Goal: Task Accomplishment & Management: Use online tool/utility

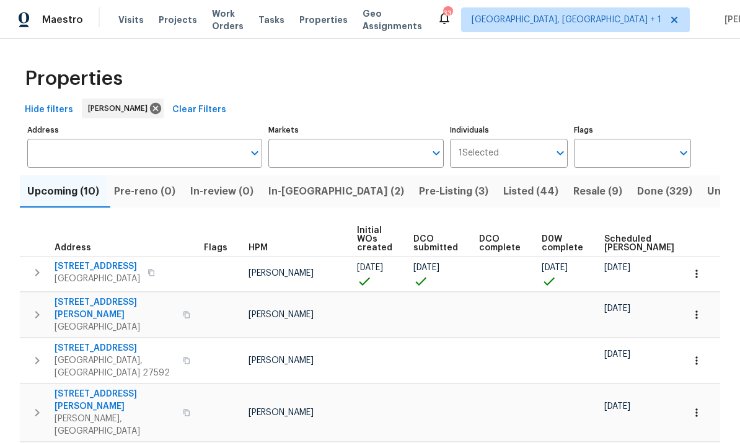
click at [92, 260] on span "3311 Courtland Dr" at bounding box center [97, 266] width 85 height 12
click at [107, 296] on span "509 Darby Glen Ln" at bounding box center [115, 308] width 121 height 25
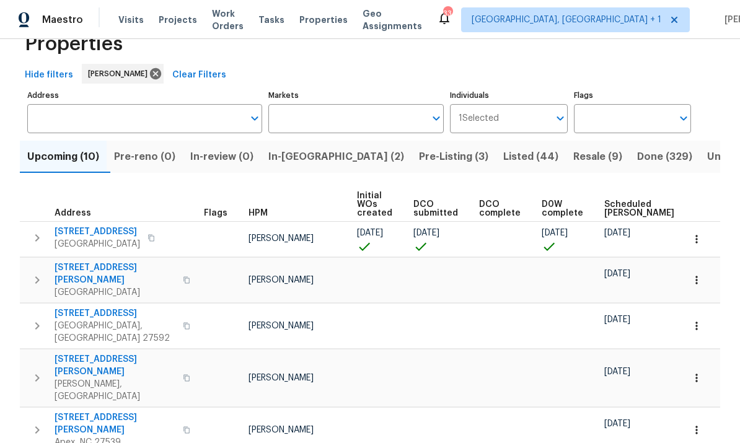
scroll to position [37, 0]
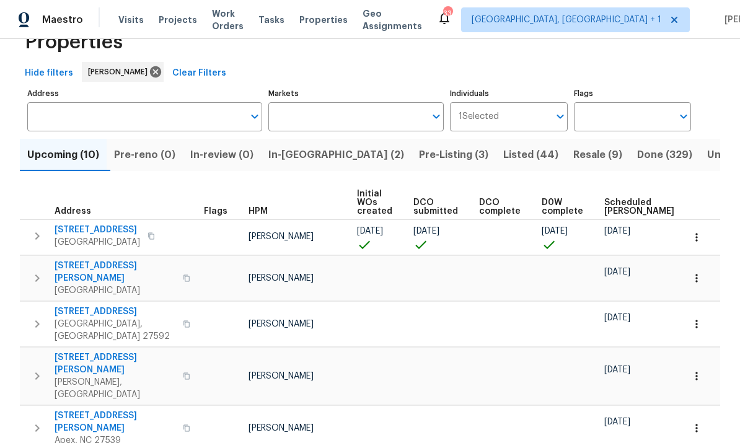
click at [120, 305] on span "401 Blackberry Creek Dr" at bounding box center [115, 311] width 121 height 12
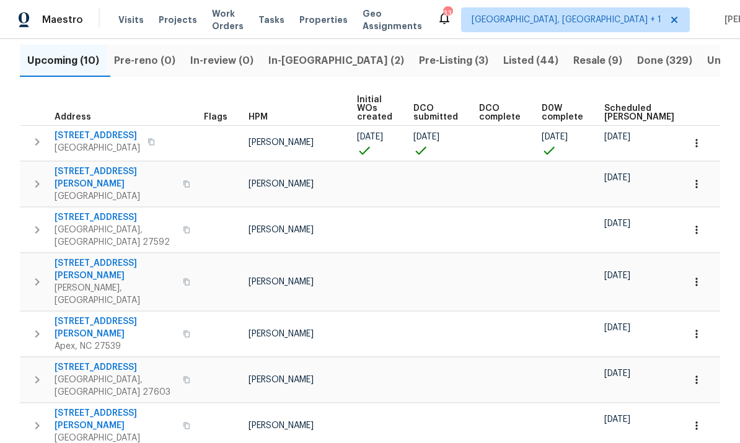
scroll to position [0, 0]
click at [105, 257] on span "[STREET_ADDRESS][PERSON_NAME]" at bounding box center [115, 269] width 121 height 25
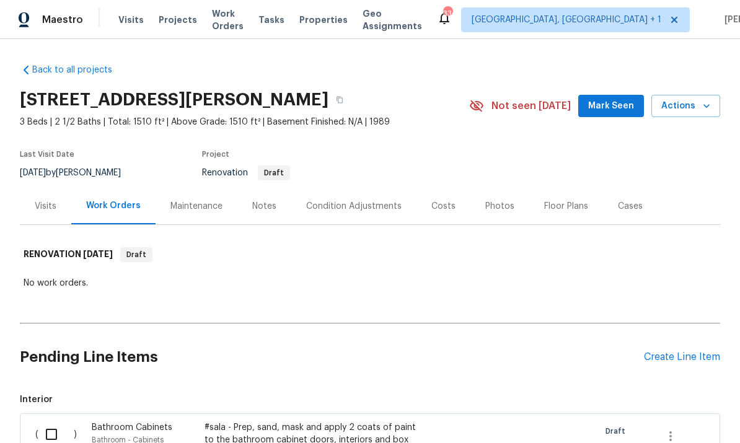
click at [264, 203] on div "Notes" at bounding box center [264, 206] width 24 height 12
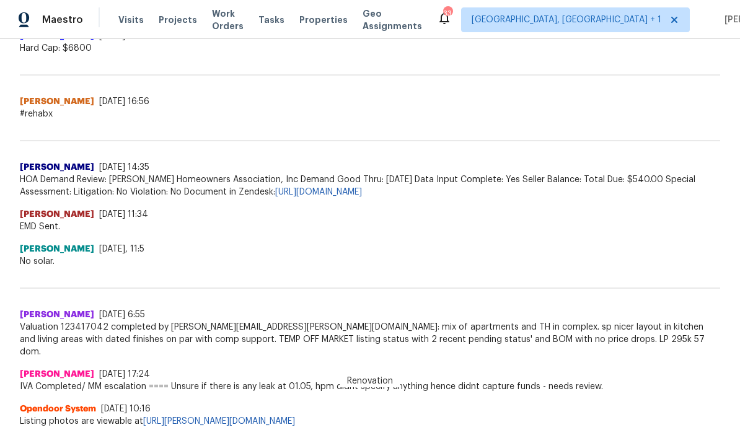
scroll to position [569, 0]
click at [671, 249] on div "Michael Jackson 8/14/25, 11:5" at bounding box center [370, 249] width 700 height 12
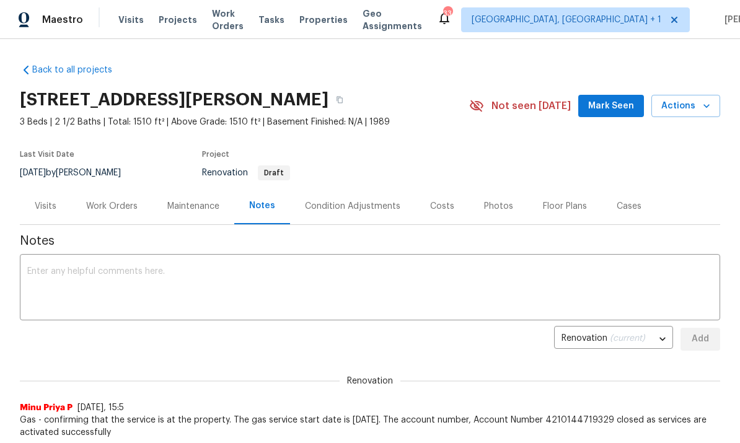
scroll to position [0, 0]
click at [431, 202] on div "Costs" at bounding box center [442, 206] width 24 height 12
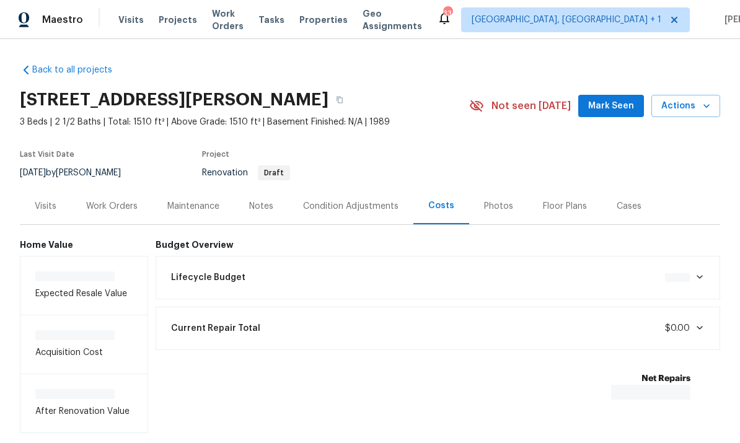
scroll to position [46, 0]
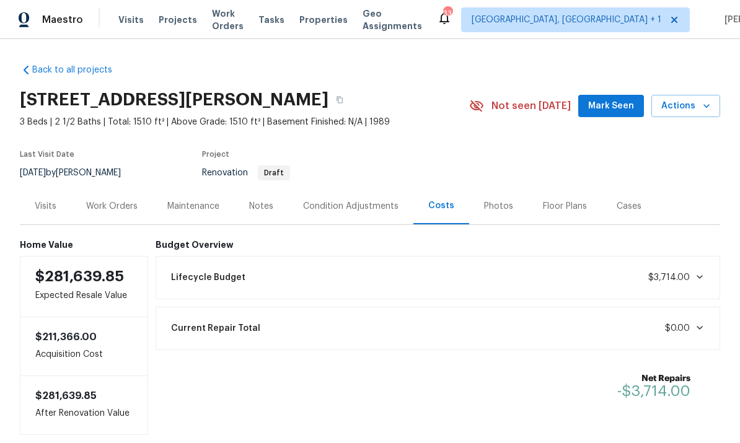
click at [260, 200] on div "Notes" at bounding box center [261, 206] width 24 height 12
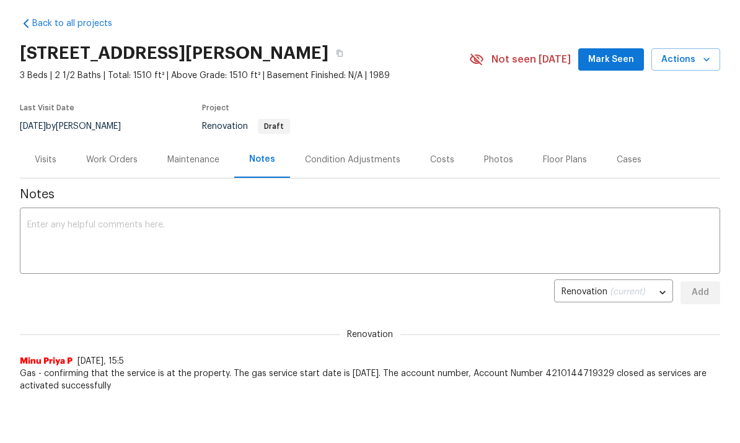
click at [107, 156] on div "Work Orders" at bounding box center [111, 160] width 51 height 12
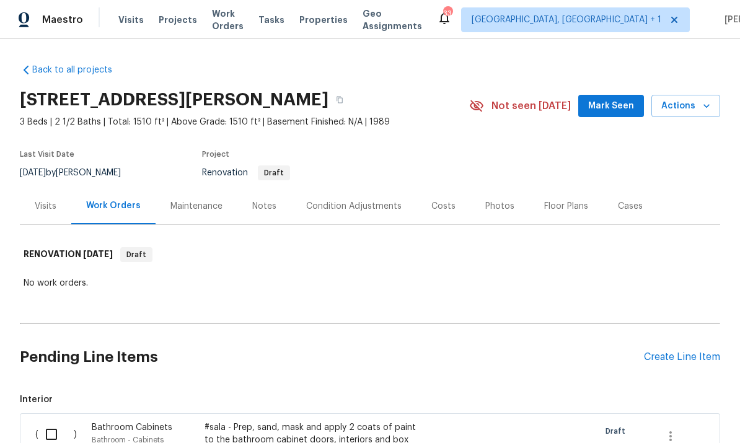
click at [677, 351] on div "Create Line Item" at bounding box center [682, 357] width 76 height 12
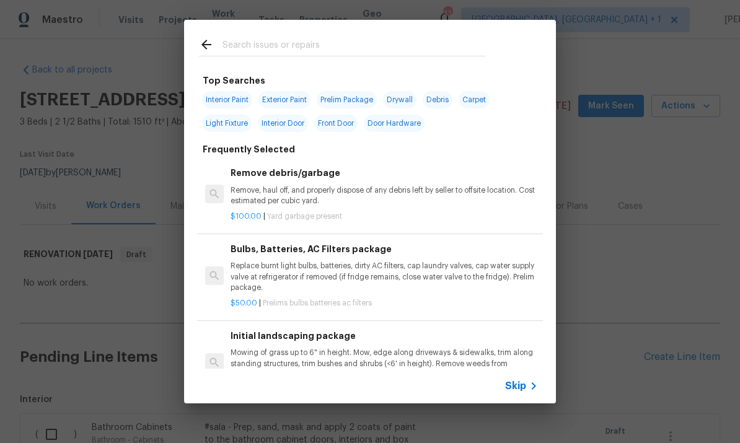
click at [284, 50] on input "text" at bounding box center [353, 46] width 263 height 19
type input "Front end"
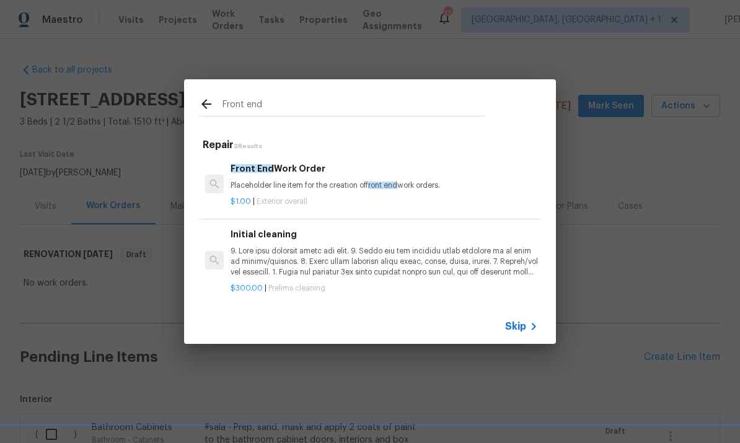
click at [307, 181] on p "Placeholder line item for the creation of front end work orders." at bounding box center [383, 185] width 307 height 11
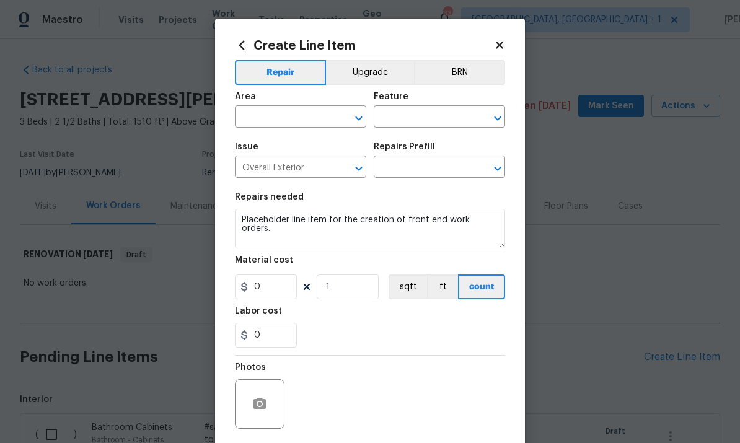
type input "Front End Work Order $1.00"
type input "1"
click at [501, 41] on icon at bounding box center [499, 45] width 11 height 11
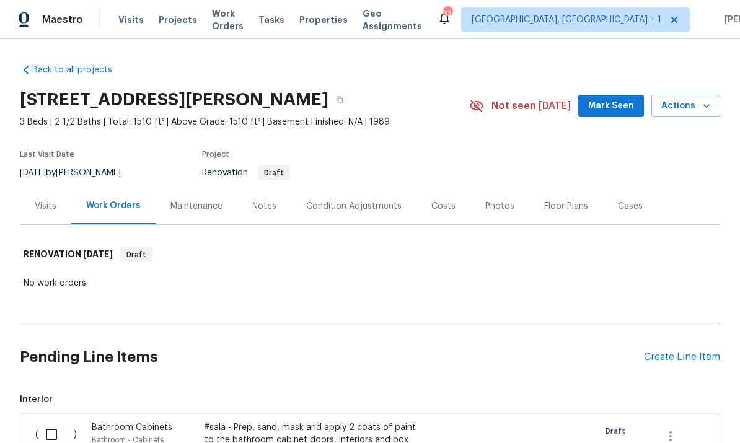
click at [678, 351] on div "Create Line Item" at bounding box center [682, 357] width 76 height 12
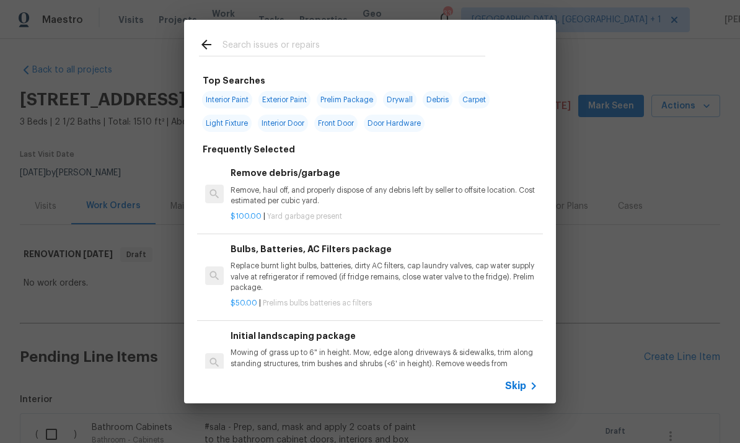
click at [264, 43] on input "text" at bounding box center [353, 46] width 263 height 19
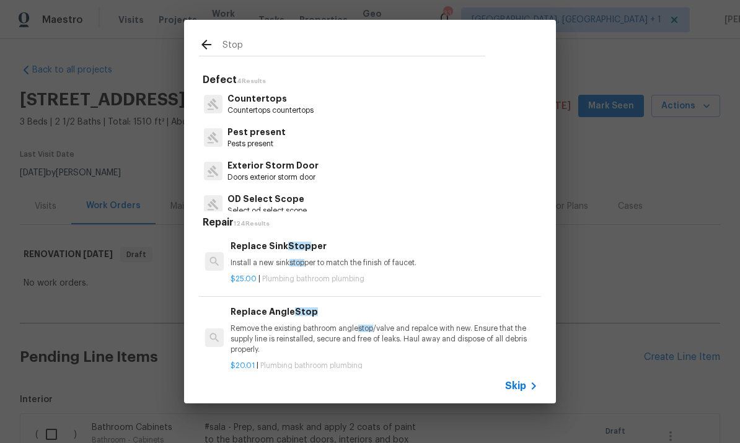
click at [250, 50] on input "Stop" at bounding box center [353, 46] width 263 height 19
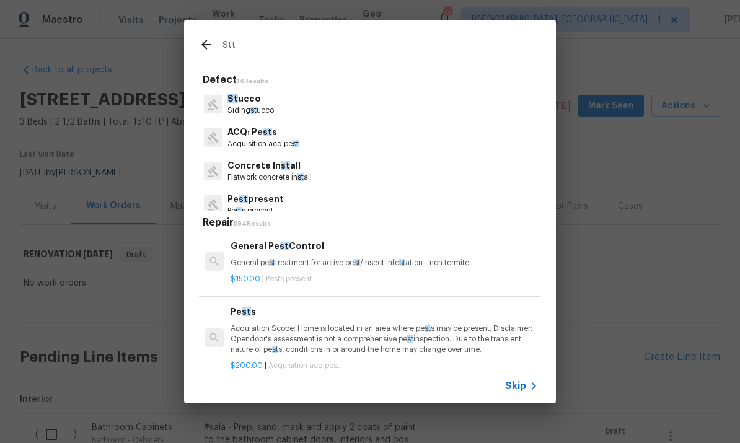
type input "Sttp"
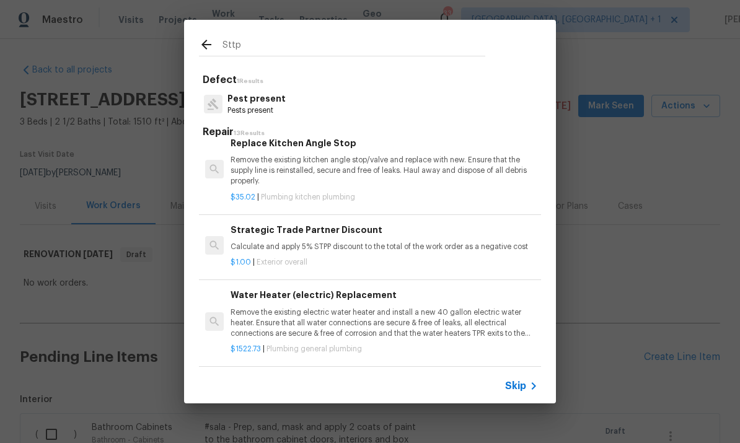
scroll to position [491, 0]
click at [392, 242] on p "Calculate and apply 5% STPP discount to the total of the work order as a negati…" at bounding box center [383, 247] width 307 height 11
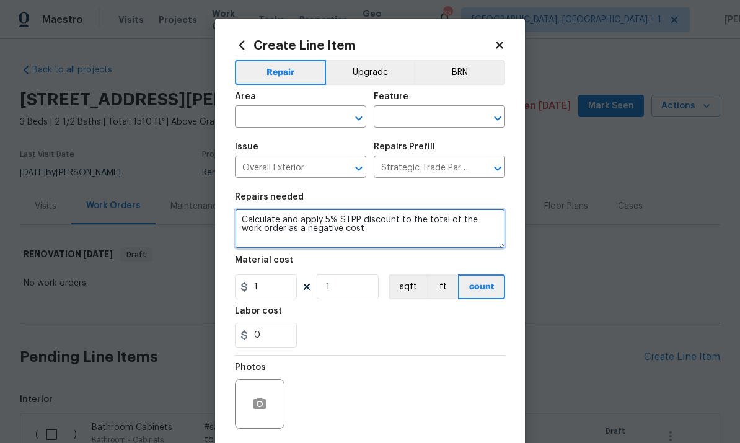
click at [388, 235] on textarea "Calculate and apply 5% STPP discount to the total of the work order as a negati…" at bounding box center [370, 229] width 270 height 40
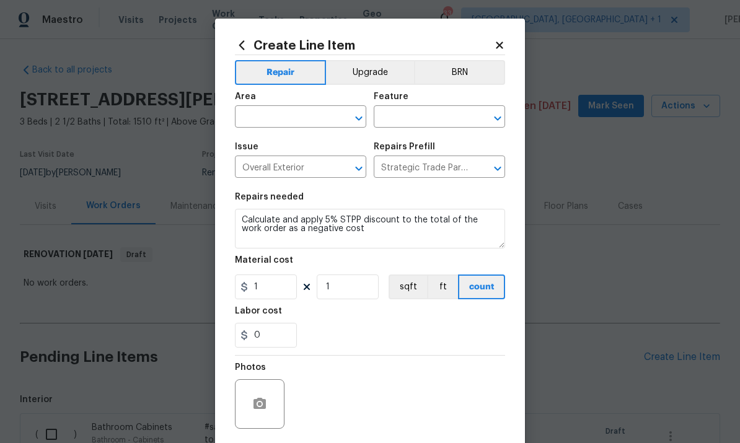
click at [271, 118] on input "text" at bounding box center [283, 117] width 97 height 19
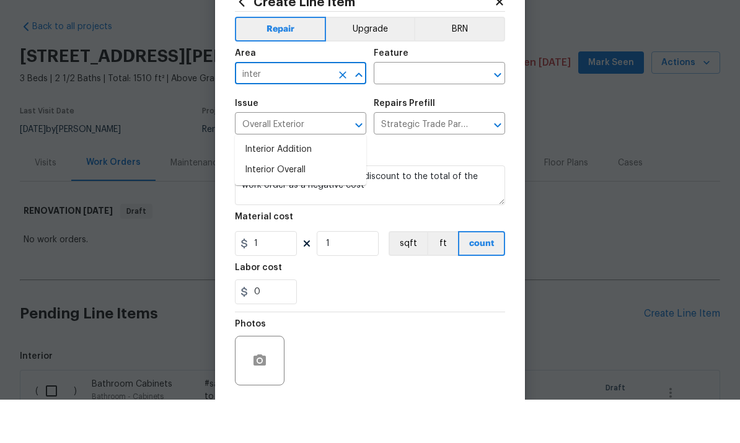
click at [289, 203] on li "Interior Overall" at bounding box center [300, 213] width 131 height 20
type input "Interior Overall"
click at [423, 108] on input "text" at bounding box center [421, 117] width 97 height 19
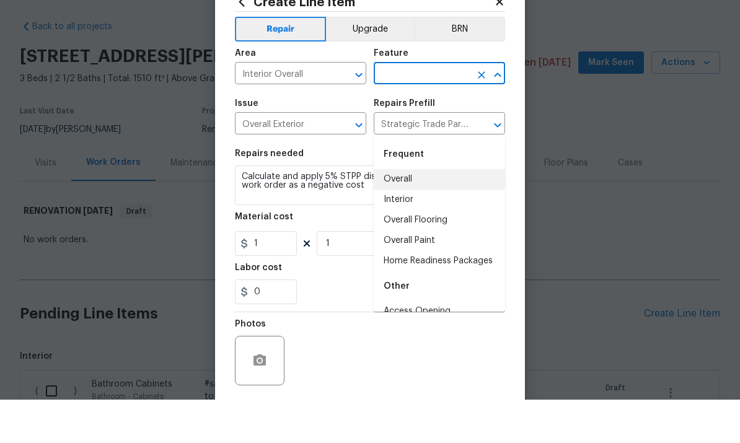
click at [403, 212] on li "Overall" at bounding box center [438, 222] width 131 height 20
type input "Overall"
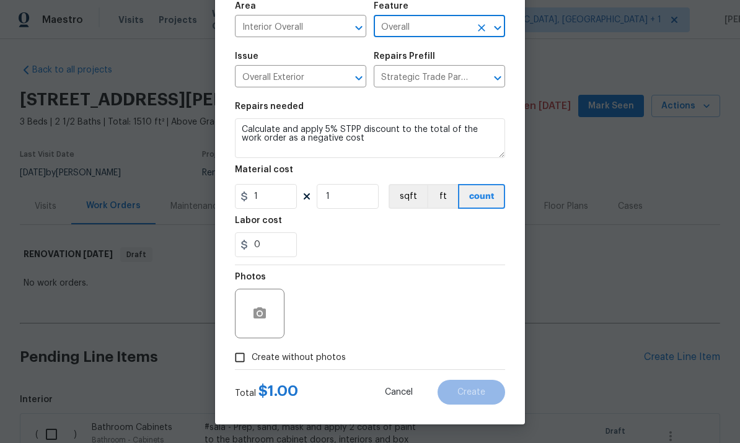
scroll to position [93, 0]
click at [237, 369] on input "Create without photos" at bounding box center [240, 358] width 24 height 24
checkbox input "true"
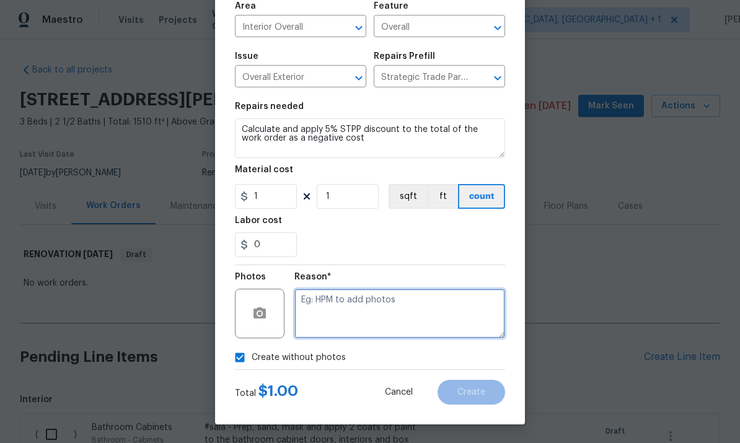
click at [345, 309] on textarea at bounding box center [399, 314] width 211 height 50
type textarea "To come"
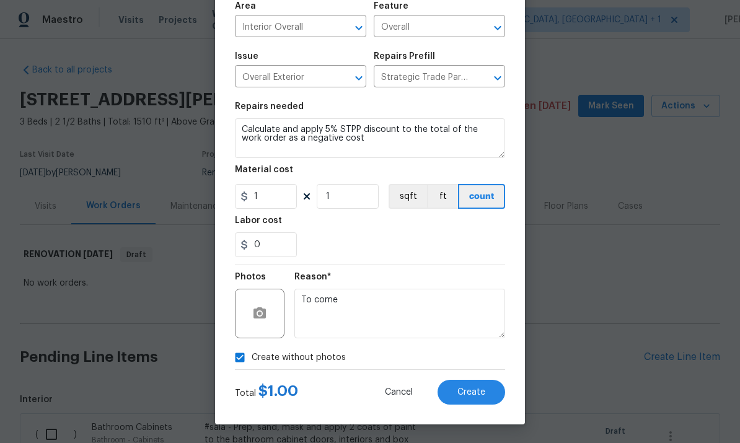
click at [468, 396] on span "Create" at bounding box center [471, 392] width 28 height 9
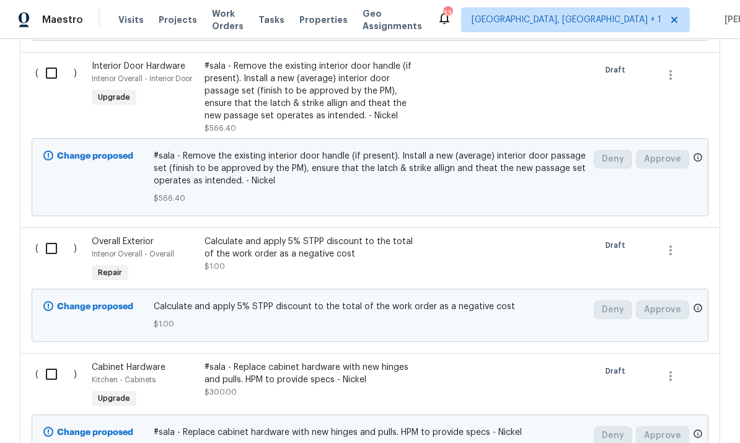
scroll to position [713, 0]
click at [58, 234] on input "checkbox" at bounding box center [55, 247] width 35 height 26
checkbox input "true"
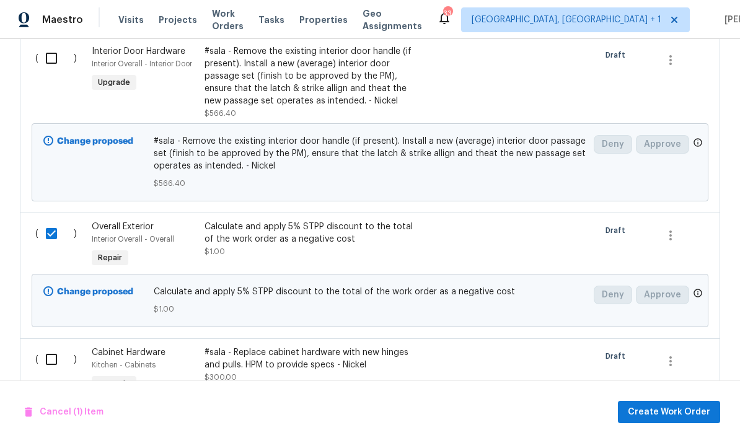
scroll to position [748, 0]
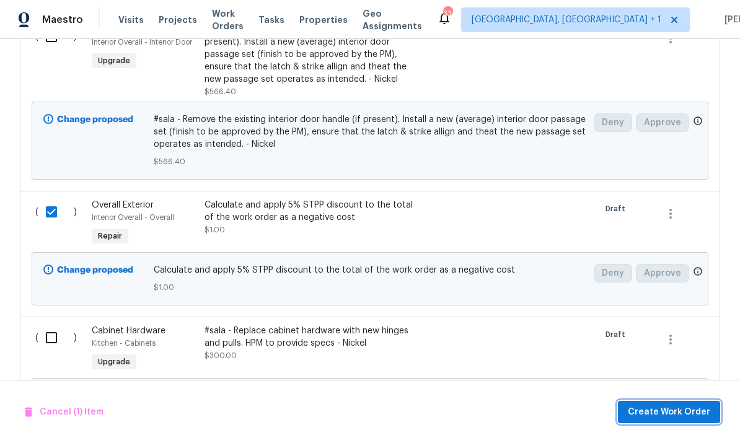
click at [684, 405] on span "Create Work Order" at bounding box center [668, 411] width 82 height 15
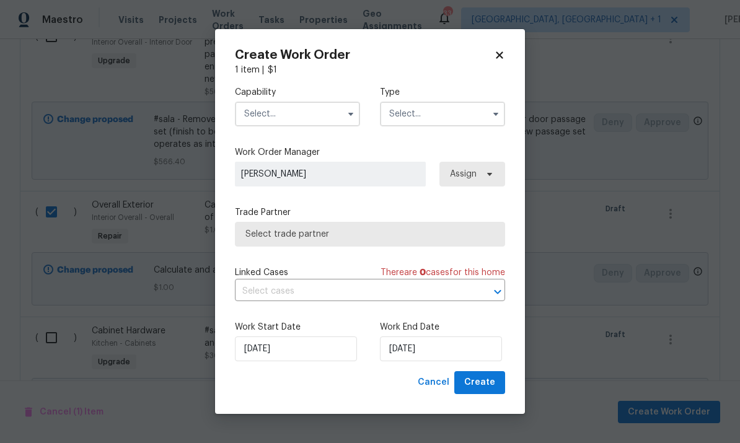
click at [311, 113] on input "text" at bounding box center [297, 114] width 125 height 25
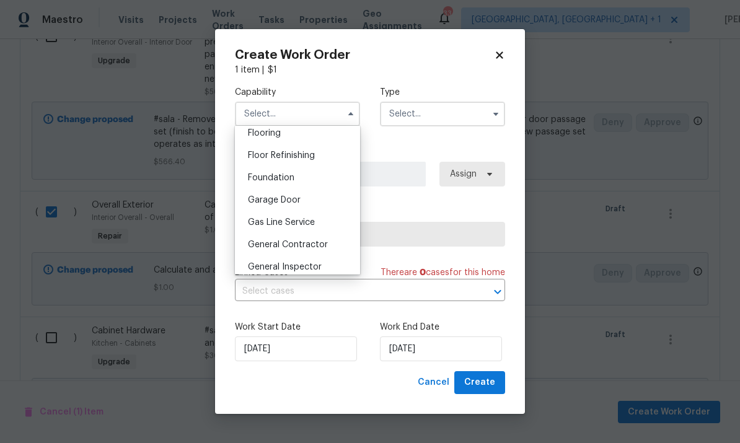
scroll to position [518, 0]
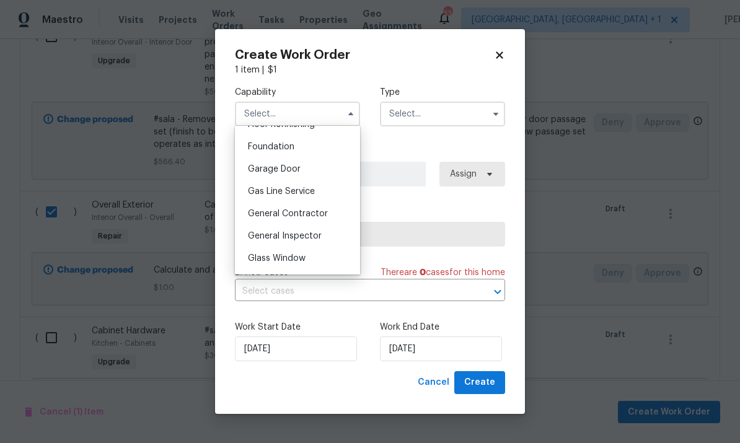
click at [313, 214] on span "General Contractor" at bounding box center [288, 213] width 80 height 9
type input "General Contractor"
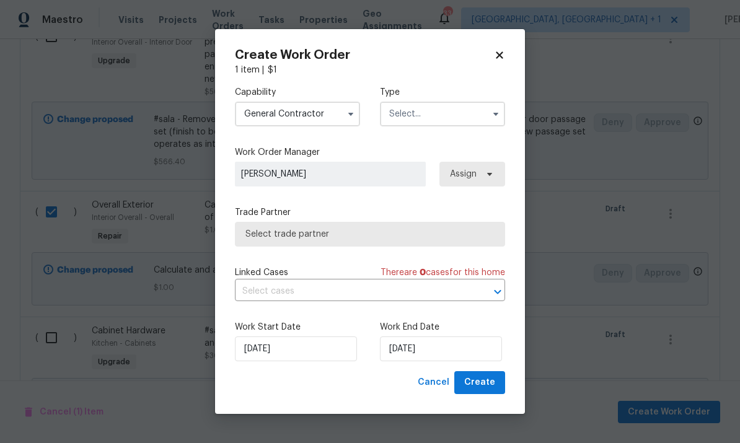
click at [481, 120] on input "text" at bounding box center [442, 114] width 125 height 25
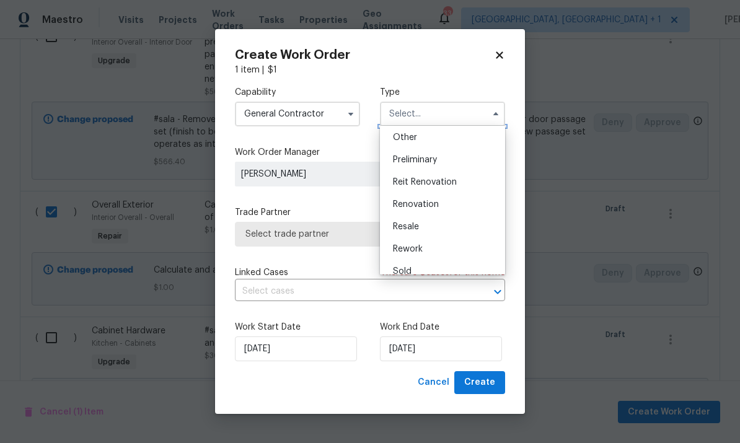
scroll to position [256, 0]
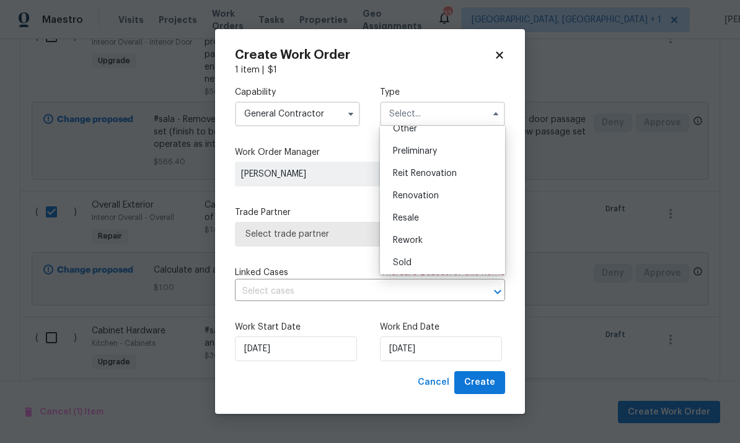
click at [432, 193] on span "Renovation" at bounding box center [416, 195] width 46 height 9
type input "Renovation"
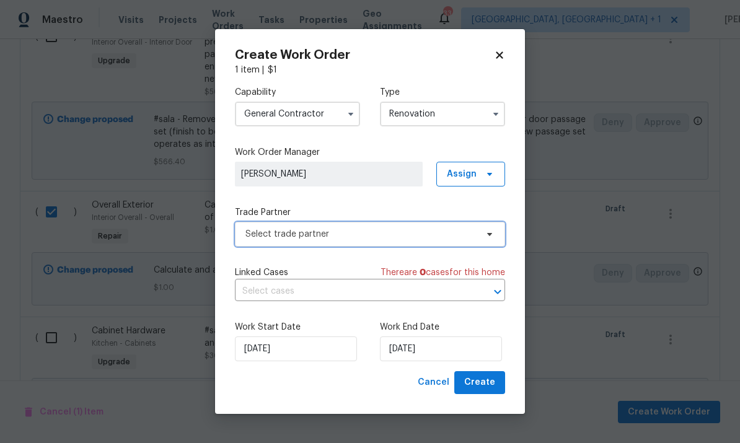
click at [485, 245] on span "Select trade partner" at bounding box center [370, 234] width 270 height 25
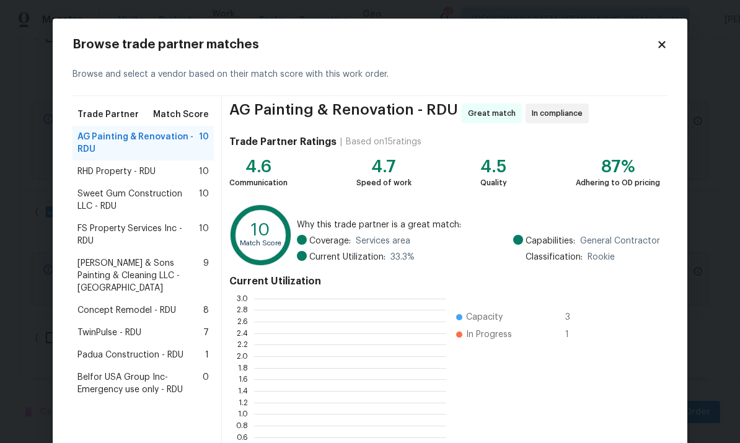
scroll to position [173, 192]
click at [169, 170] on div "RHD Property - RDU 10" at bounding box center [142, 171] width 131 height 12
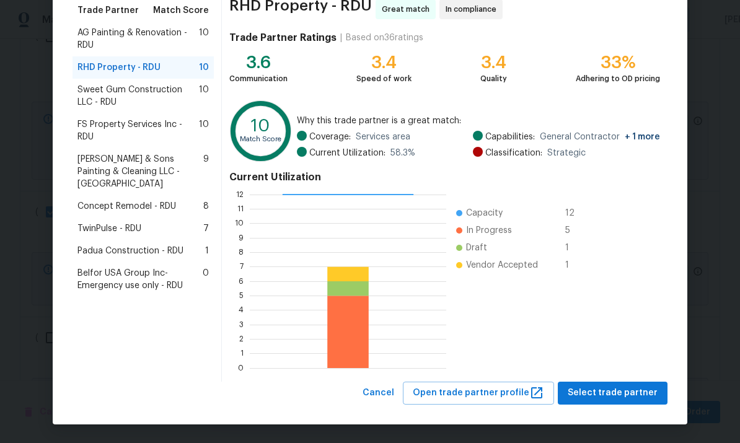
scroll to position [103, 0]
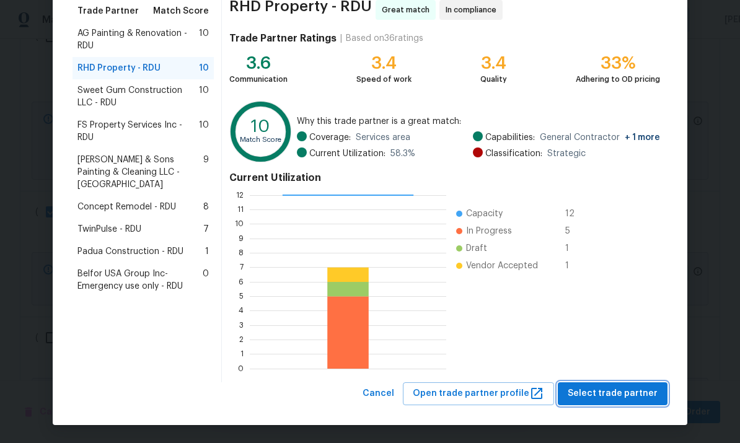
click at [621, 388] on span "Select trade partner" at bounding box center [612, 393] width 90 height 15
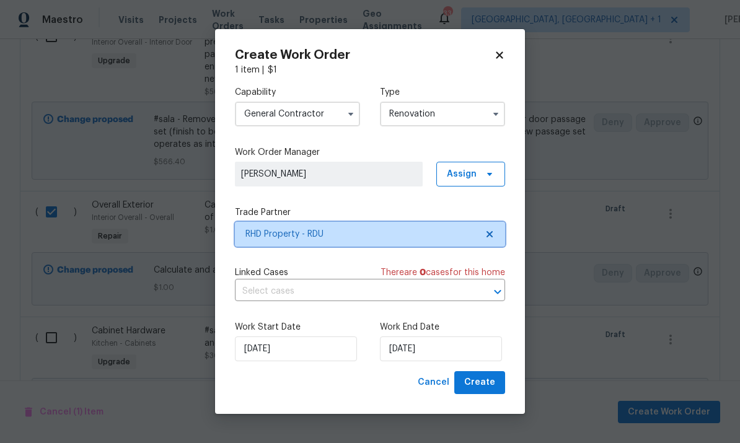
scroll to position [0, 0]
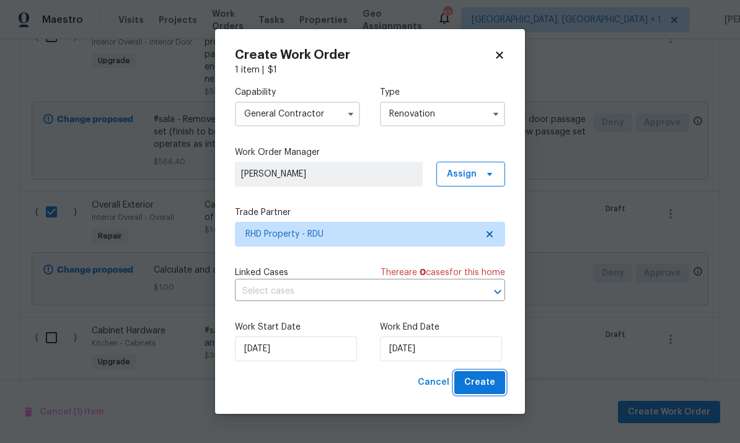
click at [481, 388] on span "Create" at bounding box center [479, 382] width 31 height 15
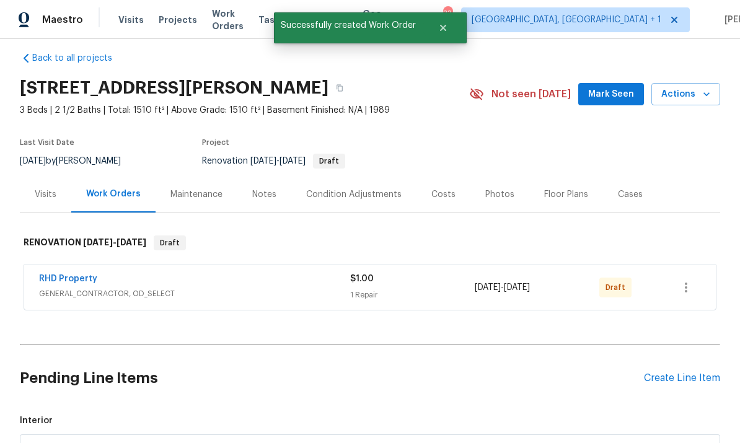
scroll to position [13, 0]
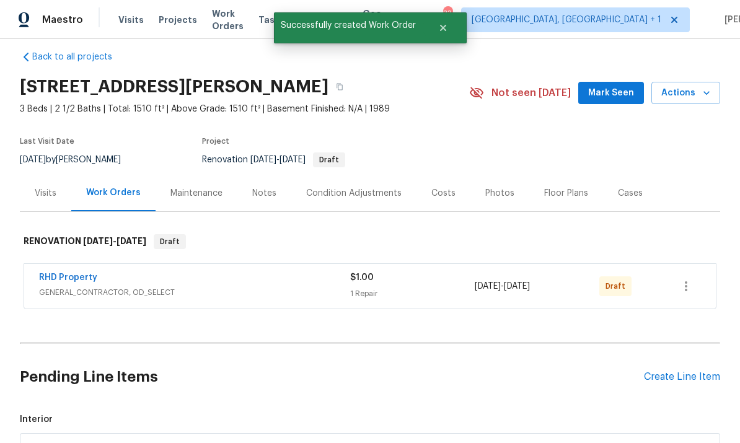
click at [679, 371] on div "Create Line Item" at bounding box center [682, 377] width 76 height 12
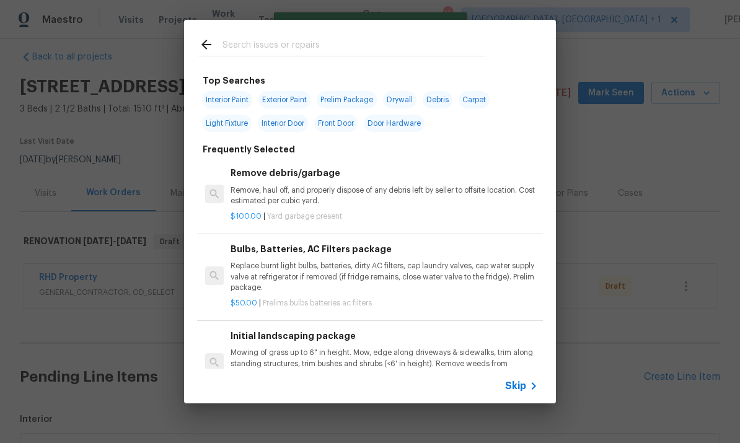
click at [251, 46] on input "text" at bounding box center [353, 46] width 263 height 19
click at [250, 46] on input "text" at bounding box center [353, 46] width 263 height 19
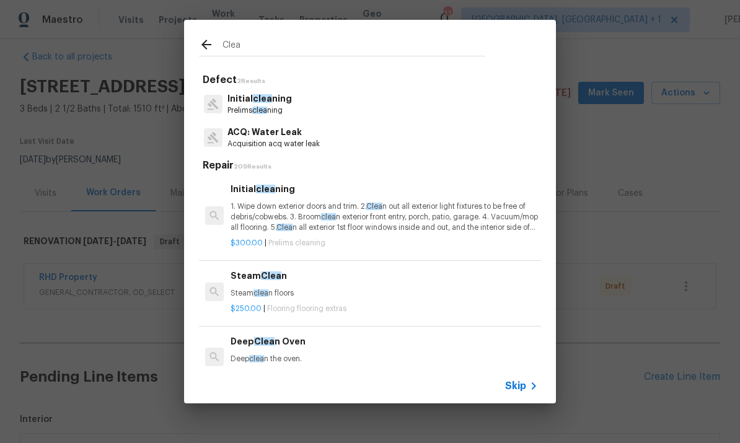
type input "Clean"
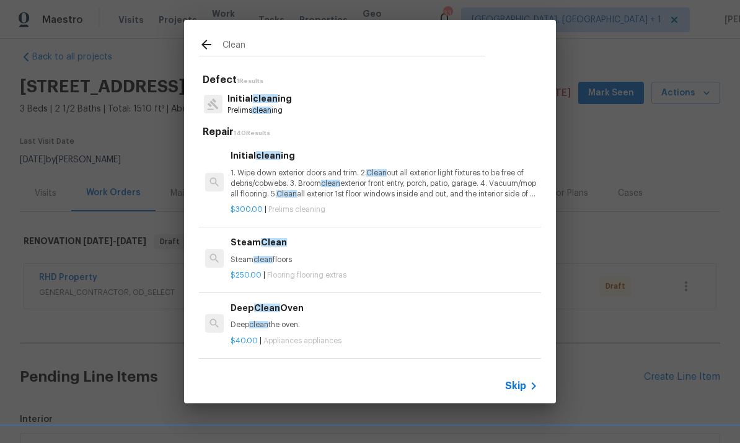
click at [266, 107] on span "clean" at bounding box center [261, 110] width 19 height 7
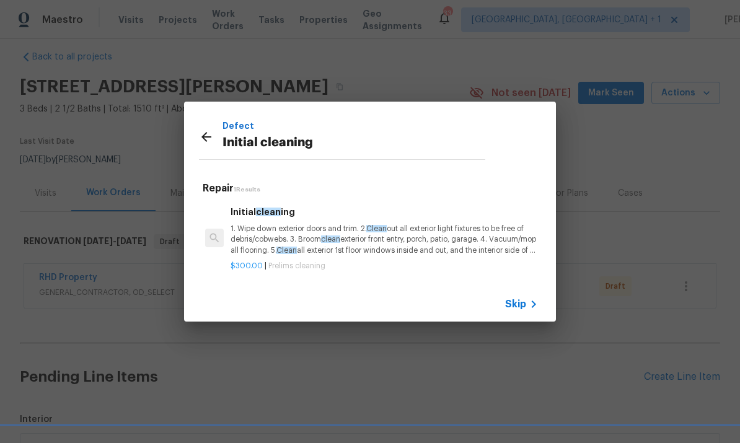
click at [431, 232] on p "1. Wipe down exterior doors and trim. 2. Clean out all exterior light fixtures …" at bounding box center [383, 240] width 307 height 32
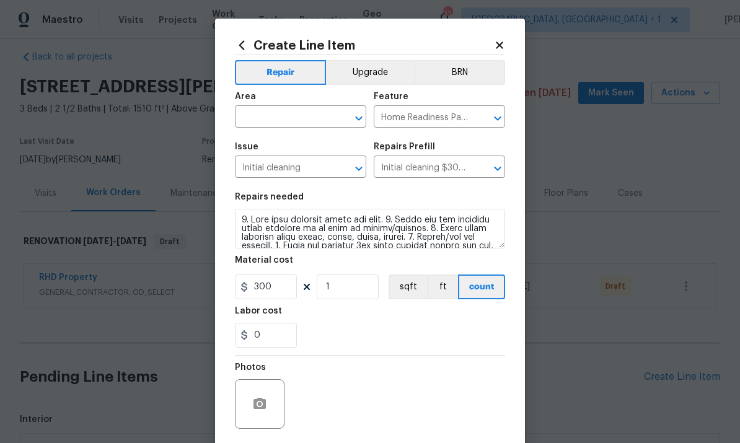
click at [282, 122] on input "text" at bounding box center [283, 117] width 97 height 19
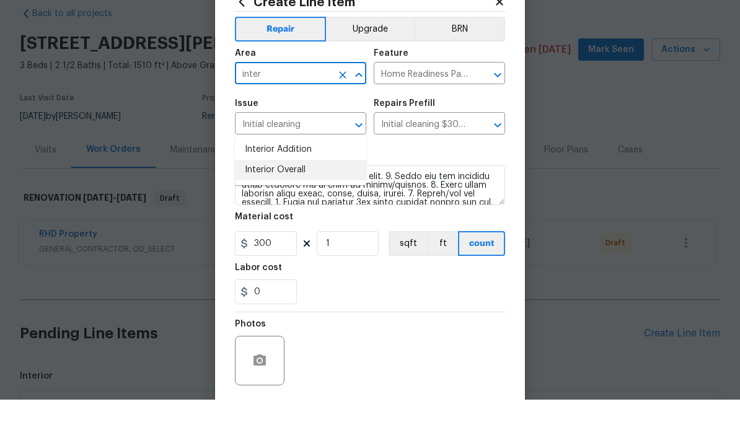
click at [288, 203] on li "Interior Overall" at bounding box center [300, 213] width 131 height 20
type input "Interior Overall"
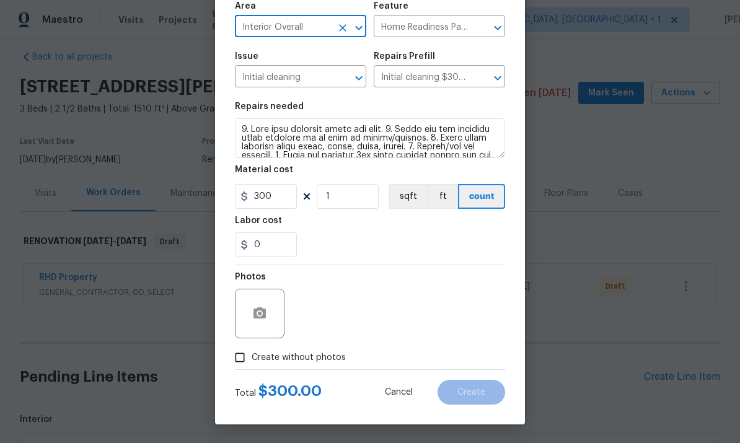
scroll to position [93, 0]
click at [277, 194] on input "300" at bounding box center [266, 196] width 62 height 25
type input "300"
click at [245, 361] on input "Create without photos" at bounding box center [240, 358] width 24 height 24
checkbox input "true"
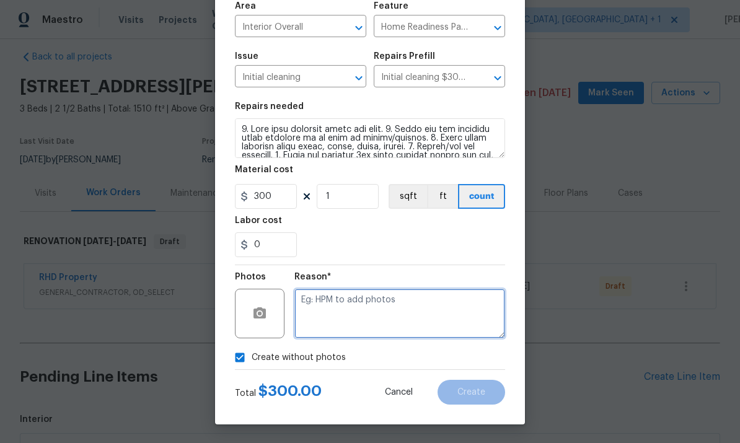
click at [328, 301] on textarea at bounding box center [399, 314] width 211 height 50
type textarea "To come"
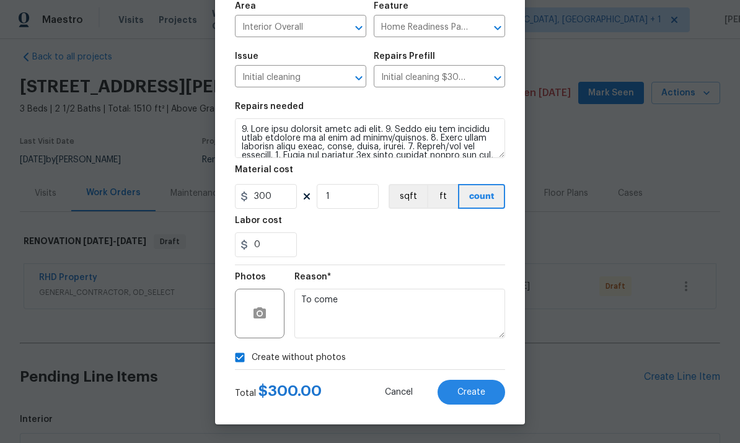
click at [461, 399] on button "Create" at bounding box center [471, 392] width 68 height 25
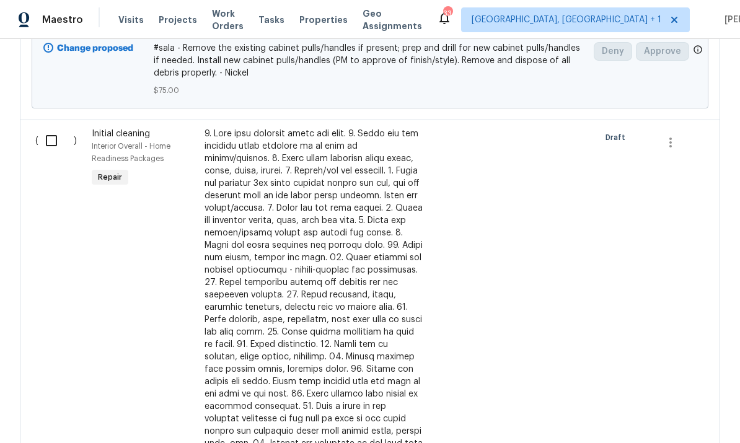
scroll to position [678, 0]
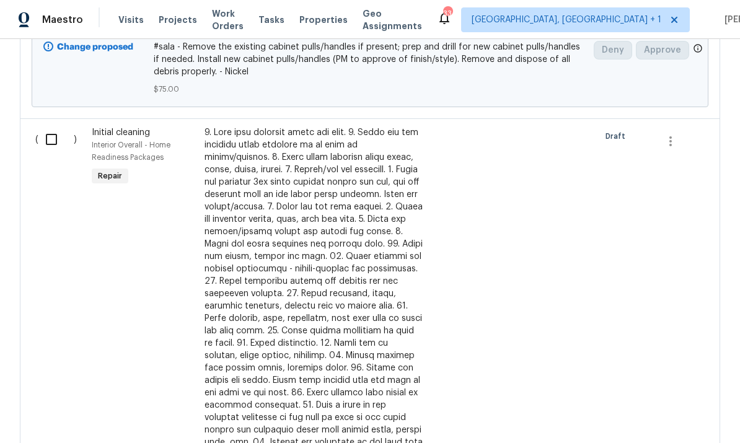
click at [58, 126] on input "checkbox" at bounding box center [55, 139] width 35 height 26
checkbox input "true"
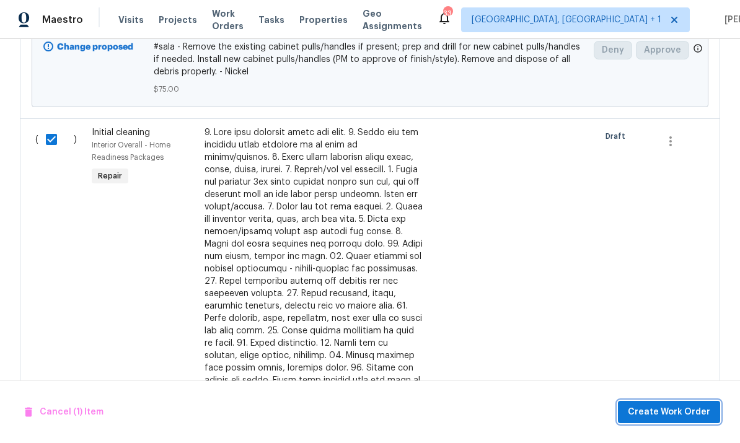
click at [670, 413] on span "Create Work Order" at bounding box center [668, 411] width 82 height 15
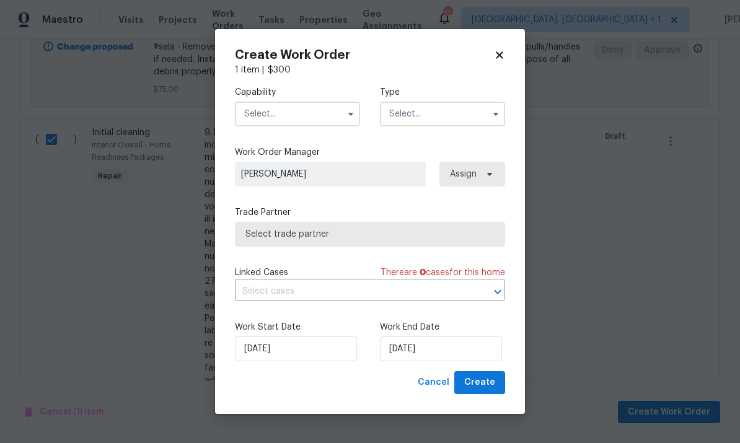
click at [304, 120] on input "text" at bounding box center [297, 114] width 125 height 25
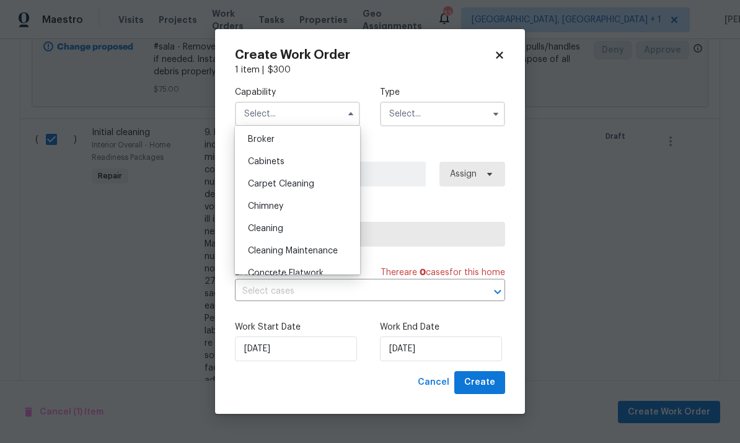
scroll to position [91, 0]
click at [279, 227] on span "Cleaning" at bounding box center [265, 227] width 35 height 9
type input "Cleaning"
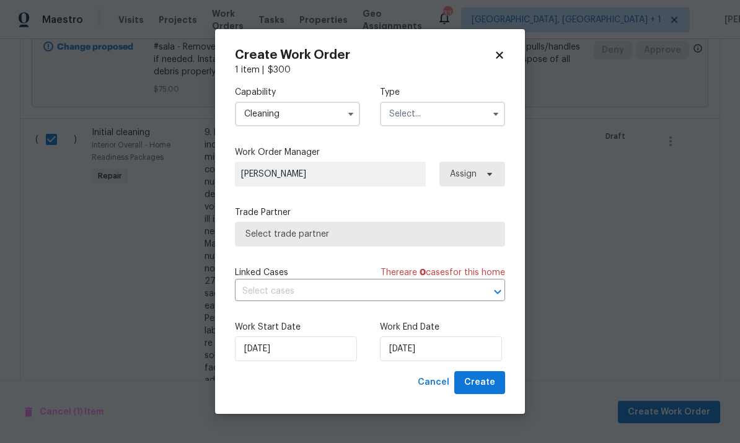
click at [471, 115] on input "text" at bounding box center [442, 114] width 125 height 25
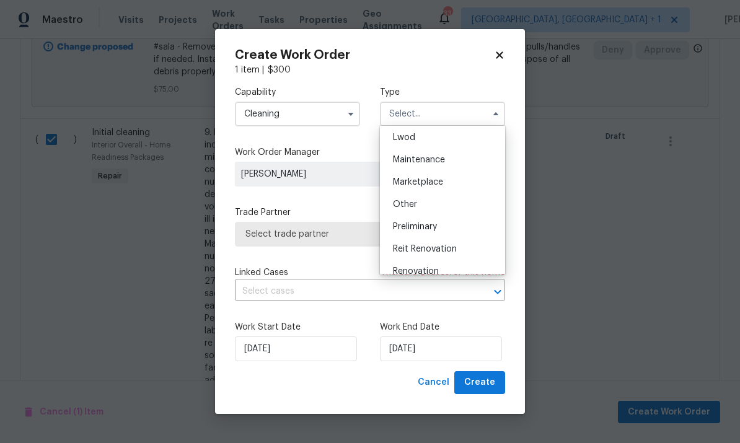
scroll to position [189, 0]
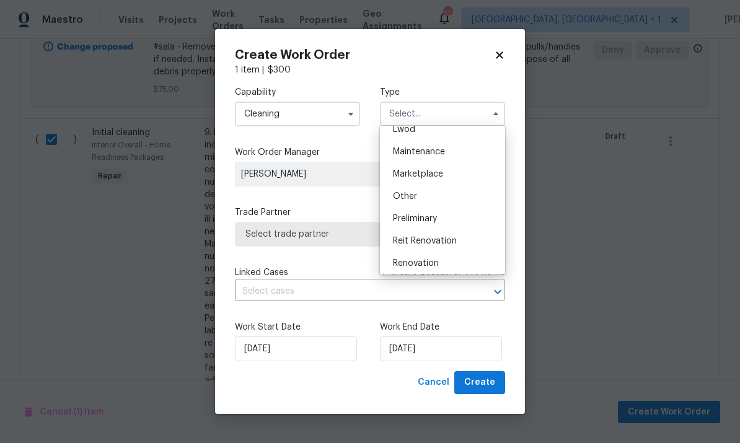
click at [431, 269] on div "Renovation" at bounding box center [442, 263] width 119 height 22
type input "Renovation"
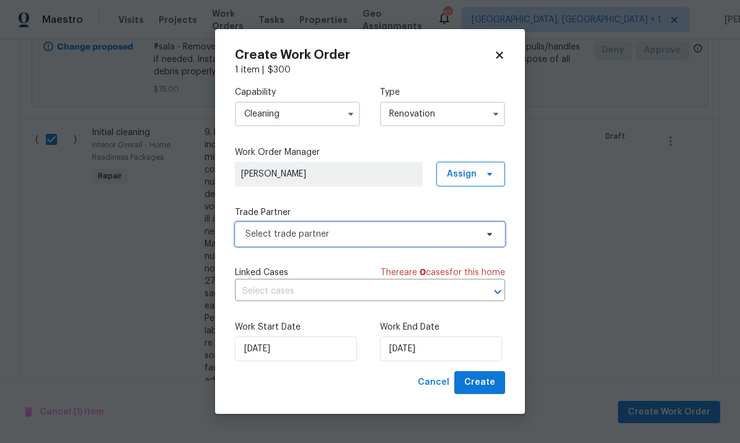
click at [482, 230] on span at bounding box center [488, 234] width 14 height 10
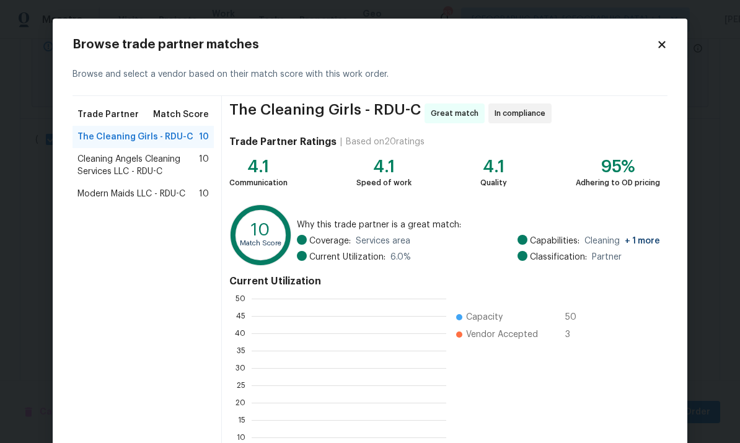
scroll to position [173, 194]
click at [178, 193] on span "Modern Maids LLC - RDU-C" at bounding box center [131, 194] width 108 height 12
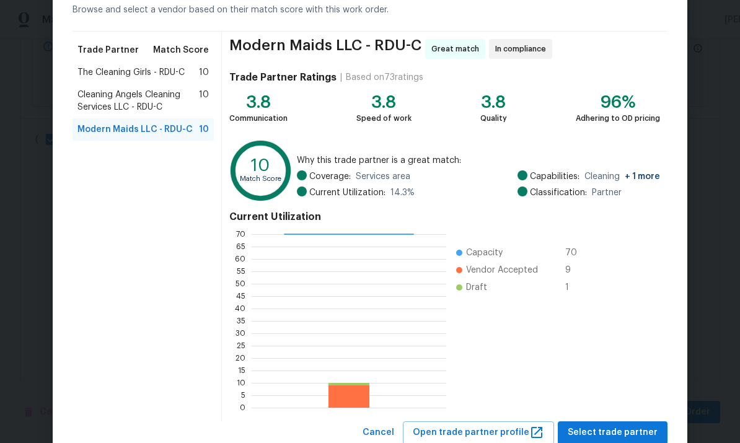
scroll to position [68, 0]
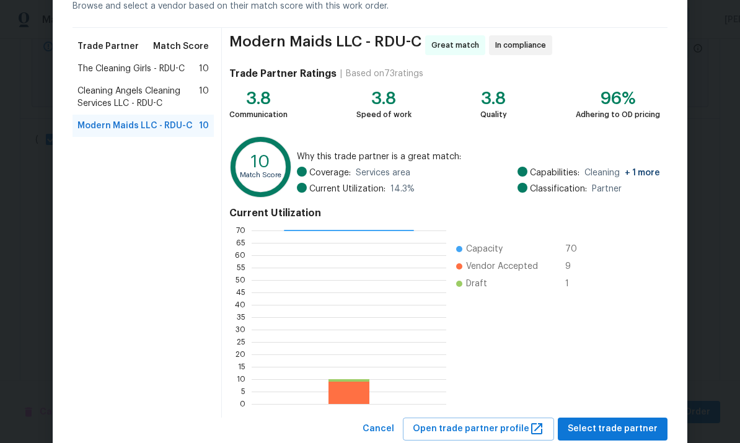
click at [190, 76] on div "The Cleaning Girls - RDU-C 10" at bounding box center [142, 69] width 141 height 22
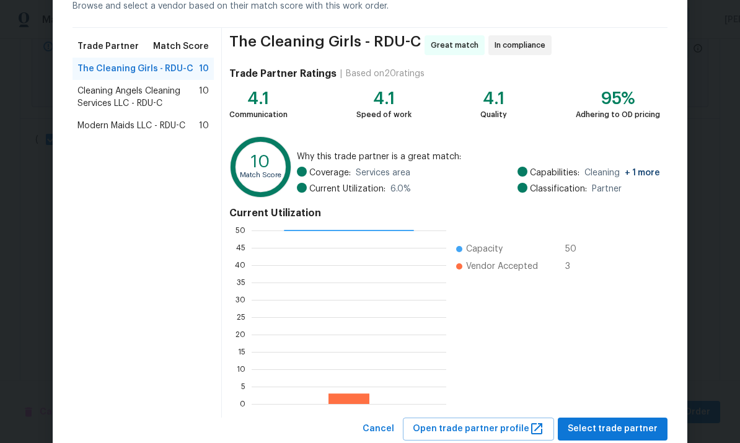
click at [163, 98] on span "Cleaning Angels Cleaning Services LLC - RDU-C" at bounding box center [137, 97] width 121 height 25
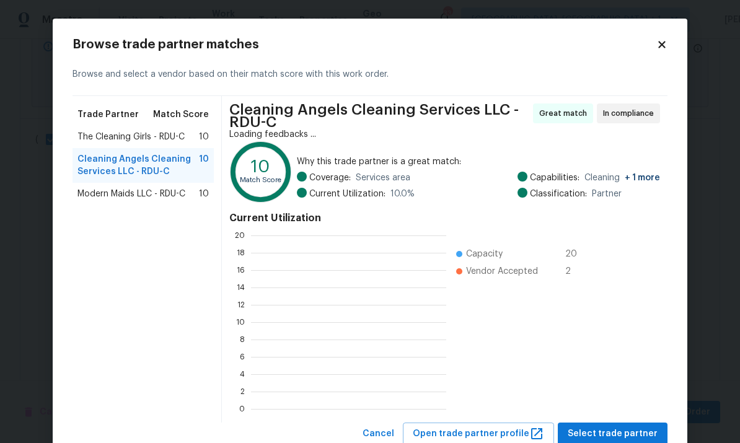
scroll to position [173, 195]
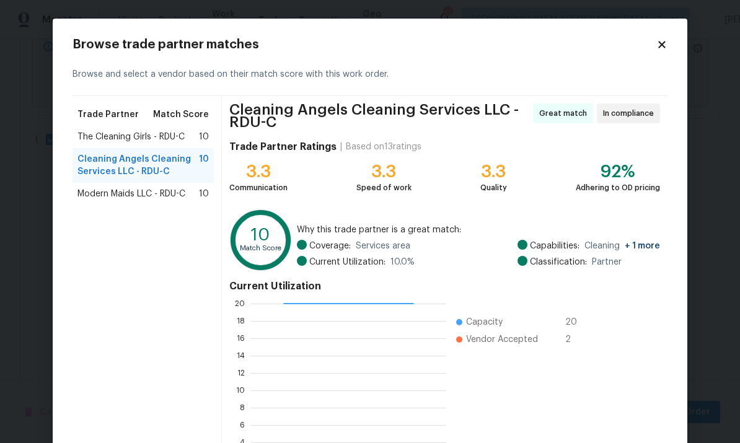
click at [159, 197] on span "Modern Maids LLC - RDU-C" at bounding box center [131, 194] width 108 height 12
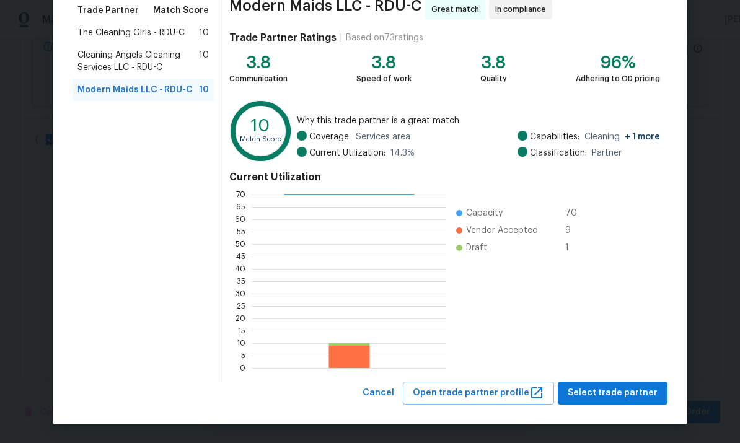
scroll to position [103, 0]
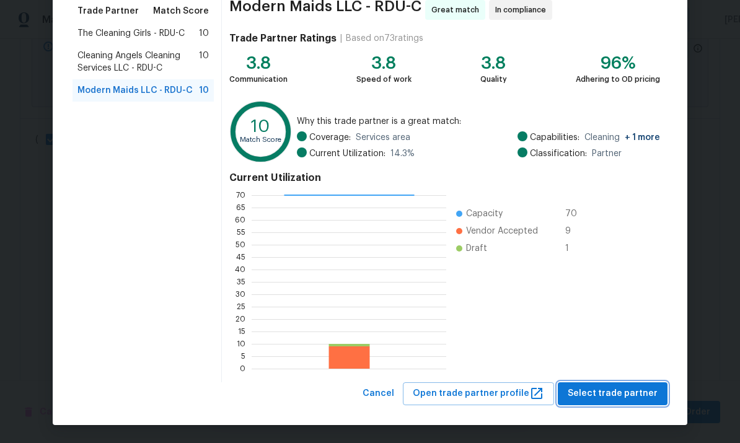
click at [625, 386] on span "Select trade partner" at bounding box center [612, 393] width 90 height 15
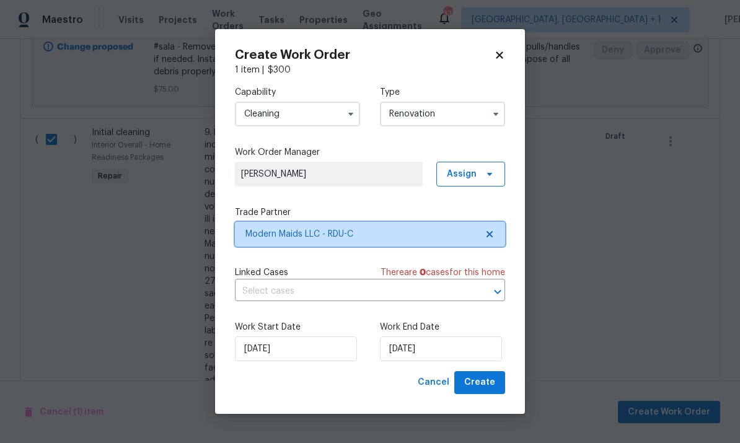
scroll to position [0, 0]
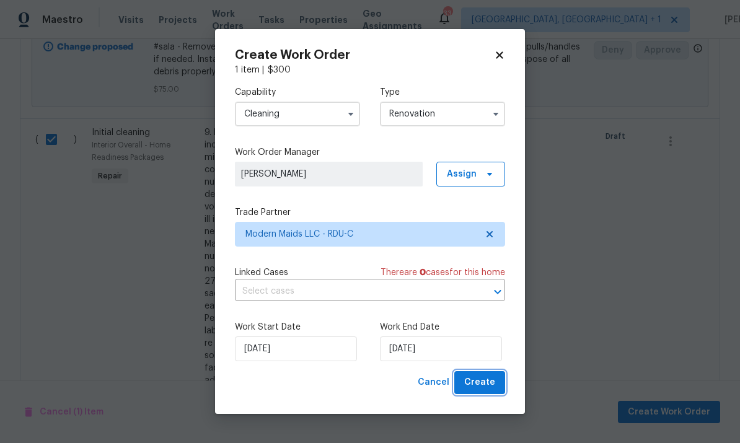
click at [481, 383] on span "Create" at bounding box center [479, 382] width 31 height 15
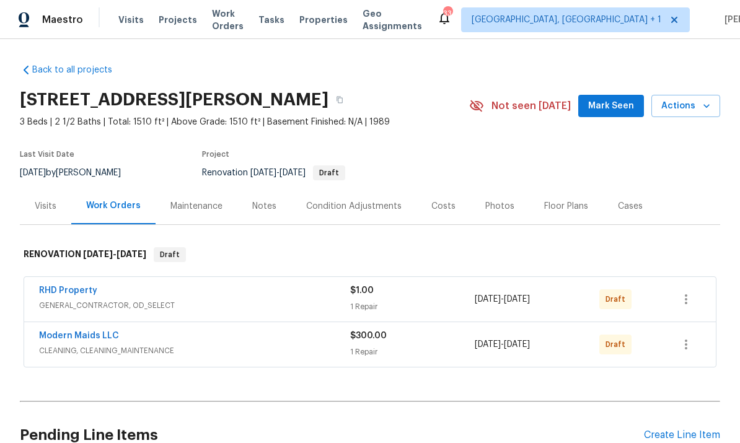
click at [378, 200] on div "Condition Adjustments" at bounding box center [353, 206] width 95 height 12
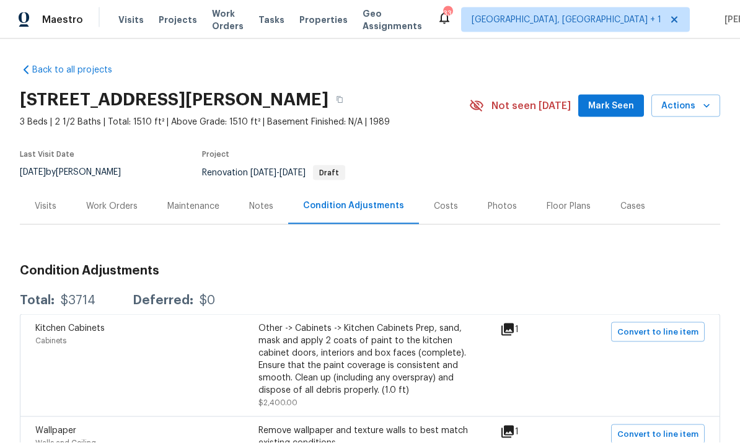
click at [614, 95] on button "Mark Seen" at bounding box center [611, 106] width 66 height 23
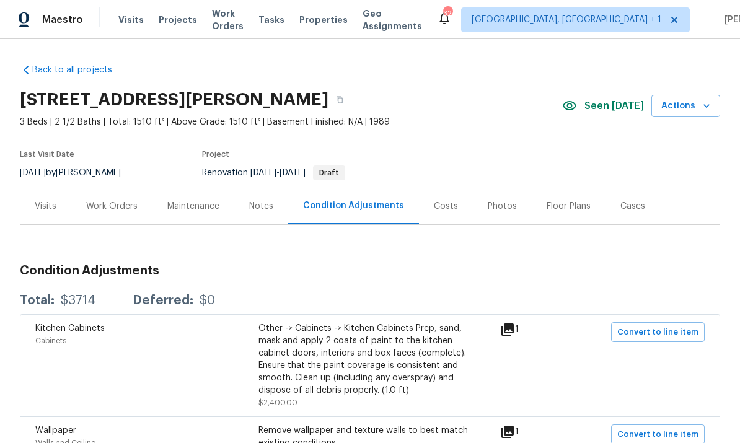
click at [111, 207] on div "Work Orders" at bounding box center [111, 206] width 51 height 12
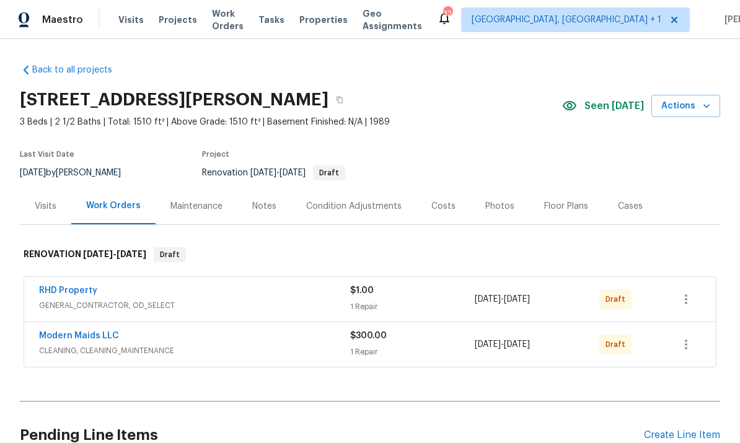
click at [98, 339] on link "Modern Maids LLC" at bounding box center [79, 335] width 80 height 9
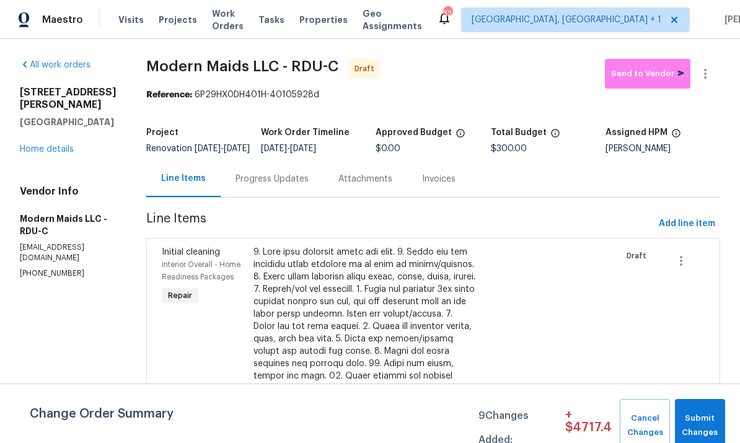
click at [54, 145] on link "Home details" at bounding box center [47, 149] width 54 height 9
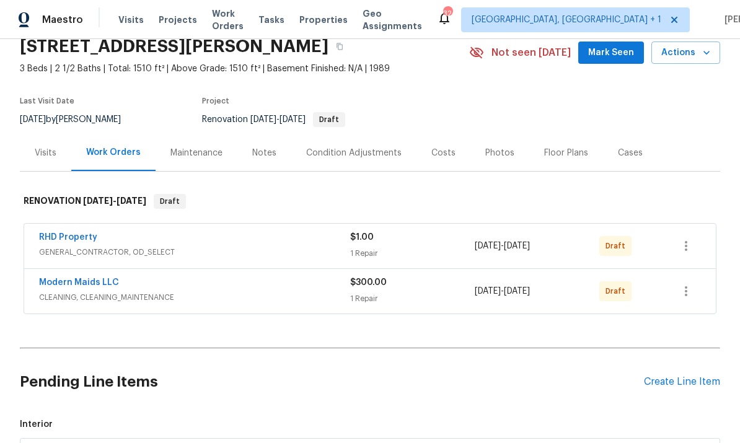
scroll to position [59, 0]
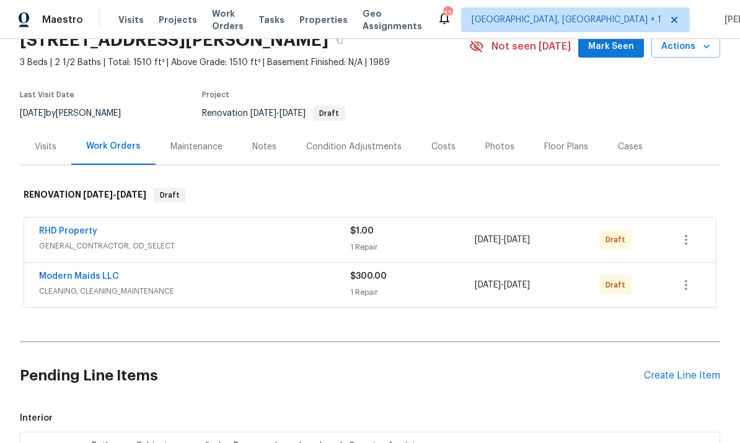
click at [66, 233] on link "RHD Property" at bounding box center [68, 231] width 58 height 9
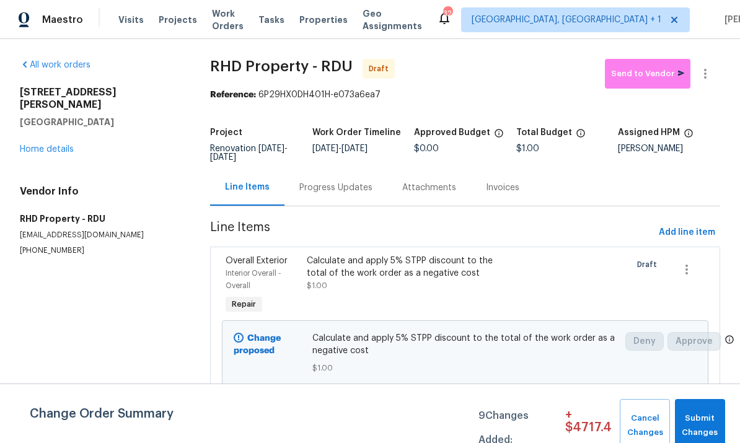
click at [48, 145] on link "Home details" at bounding box center [47, 149] width 54 height 9
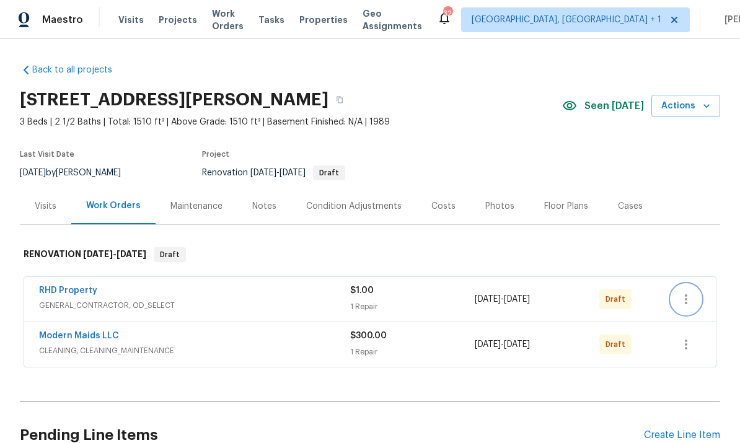
click at [683, 302] on icon "button" at bounding box center [685, 299] width 15 height 15
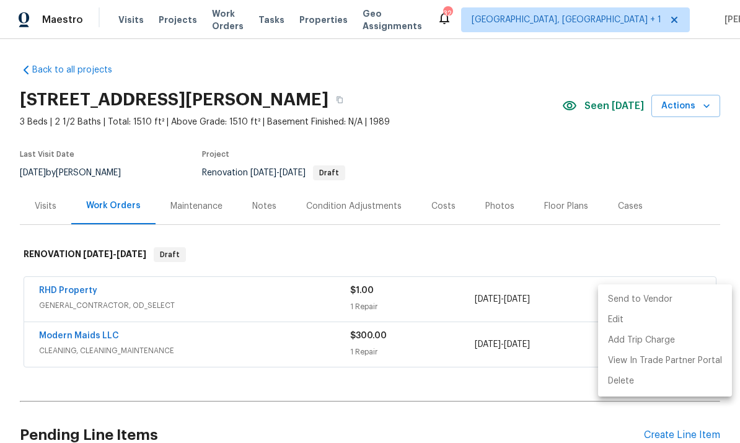
click at [495, 422] on div at bounding box center [370, 221] width 740 height 443
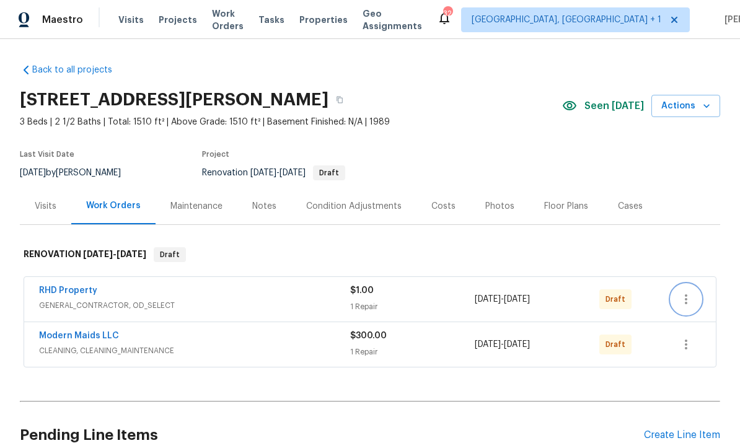
click at [687, 303] on icon "button" at bounding box center [685, 299] width 2 height 10
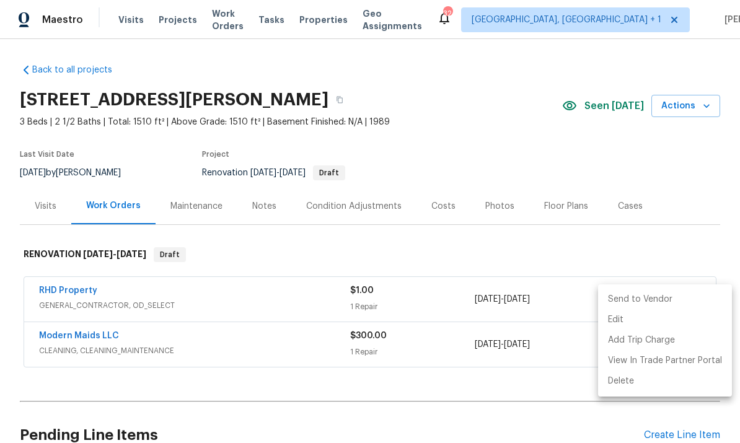
click at [631, 304] on li "Send to Vendor" at bounding box center [665, 299] width 134 height 20
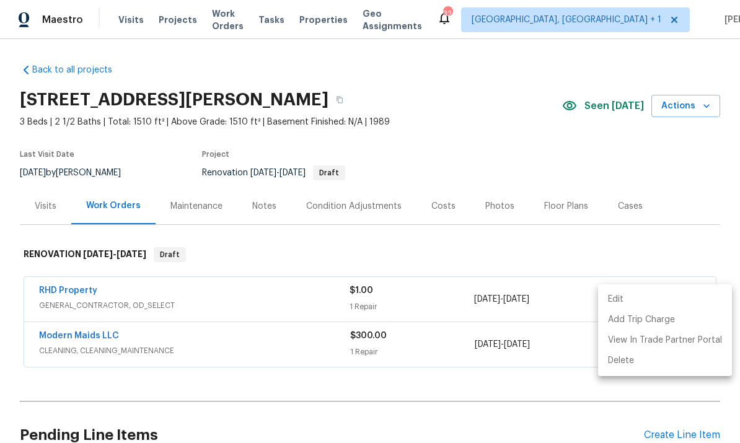
click at [497, 415] on div at bounding box center [370, 221] width 740 height 443
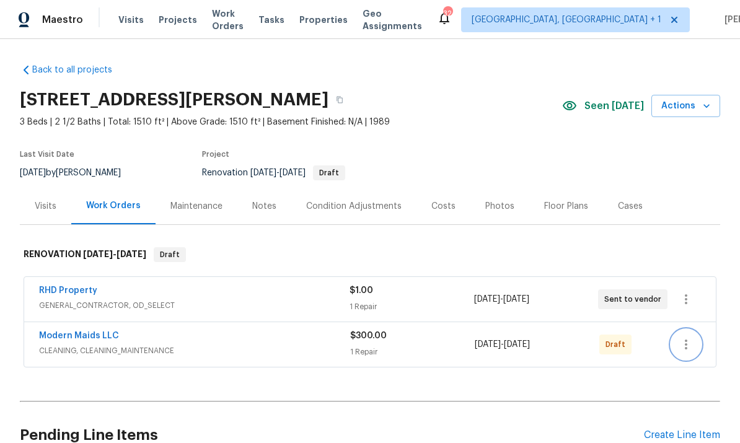
click at [688, 346] on icon "button" at bounding box center [685, 344] width 15 height 15
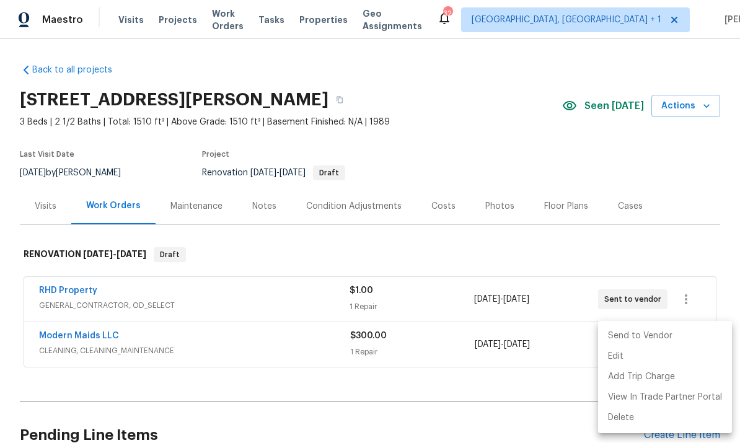
click at [636, 339] on li "Send to Vendor" at bounding box center [665, 336] width 134 height 20
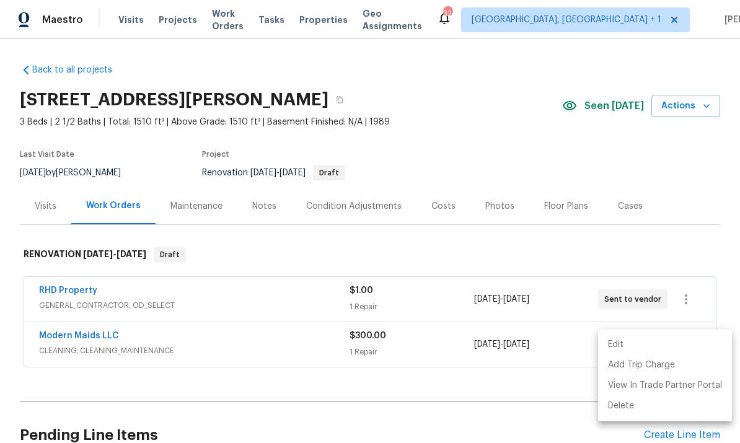
click at [503, 417] on div at bounding box center [370, 221] width 740 height 443
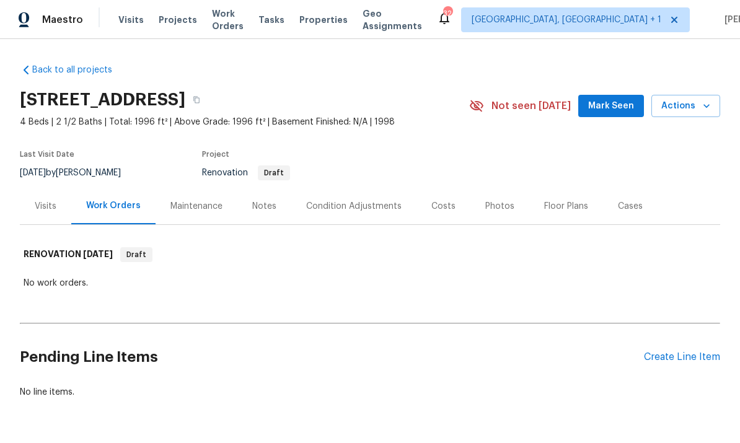
scroll to position [17, 0]
click at [269, 200] on div "Notes" at bounding box center [264, 206] width 24 height 12
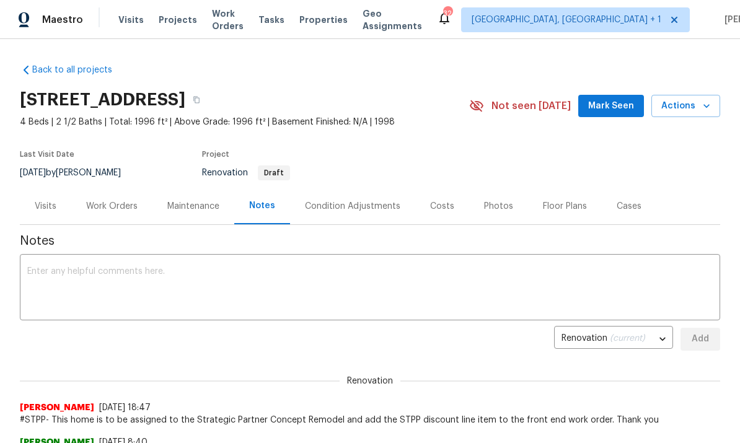
click at [119, 213] on div "Work Orders" at bounding box center [111, 206] width 81 height 37
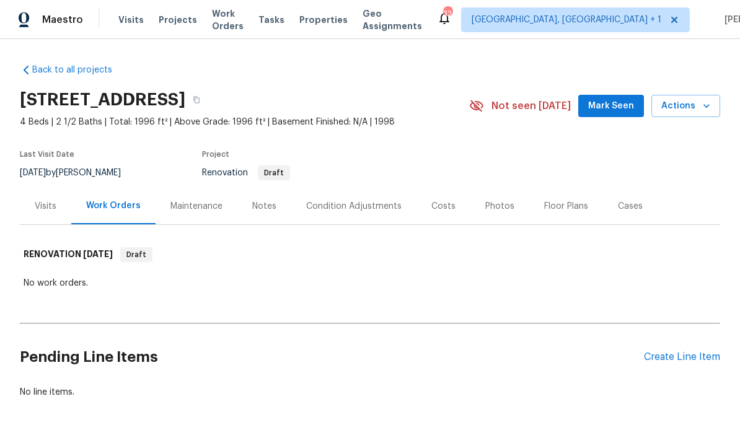
click at [691, 357] on div "Create Line Item" at bounding box center [682, 357] width 76 height 12
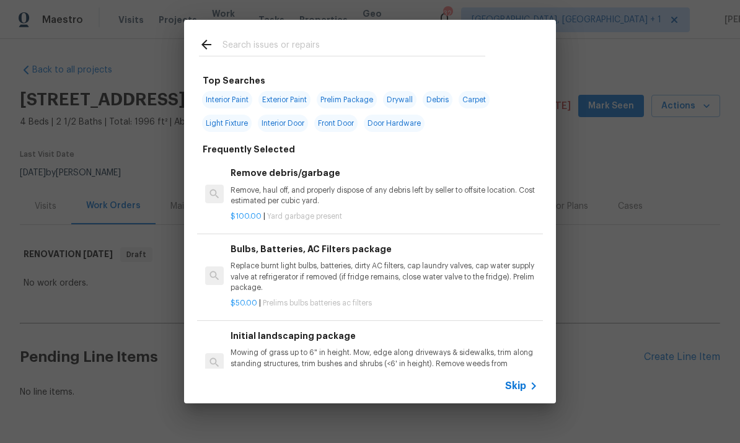
click at [255, 53] on input "text" at bounding box center [353, 46] width 263 height 19
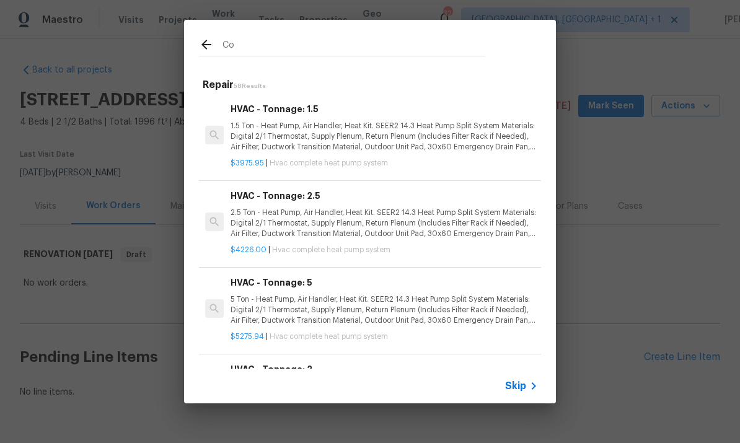
type input "C"
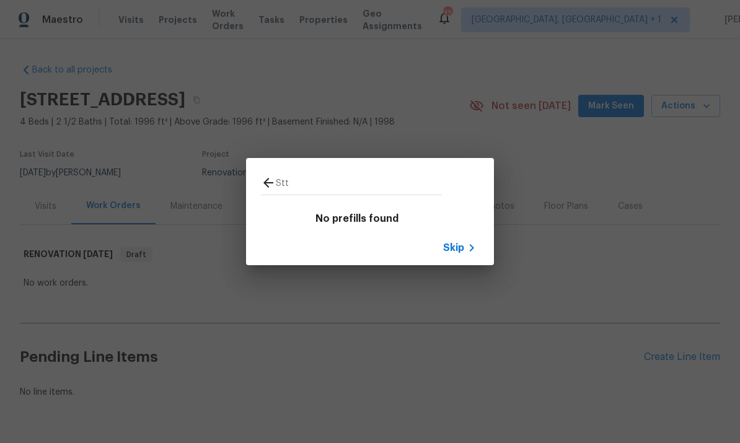
click at [310, 187] on input "Stt" at bounding box center [359, 184] width 166 height 19
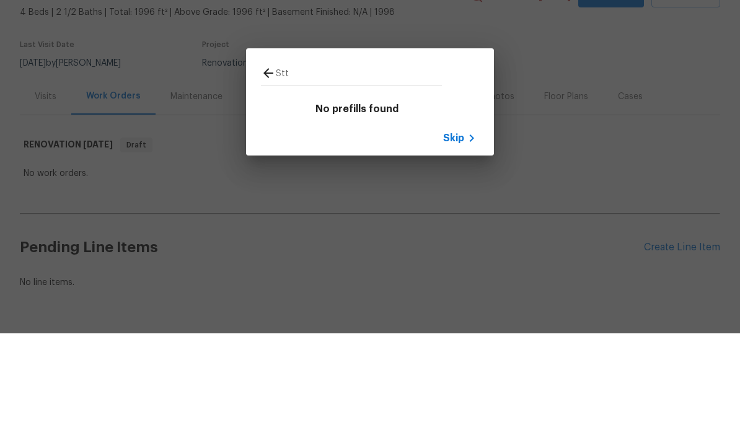
type input "Sttp"
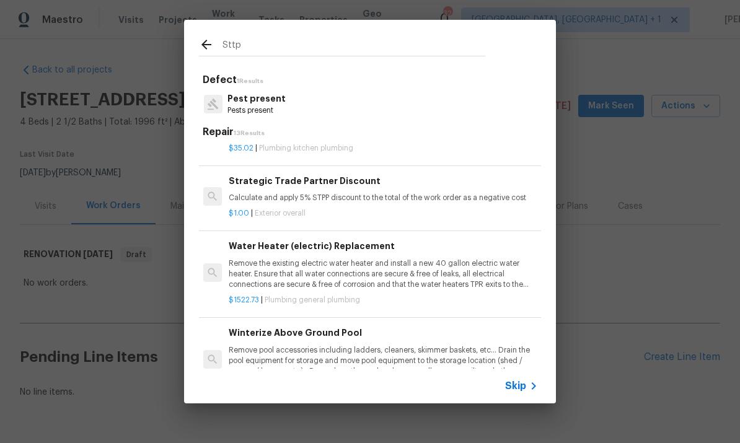
scroll to position [538, 2]
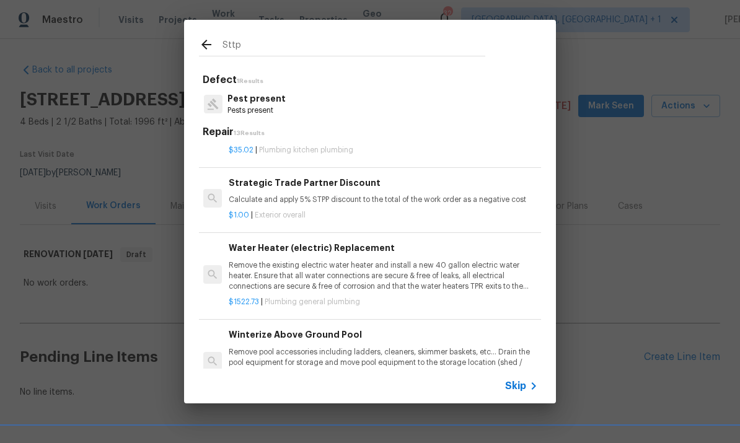
click at [361, 205] on div "$1.00 | Exterior overall" at bounding box center [382, 212] width 307 height 15
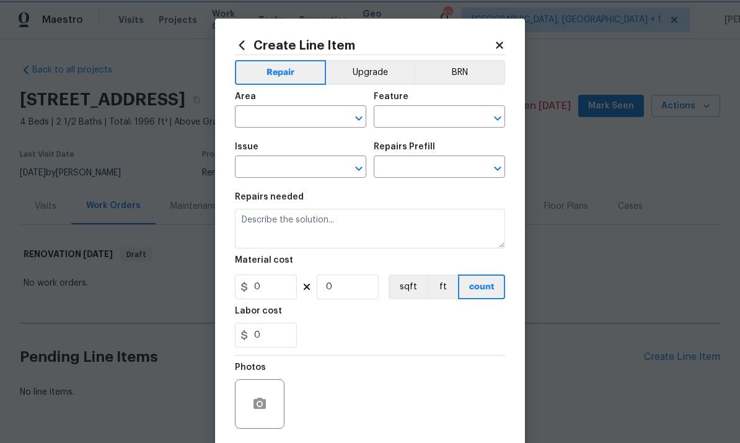
type input "Overall Exterior"
type input "Strategic Trade Partner Discount $1.00"
type textarea "Calculate and apply 5% STPP discount to the total of the work order as a negati…"
type input "1"
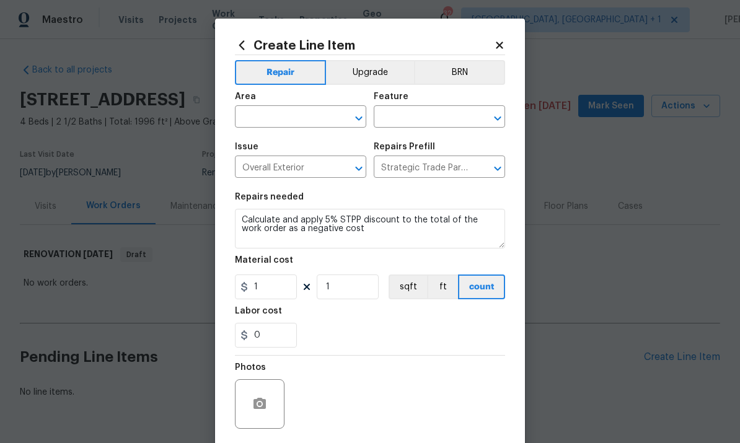
click at [290, 113] on input "text" at bounding box center [283, 117] width 97 height 19
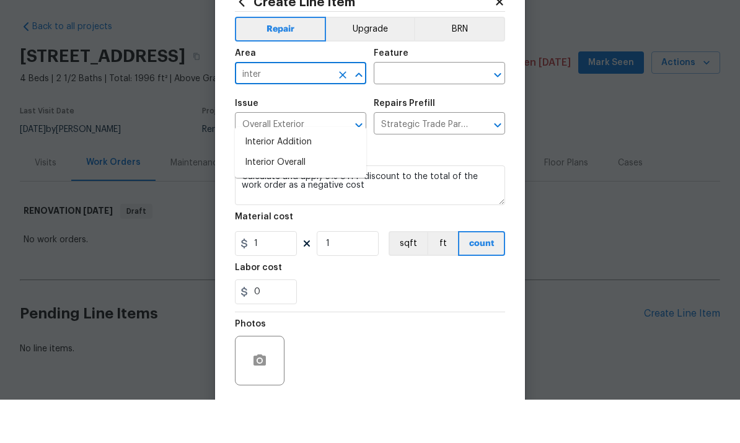
click at [299, 196] on li "Interior Overall" at bounding box center [300, 206] width 131 height 20
type input "Interior Overall"
click at [428, 108] on input "text" at bounding box center [421, 117] width 97 height 19
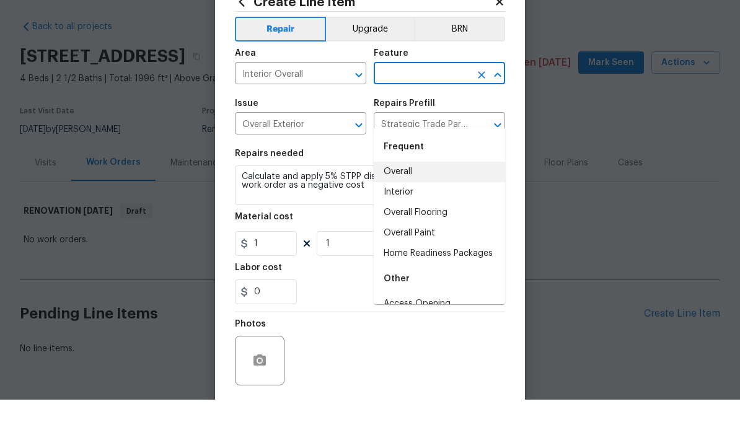
click at [406, 205] on li "Overall" at bounding box center [438, 215] width 131 height 20
type input "Overall"
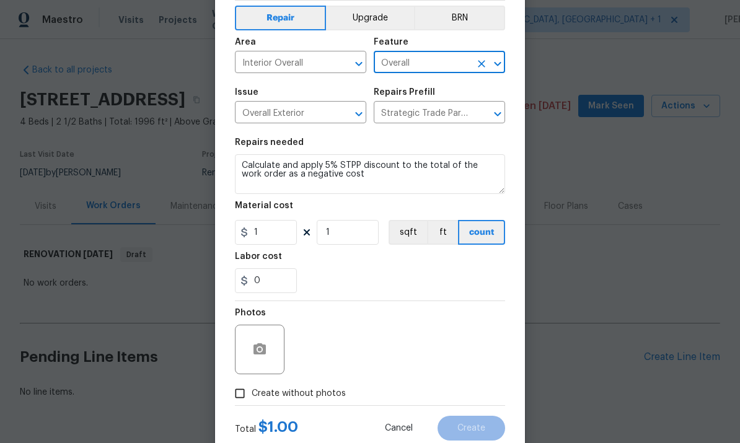
scroll to position [56, 0]
click at [242, 399] on input "Create without photos" at bounding box center [240, 392] width 24 height 24
checkbox input "true"
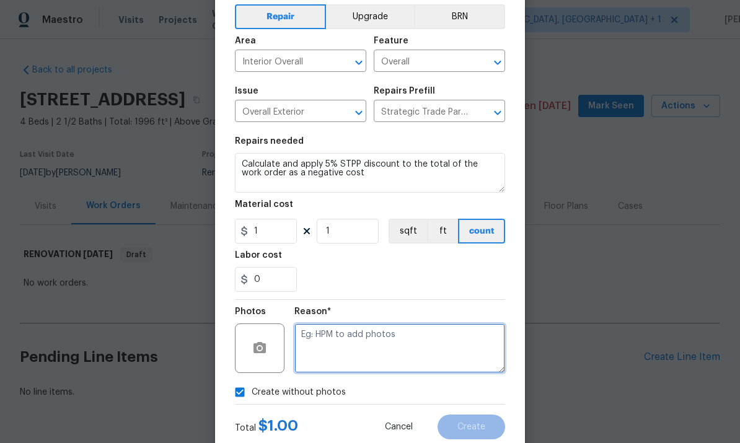
click at [331, 343] on textarea at bounding box center [399, 348] width 211 height 50
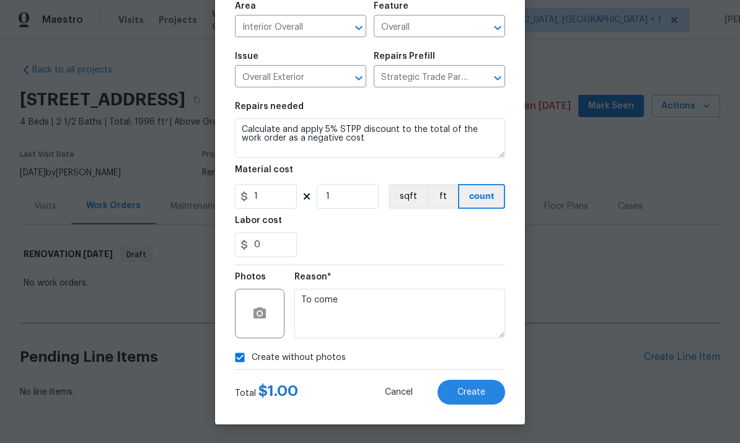
scroll to position [93, 0]
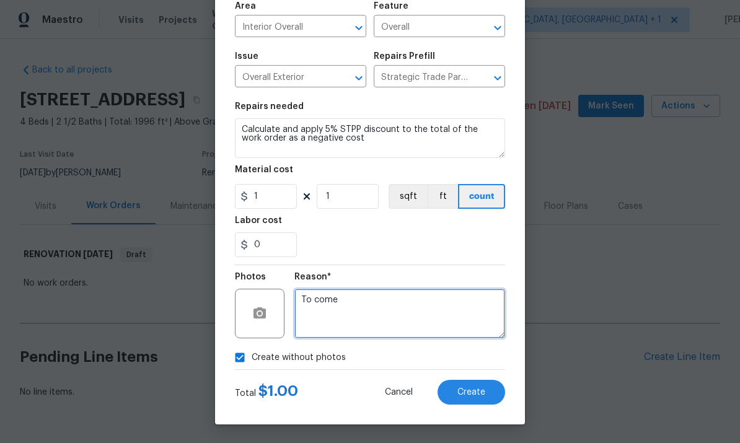
type textarea "To come"
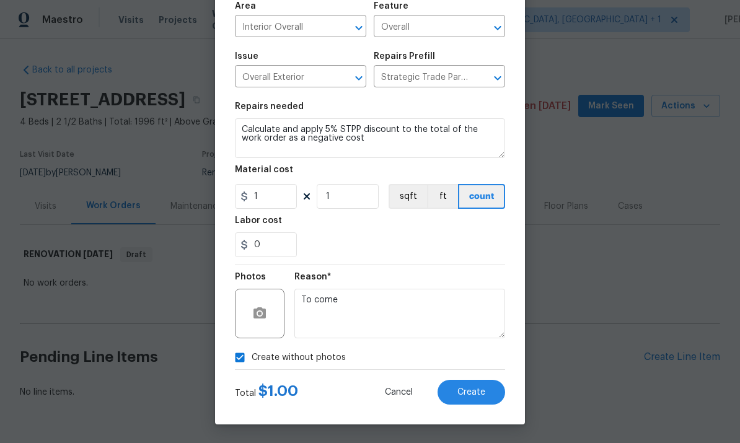
click at [471, 404] on button "Create" at bounding box center [471, 392] width 68 height 25
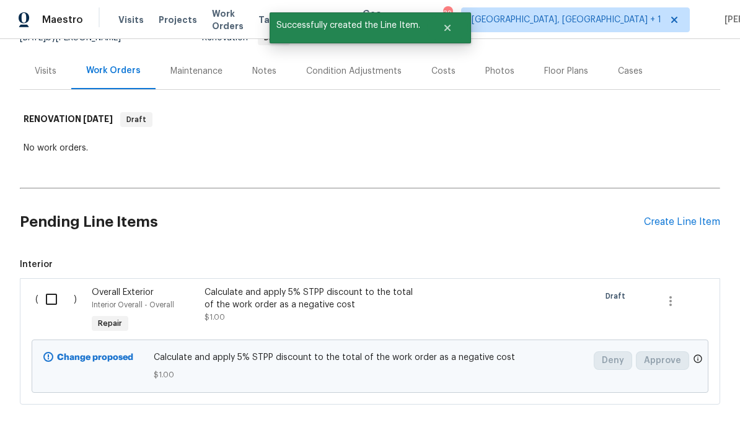
scroll to position [134, 0]
click at [51, 287] on input "checkbox" at bounding box center [55, 300] width 35 height 26
checkbox input "true"
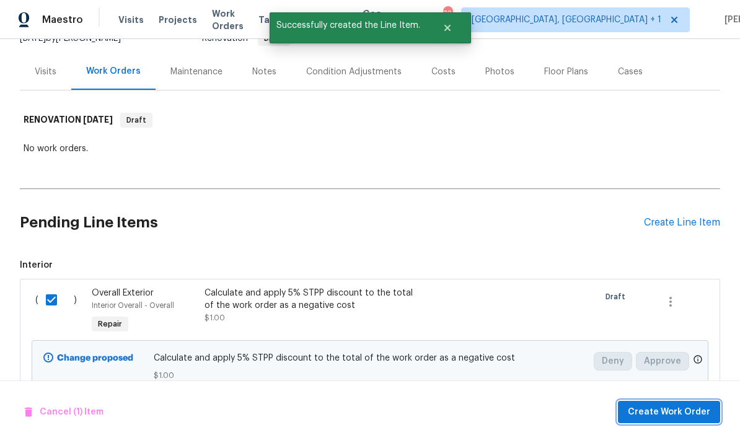
click at [681, 405] on span "Create Work Order" at bounding box center [668, 411] width 82 height 15
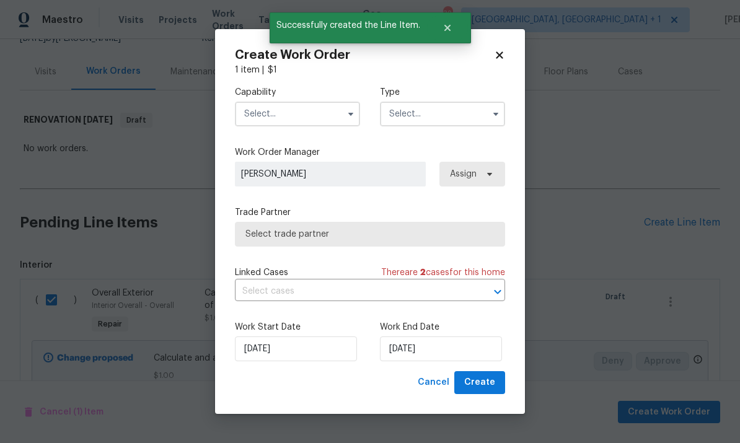
click at [299, 118] on input "text" at bounding box center [297, 114] width 125 height 25
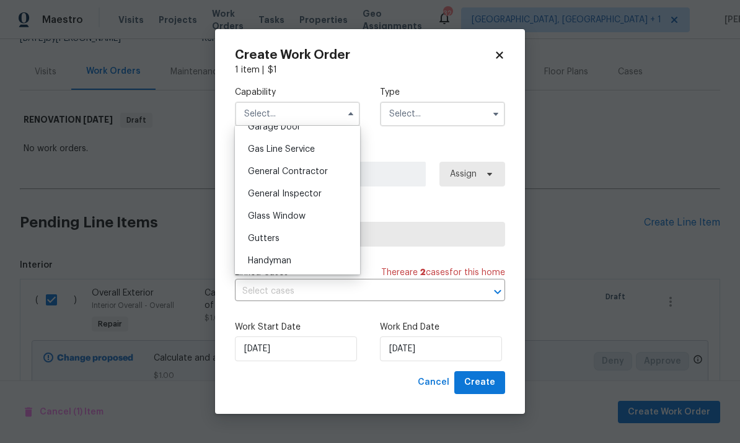
scroll to position [580, 0]
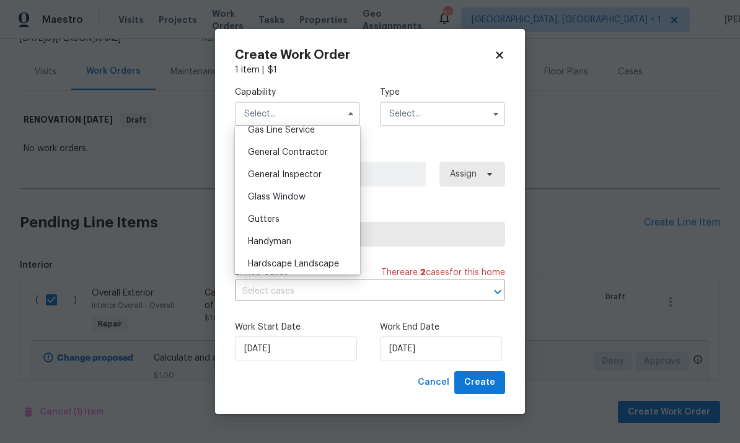
click at [319, 155] on span "General Contractor" at bounding box center [288, 152] width 80 height 9
type input "General Contractor"
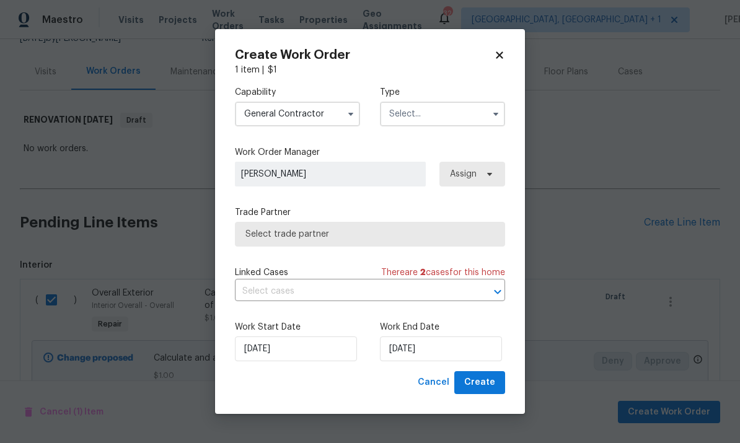
click at [496, 119] on button "button" at bounding box center [495, 114] width 15 height 15
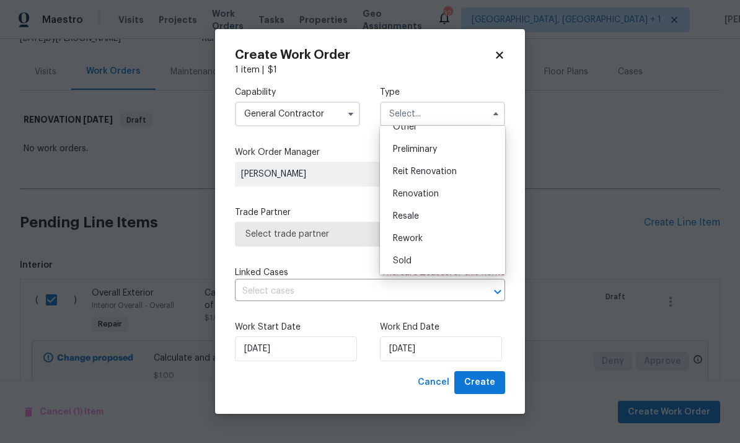
scroll to position [264, 0]
click at [430, 189] on span "Renovation" at bounding box center [416, 188] width 46 height 9
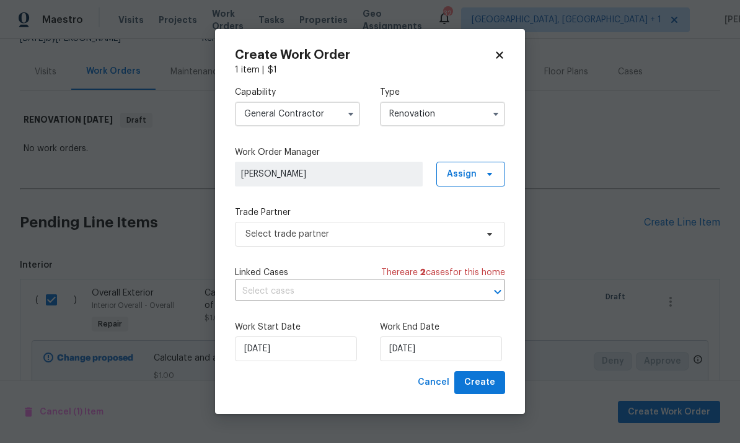
type input "Renovation"
click at [478, 393] on button "Create" at bounding box center [479, 382] width 51 height 23
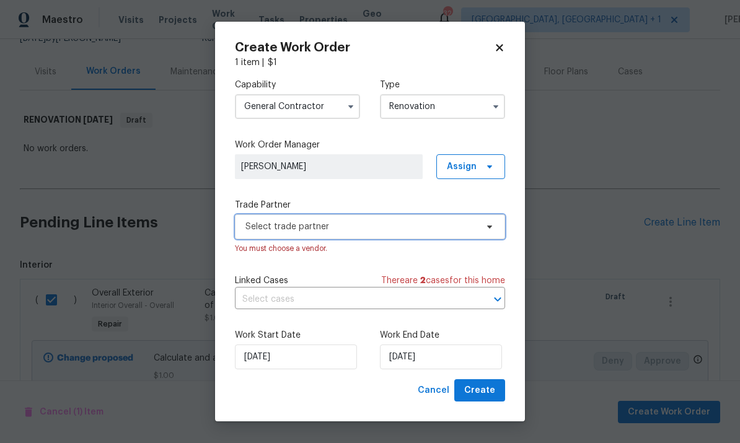
click at [489, 226] on icon at bounding box center [489, 226] width 5 height 3
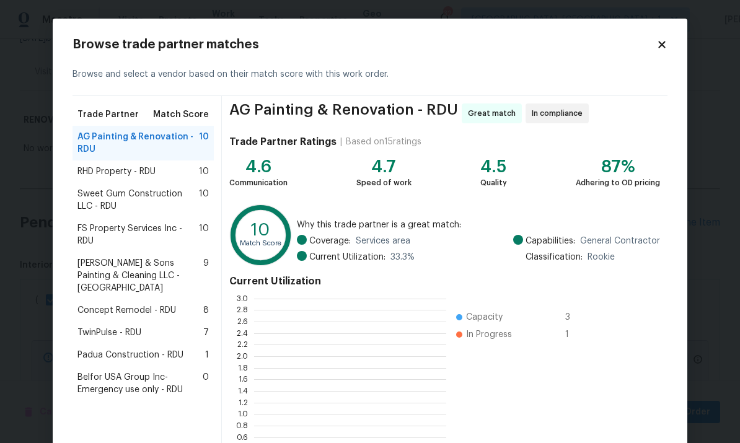
scroll to position [173, 192]
click at [166, 304] on span "Concept Remodel - RDU" at bounding box center [126, 310] width 98 height 12
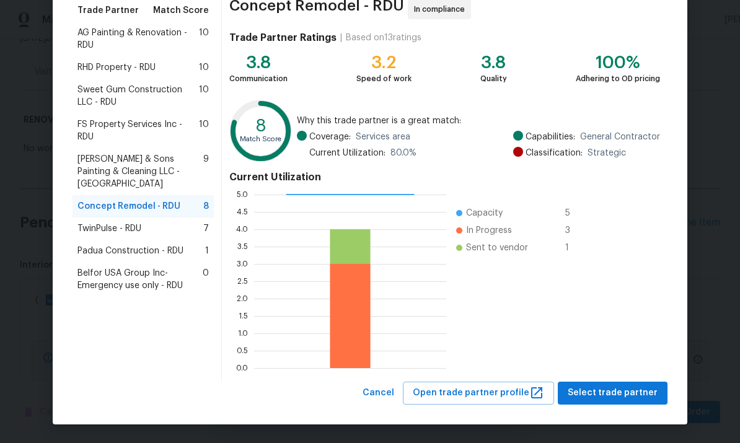
scroll to position [103, 0]
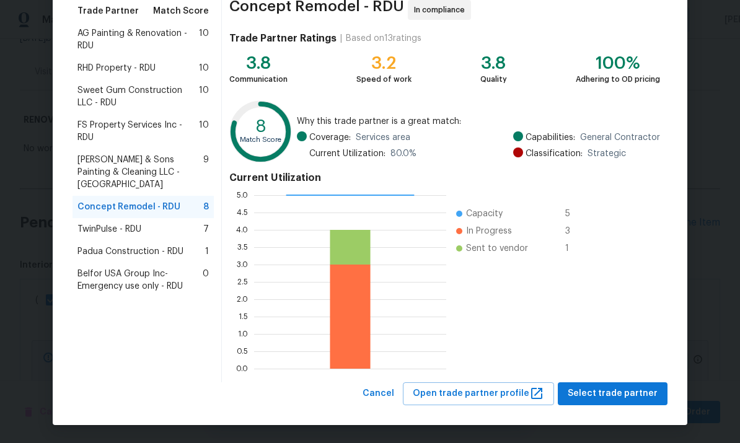
click at [619, 403] on button "Select trade partner" at bounding box center [612, 393] width 110 height 23
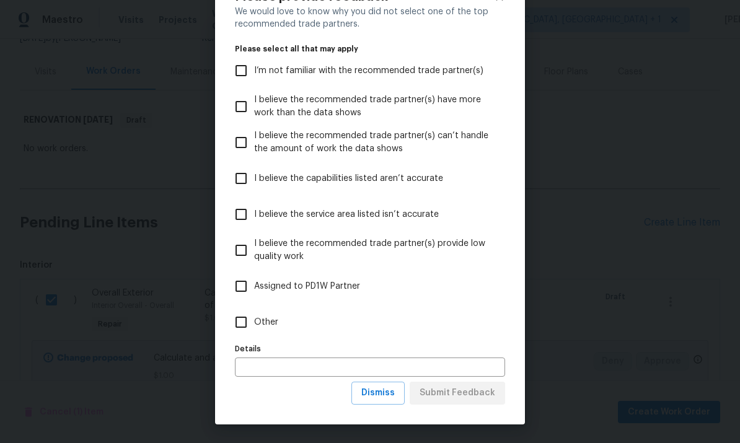
scroll to position [48, 0]
click at [376, 403] on button "Dismiss" at bounding box center [377, 393] width 53 height 23
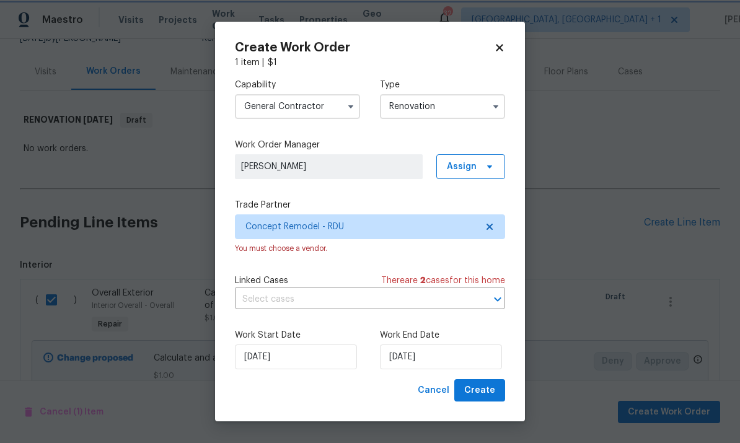
scroll to position [0, 0]
click at [487, 394] on span "Create" at bounding box center [479, 390] width 31 height 15
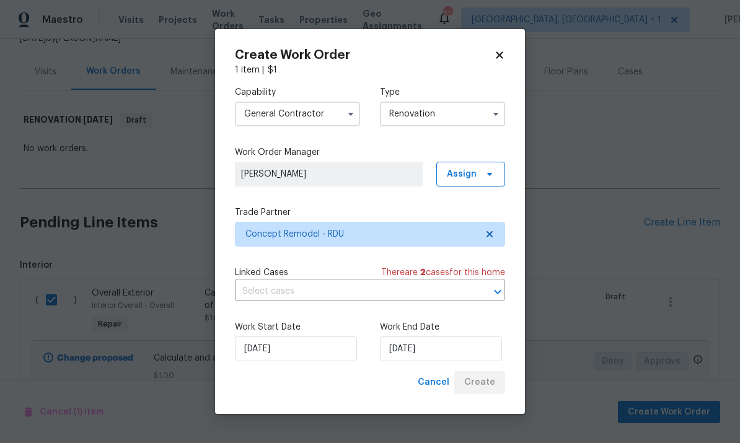
scroll to position [25, 0]
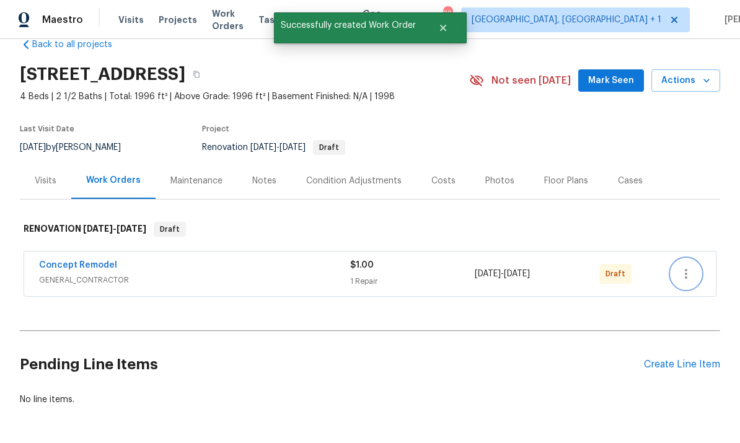
click at [690, 266] on icon "button" at bounding box center [685, 273] width 15 height 15
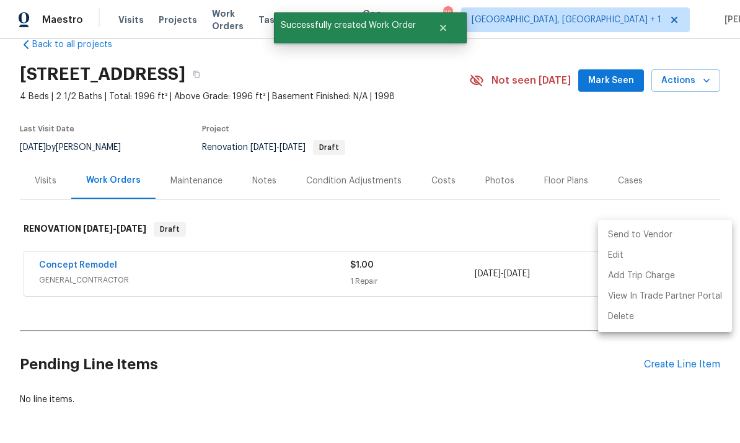
click at [654, 236] on li "Send to Vendor" at bounding box center [665, 235] width 134 height 20
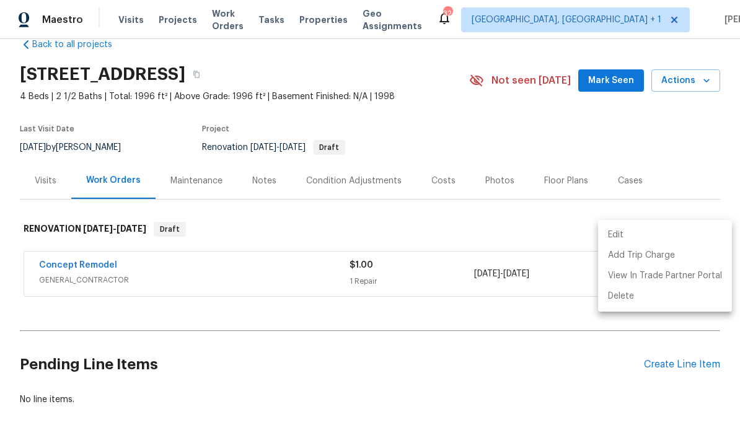
click at [100, 234] on div at bounding box center [370, 221] width 740 height 443
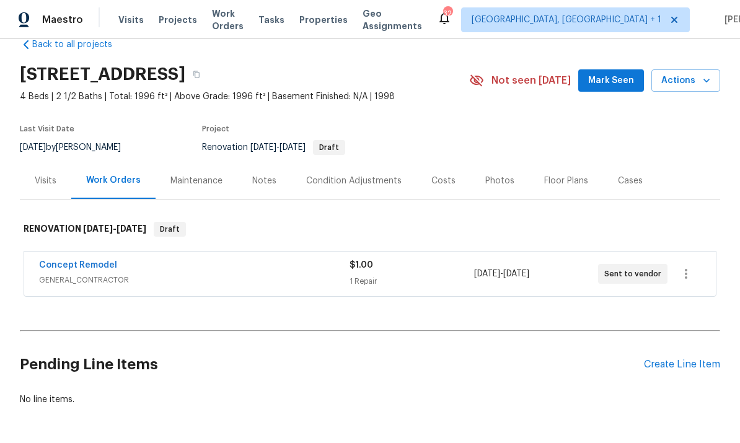
click at [88, 261] on link "Concept Remodel" at bounding box center [78, 265] width 78 height 9
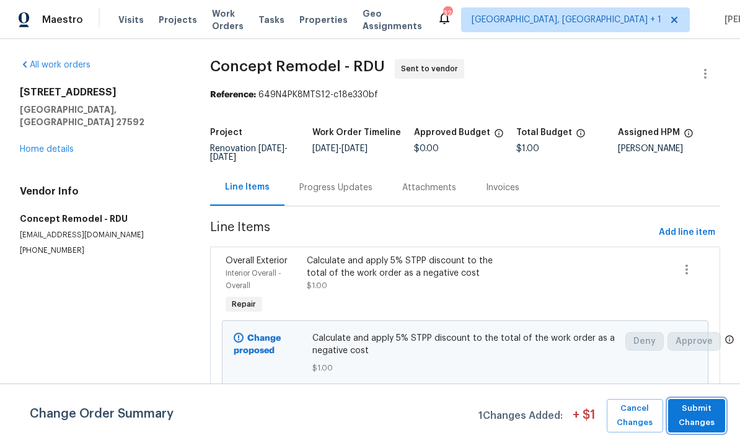
click at [715, 417] on span "Submit Changes" at bounding box center [696, 415] width 45 height 28
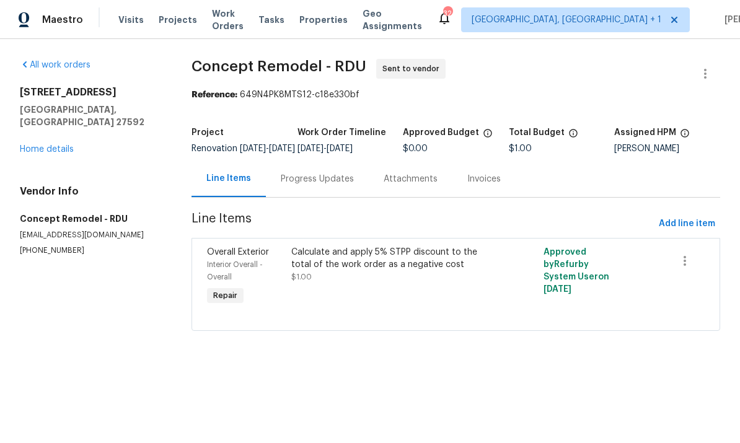
click at [55, 145] on link "Home details" at bounding box center [47, 149] width 54 height 9
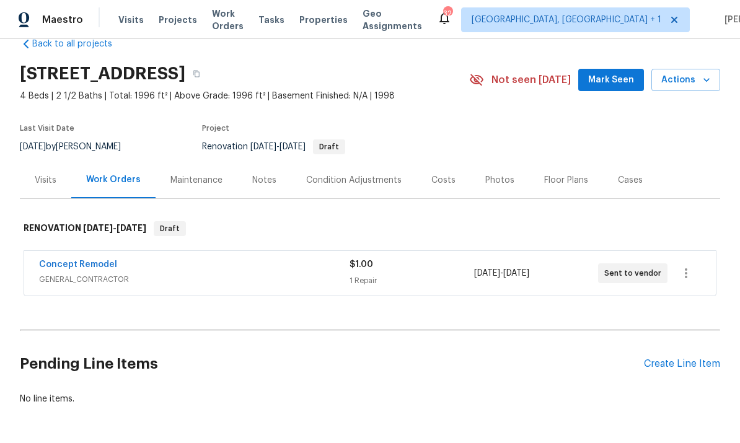
scroll to position [25, 0]
click at [318, 180] on div "Condition Adjustments" at bounding box center [353, 181] width 95 height 12
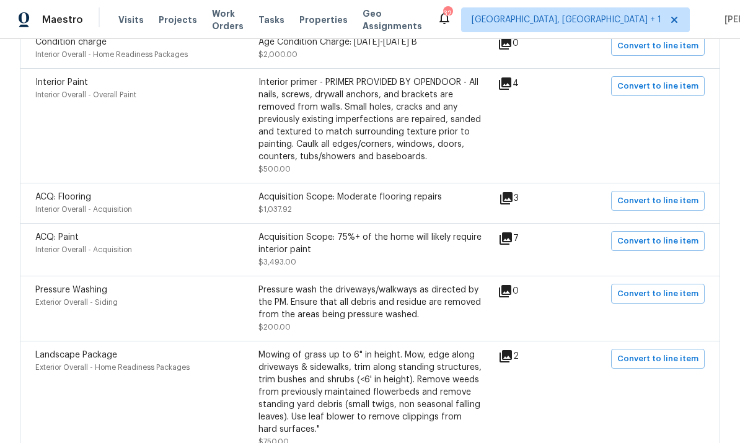
scroll to position [293, 0]
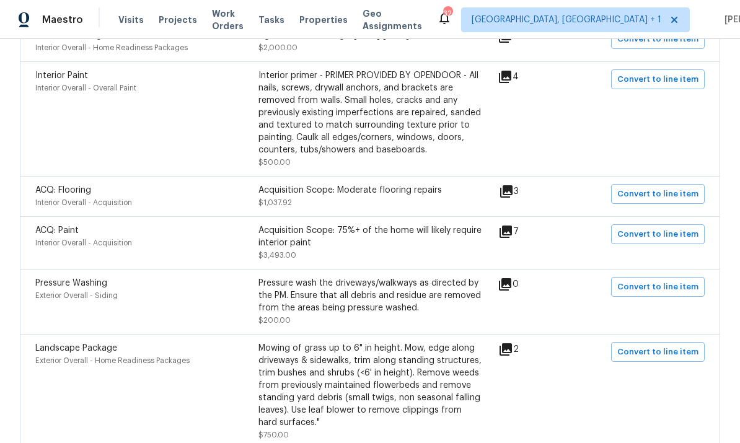
click at [272, 233] on div "Acquisition Scope: 75%+ of the home will likely require interior paint" at bounding box center [369, 236] width 223 height 25
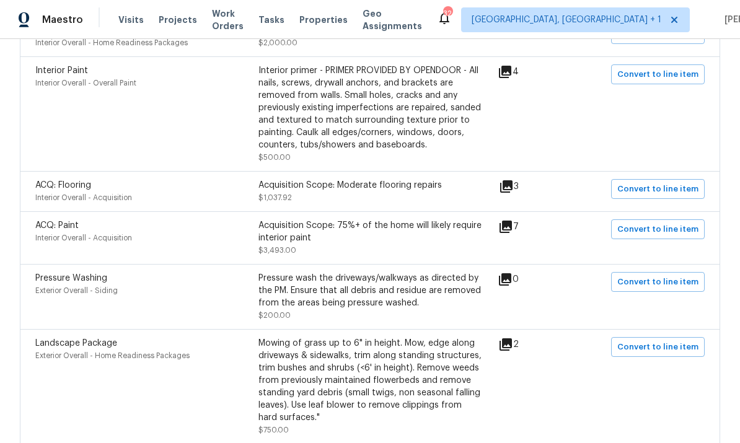
scroll to position [299, 0]
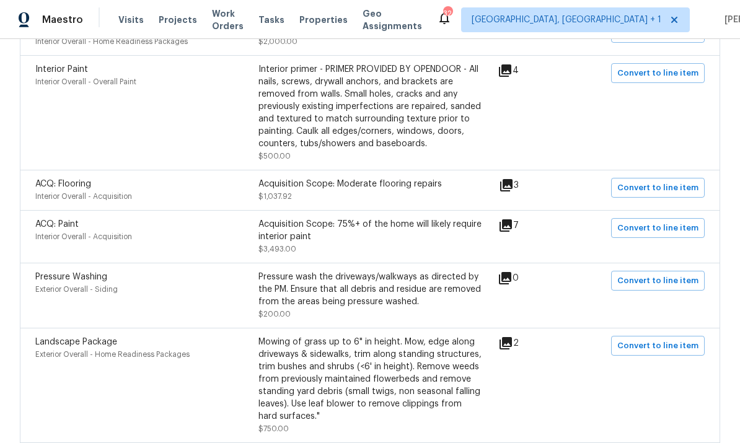
click at [507, 187] on icon at bounding box center [506, 185] width 15 height 15
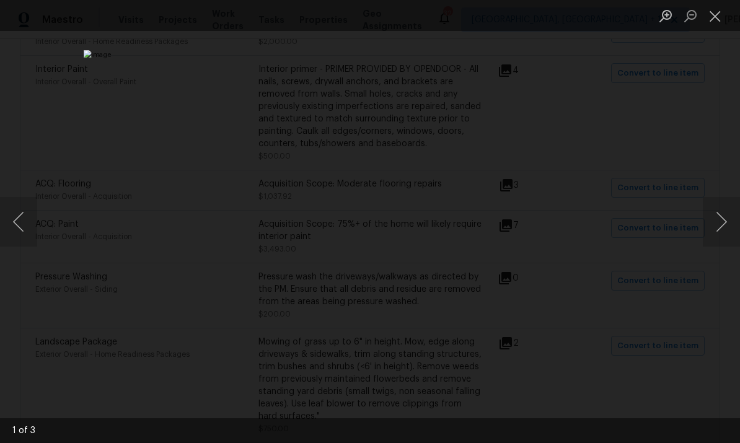
click at [706, 216] on button "Next image" at bounding box center [720, 222] width 37 height 50
click at [720, 213] on button "Next image" at bounding box center [720, 222] width 37 height 50
click at [714, 214] on button "Next image" at bounding box center [720, 222] width 37 height 50
click at [715, 214] on button "Next image" at bounding box center [720, 222] width 37 height 50
click at [717, 209] on button "Next image" at bounding box center [720, 222] width 37 height 50
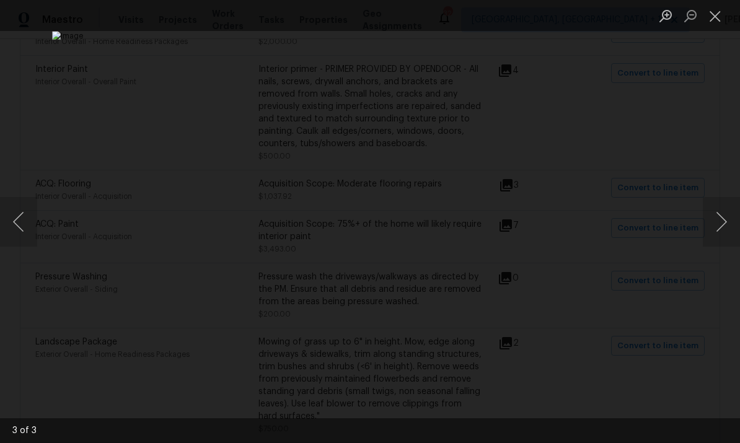
click at [722, 178] on div "Lightbox" at bounding box center [370, 221] width 740 height 443
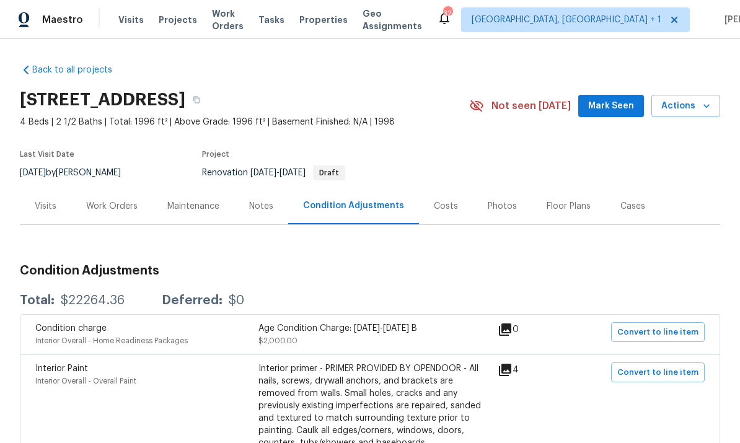
scroll to position [0, 0]
click at [611, 105] on span "Mark Seen" at bounding box center [611, 105] width 46 height 15
click at [126, 205] on div "Work Orders" at bounding box center [111, 206] width 51 height 12
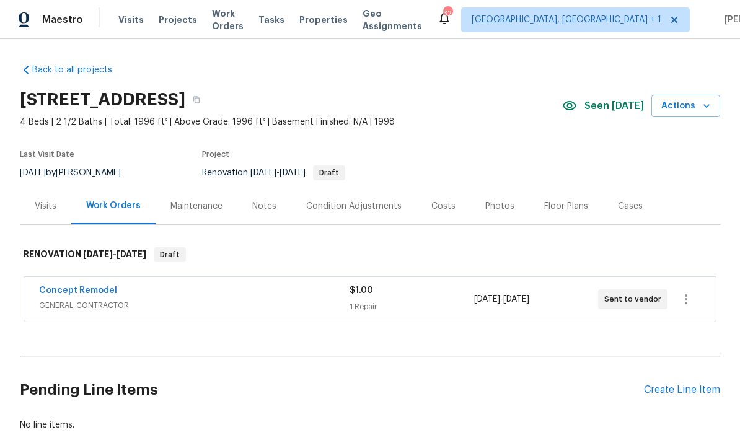
click at [95, 290] on link "Concept Remodel" at bounding box center [78, 290] width 78 height 9
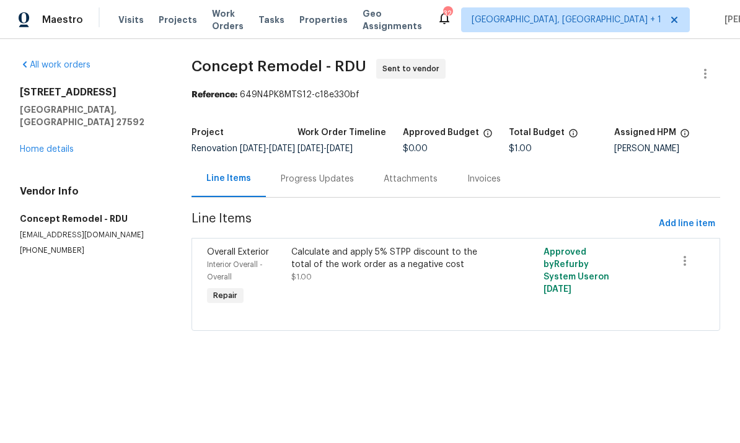
click at [312, 185] on div "Progress Updates" at bounding box center [317, 179] width 73 height 12
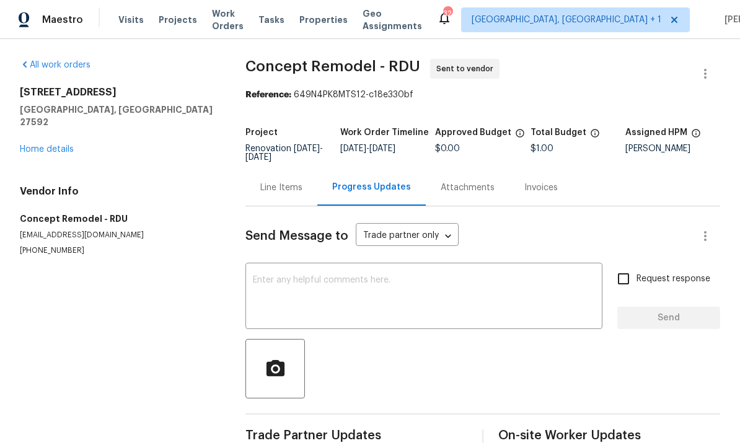
click at [47, 145] on link "Home details" at bounding box center [47, 149] width 54 height 9
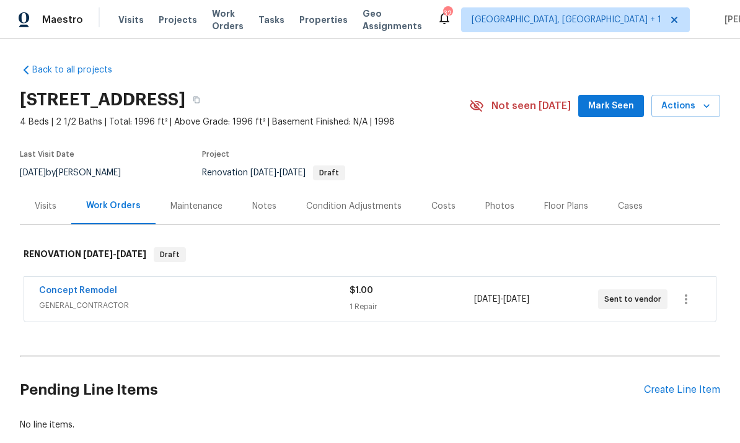
click at [615, 102] on span "Mark Seen" at bounding box center [611, 105] width 46 height 15
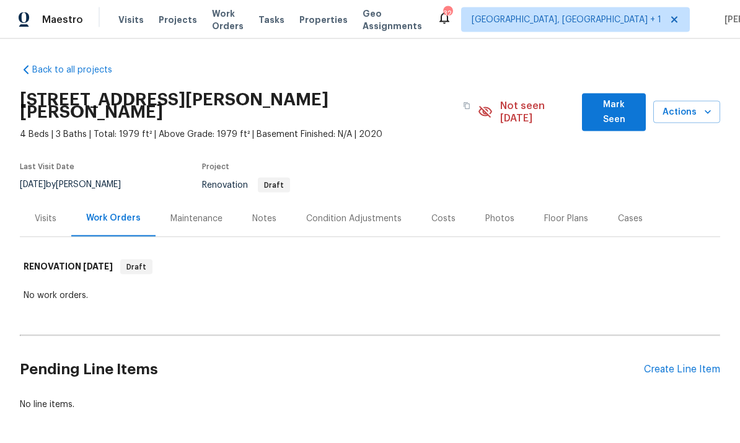
scroll to position [17, 0]
click at [365, 212] on div "Condition Adjustments" at bounding box center [353, 218] width 95 height 12
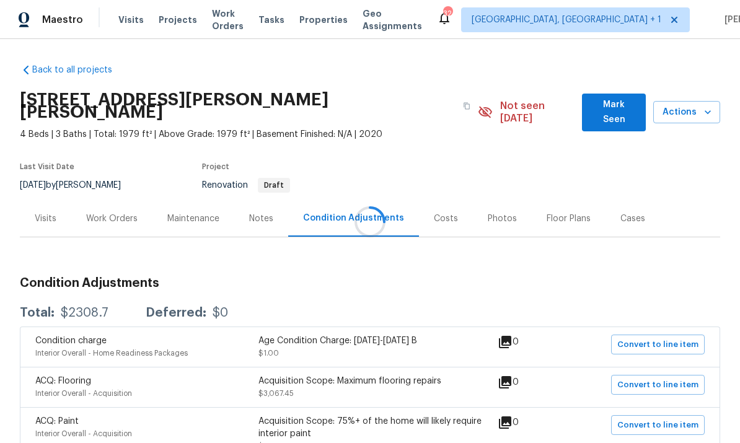
scroll to position [46, 0]
click at [250, 200] on div "Notes" at bounding box center [261, 218] width 54 height 37
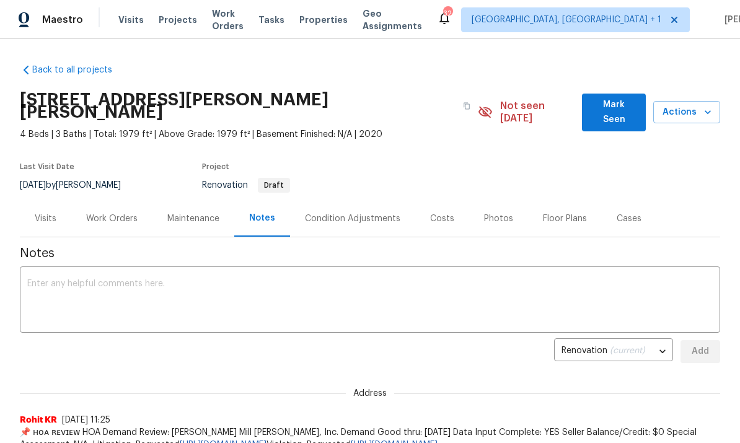
click at [118, 212] on div "Work Orders" at bounding box center [111, 218] width 51 height 12
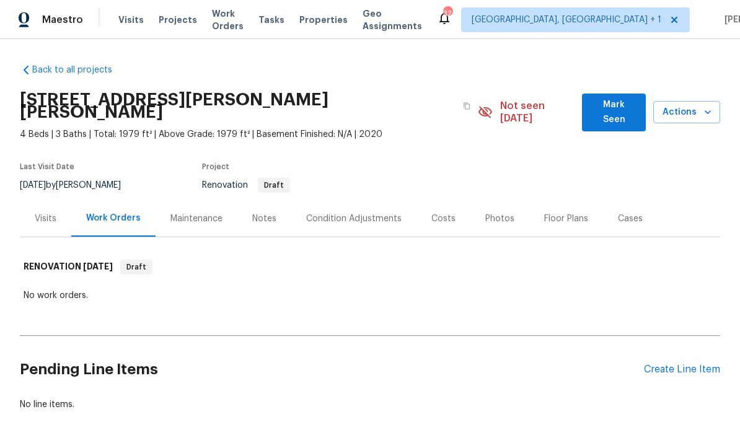
click at [672, 364] on div "Create Line Item" at bounding box center [682, 370] width 76 height 12
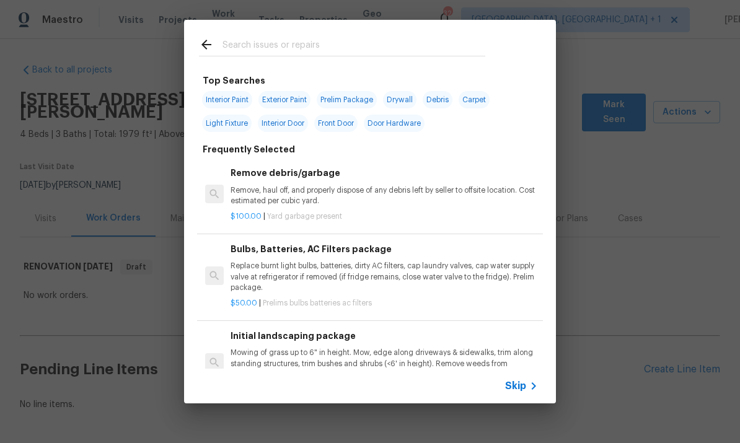
click at [245, 47] on input "text" at bounding box center [353, 46] width 263 height 19
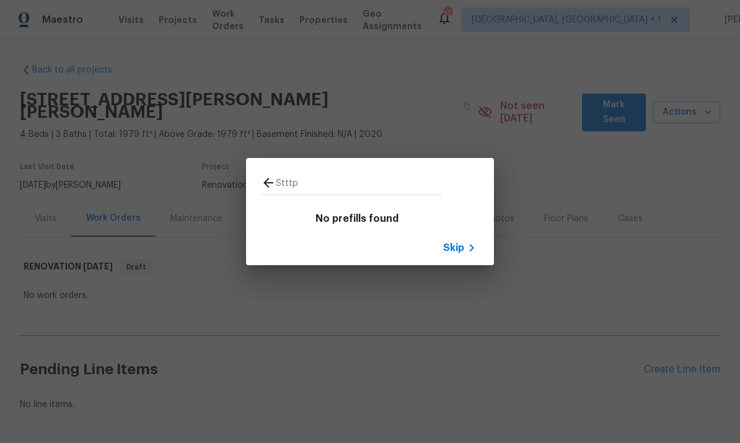
click at [299, 187] on input "Stttp" at bounding box center [359, 184] width 166 height 19
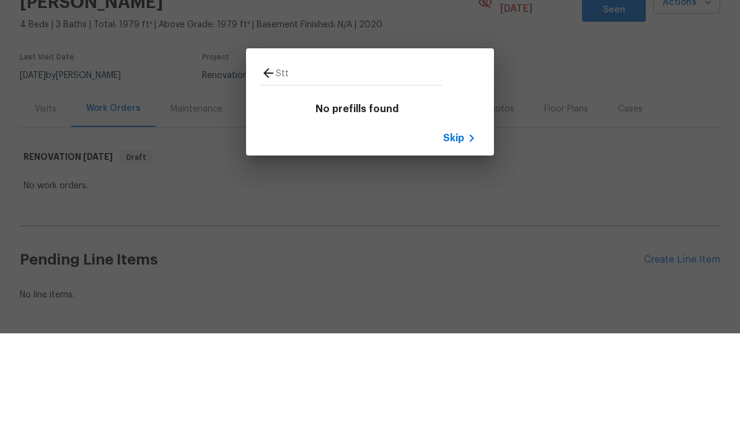
type input "Sttp"
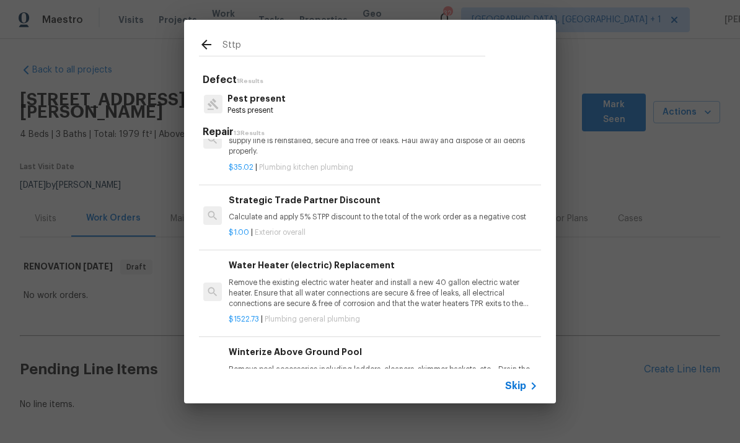
scroll to position [520, 2]
click at [424, 201] on h6 "Strategic Trade Partner Discount" at bounding box center [382, 200] width 307 height 14
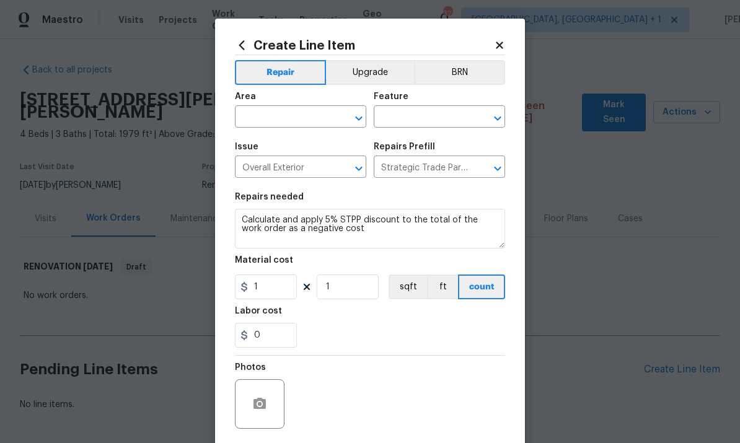
click at [276, 122] on input "text" at bounding box center [283, 117] width 97 height 19
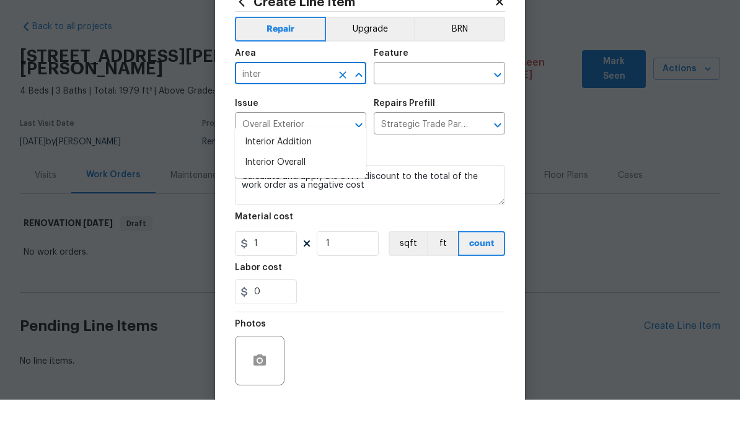
click at [289, 196] on li "Interior Overall" at bounding box center [300, 206] width 131 height 20
type input "Interior Overall"
click at [427, 108] on input "text" at bounding box center [421, 117] width 97 height 19
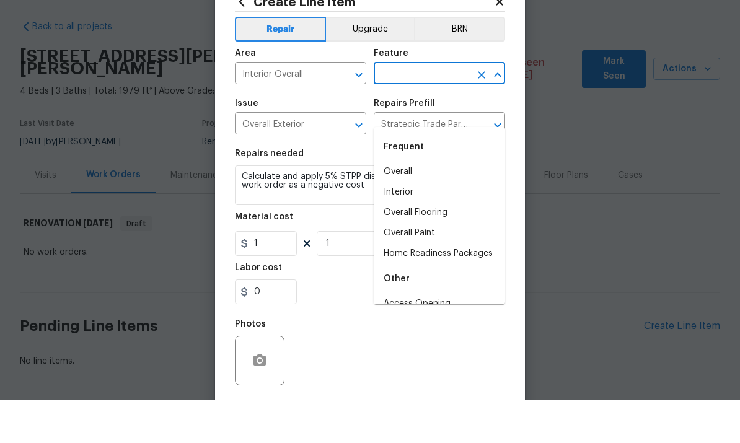
click at [400, 205] on li "Overall" at bounding box center [438, 215] width 131 height 20
type input "Overall"
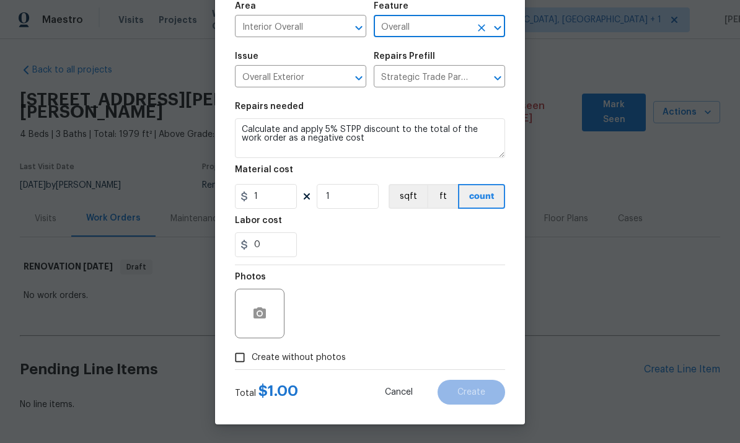
scroll to position [93, 0]
click at [240, 362] on input "Create without photos" at bounding box center [240, 358] width 24 height 24
checkbox input "true"
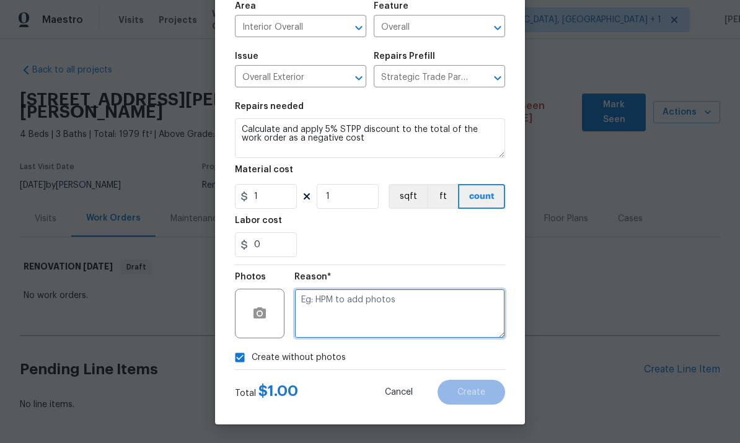
click at [346, 300] on textarea at bounding box center [399, 314] width 211 height 50
click at [343, 312] on textarea at bounding box center [399, 314] width 211 height 50
type textarea "To come"
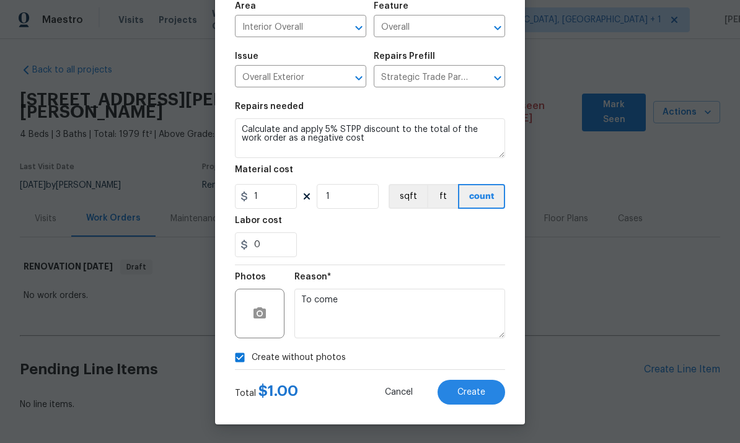
click at [475, 394] on span "Create" at bounding box center [471, 392] width 28 height 9
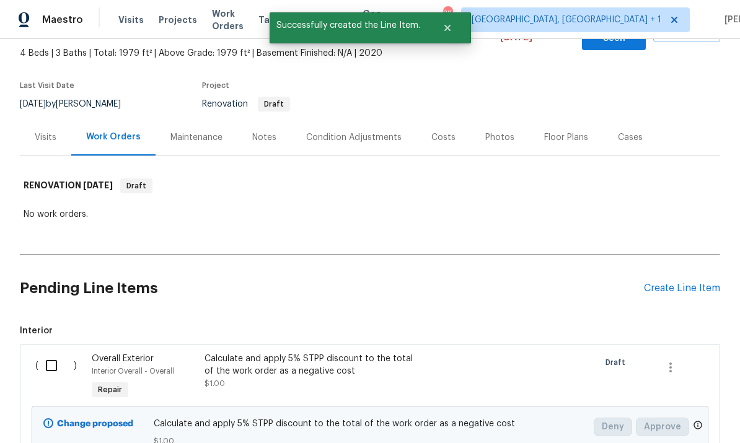
scroll to position [82, 0]
click at [50, 352] on input "checkbox" at bounding box center [55, 365] width 35 height 26
checkbox input "true"
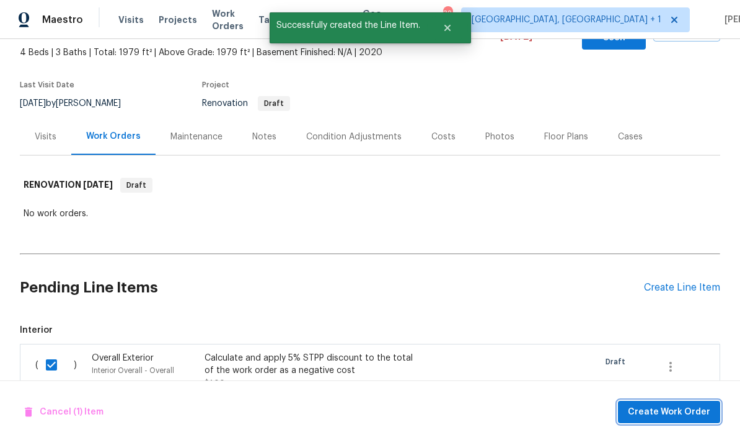
click at [676, 419] on span "Create Work Order" at bounding box center [668, 411] width 82 height 15
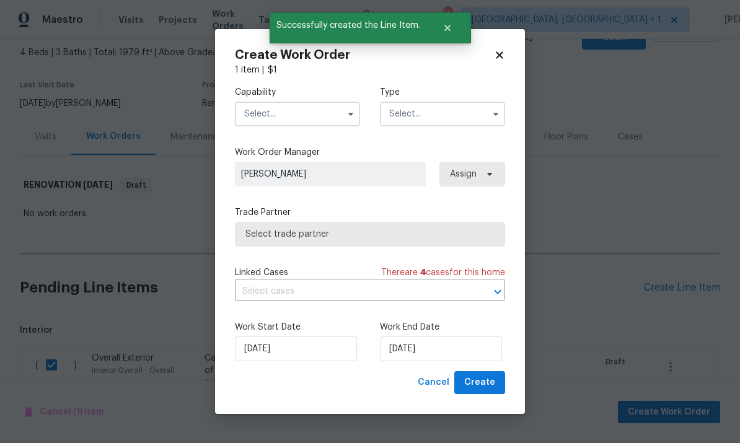
click at [295, 111] on input "text" at bounding box center [297, 114] width 125 height 25
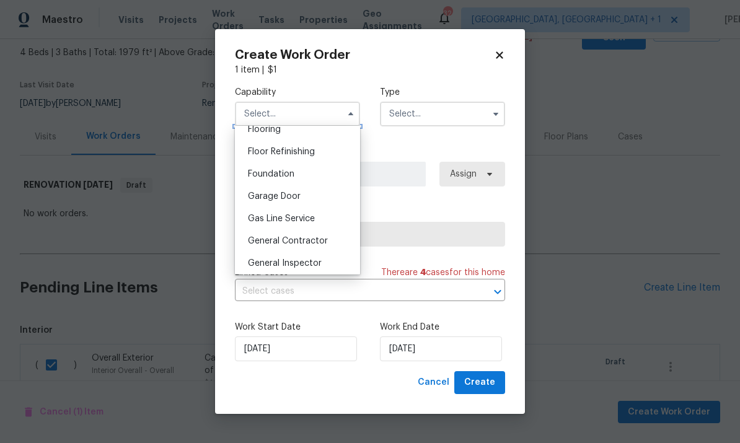
scroll to position [497, 0]
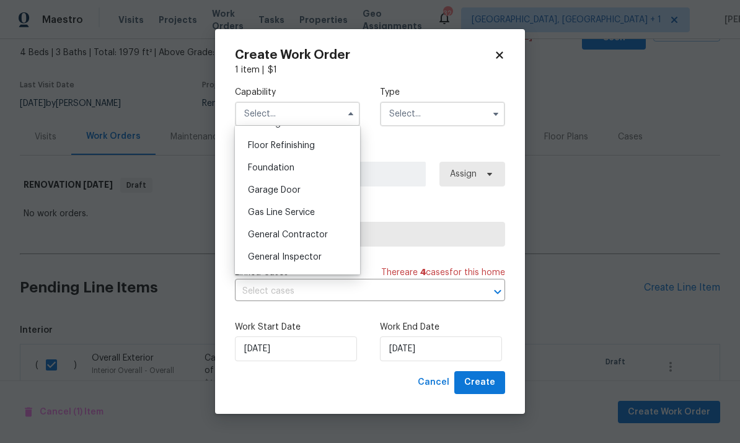
click at [328, 237] on div "General Contractor" at bounding box center [297, 235] width 119 height 22
type input "General Contractor"
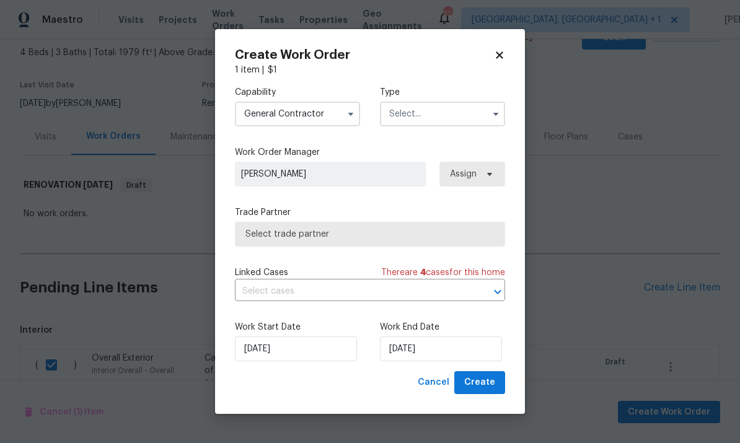
click at [485, 115] on input "text" at bounding box center [442, 114] width 125 height 25
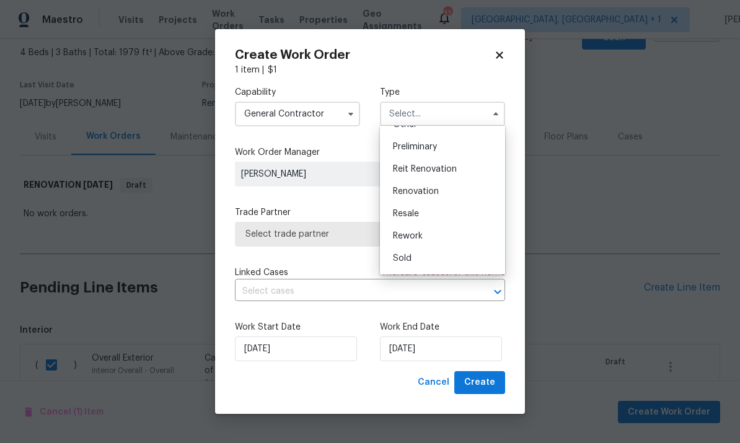
scroll to position [263, 0]
click at [433, 187] on span "Renovation" at bounding box center [416, 189] width 46 height 9
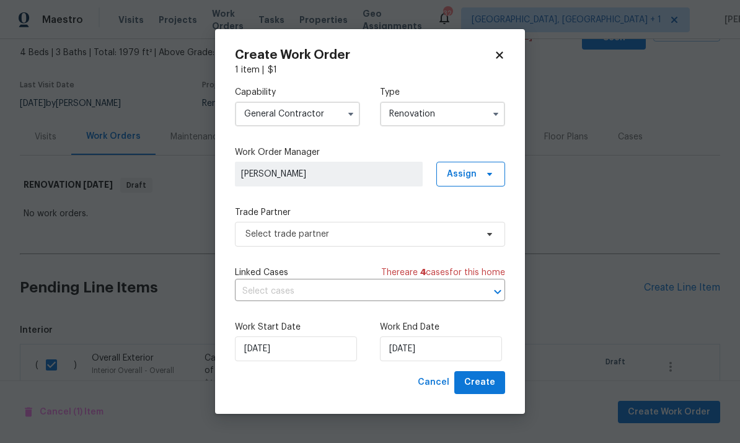
type input "Renovation"
click at [478, 240] on span "Select trade partner" at bounding box center [370, 234] width 270 height 25
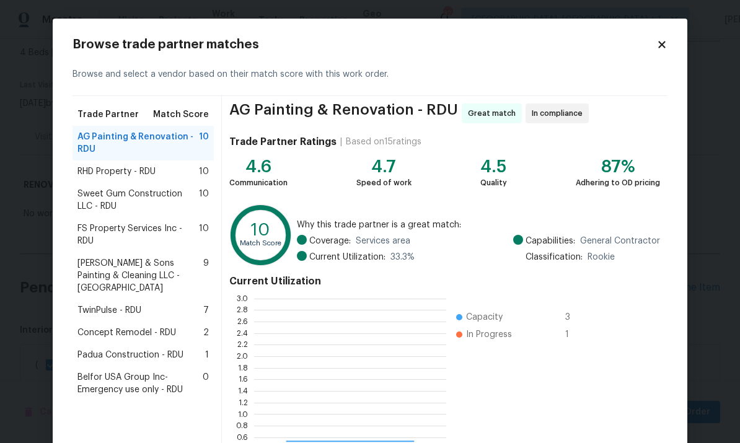
scroll to position [173, 192]
click at [177, 349] on span "Padua Construction - RDU" at bounding box center [130, 355] width 106 height 12
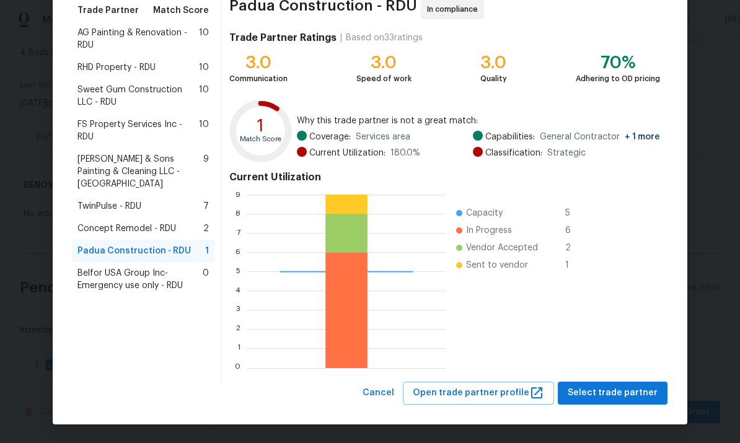
scroll to position [103, 0]
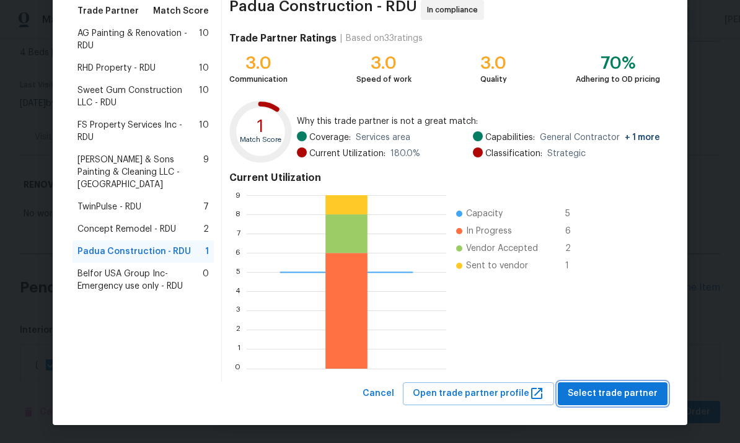
click at [630, 391] on span "Select trade partner" at bounding box center [612, 393] width 90 height 15
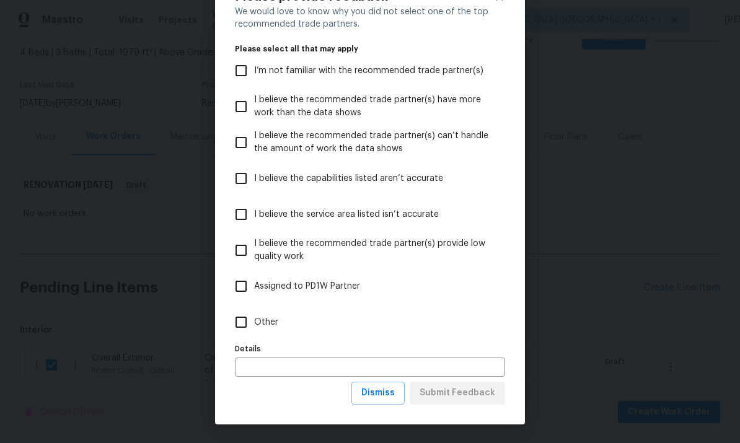
scroll to position [48, 0]
click at [386, 400] on span "Dismiss" at bounding box center [377, 392] width 33 height 15
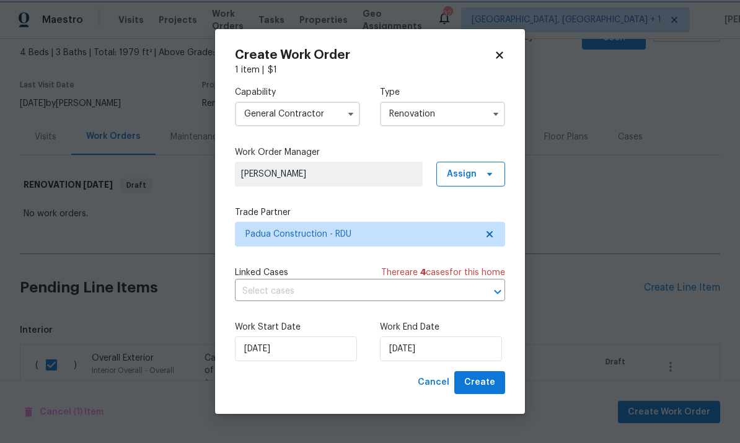
scroll to position [0, 0]
click at [479, 393] on button "Create" at bounding box center [479, 382] width 51 height 23
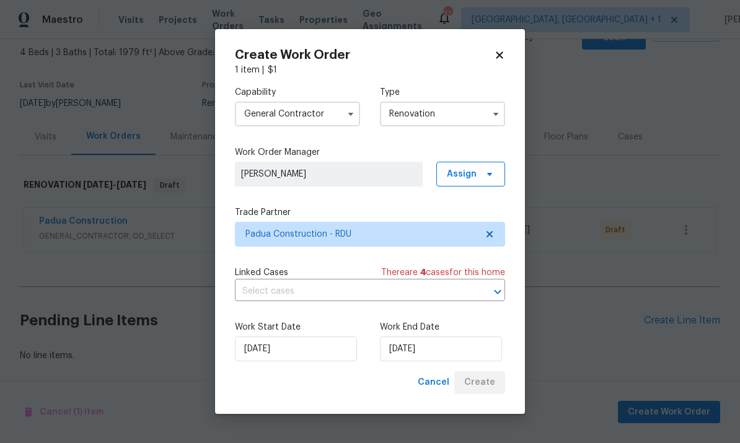
scroll to position [25, 0]
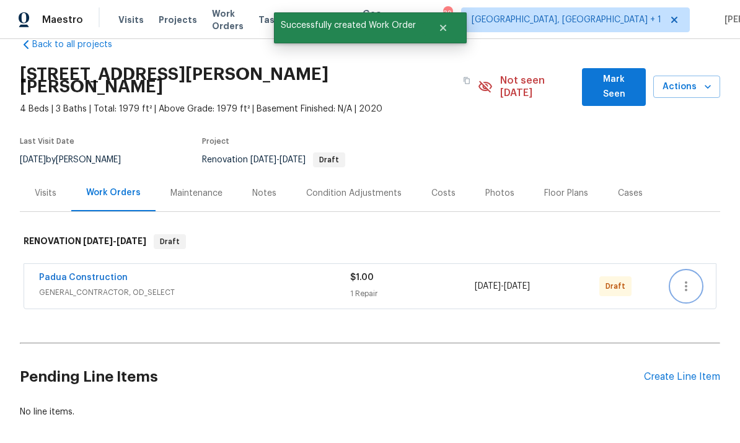
click at [678, 271] on button "button" at bounding box center [686, 286] width 30 height 30
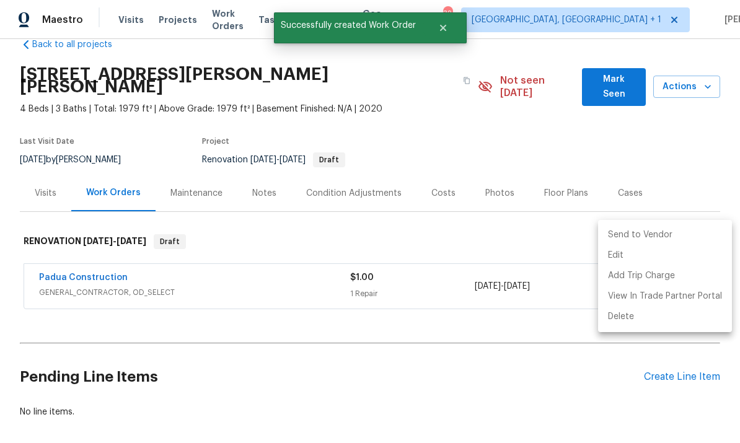
click at [655, 238] on li "Send to Vendor" at bounding box center [665, 235] width 134 height 20
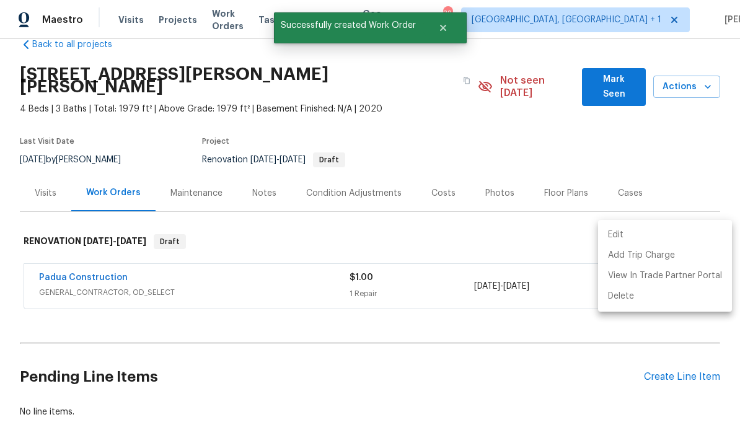
click at [537, 372] on div at bounding box center [370, 221] width 740 height 443
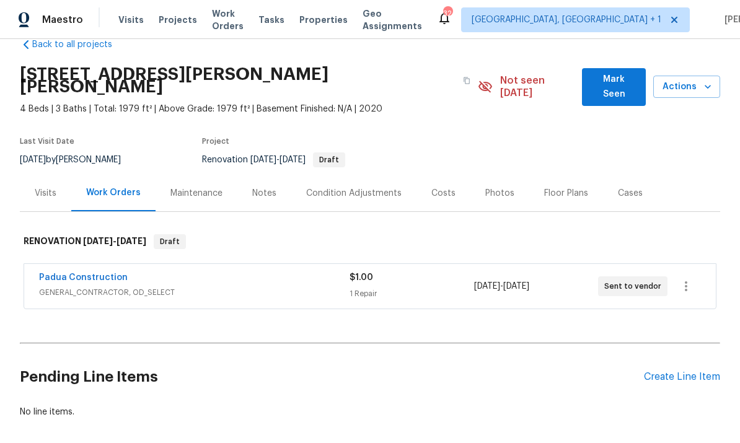
click at [87, 273] on link "Padua Construction" at bounding box center [83, 277] width 89 height 9
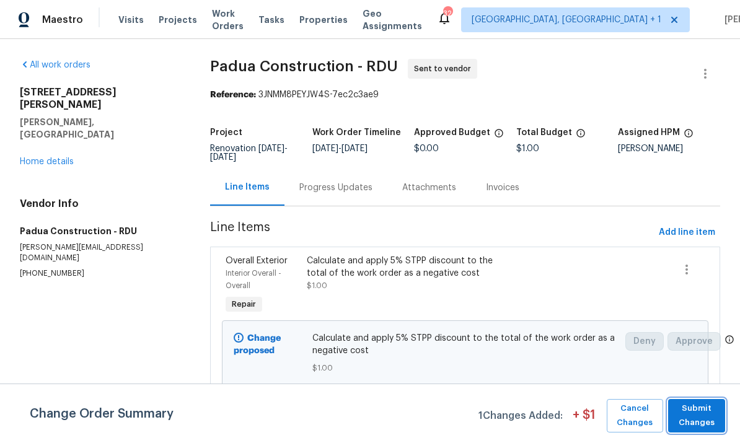
click at [710, 417] on span "Submit Changes" at bounding box center [696, 415] width 45 height 28
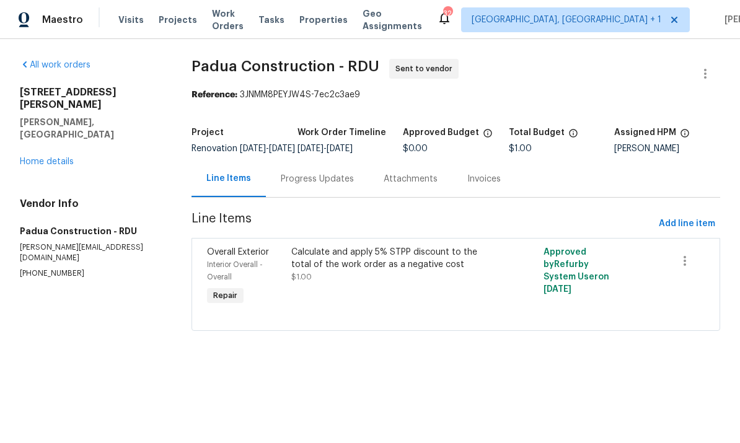
click at [304, 183] on div "Progress Updates" at bounding box center [317, 179] width 73 height 12
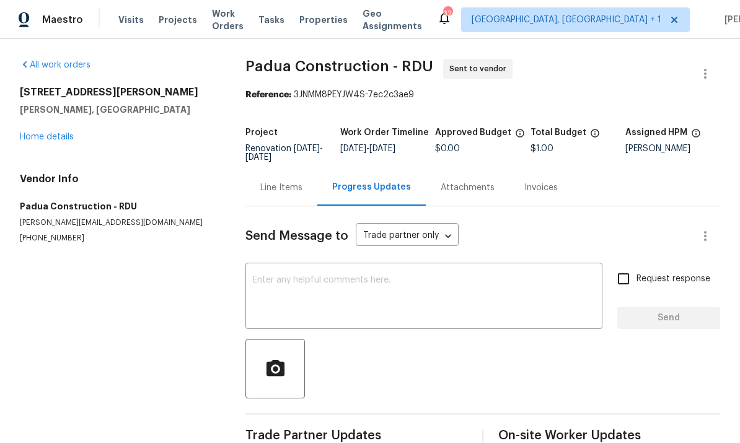
click at [305, 278] on textarea at bounding box center [424, 297] width 342 height 43
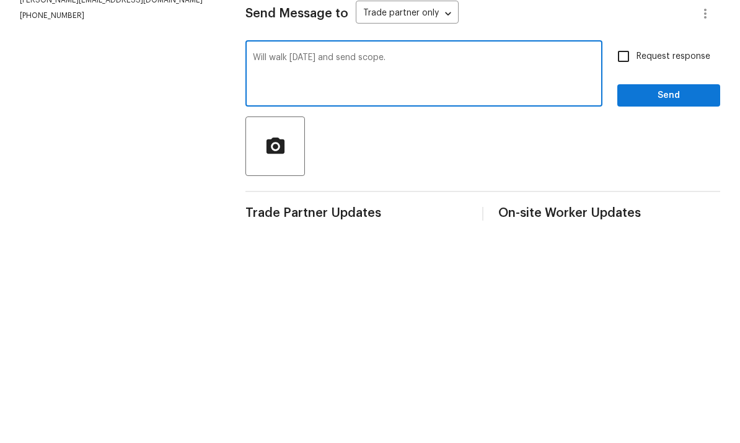
scroll to position [27, 0]
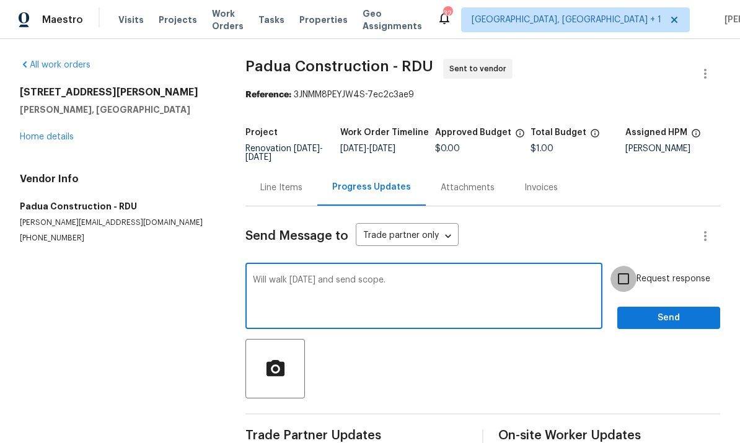
type textarea "Will walk next Wednesday and send scope."
click at [629, 266] on input "Request response" at bounding box center [623, 279] width 26 height 26
checkbox input "true"
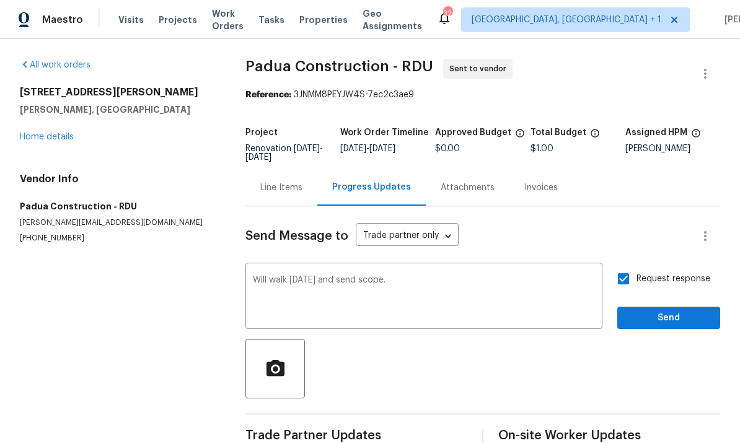
click at [449, 276] on textarea "Will walk next Wednesday and send scope." at bounding box center [424, 297] width 342 height 43
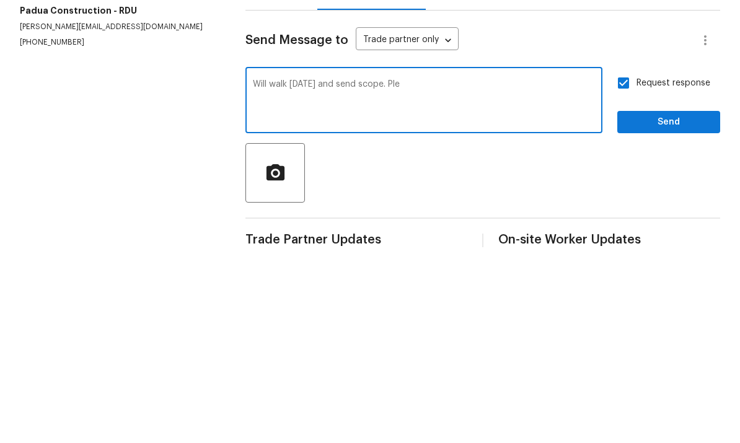
type textarea "Will walk next Wednesday and send scope. Please"
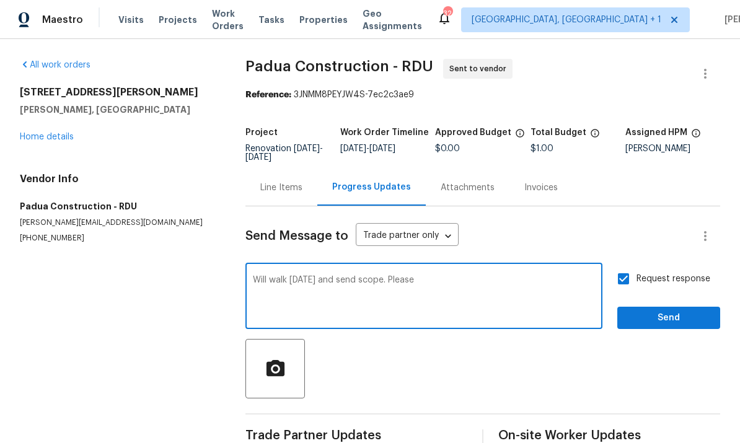
click at [50, 133] on link "Home details" at bounding box center [47, 137] width 54 height 9
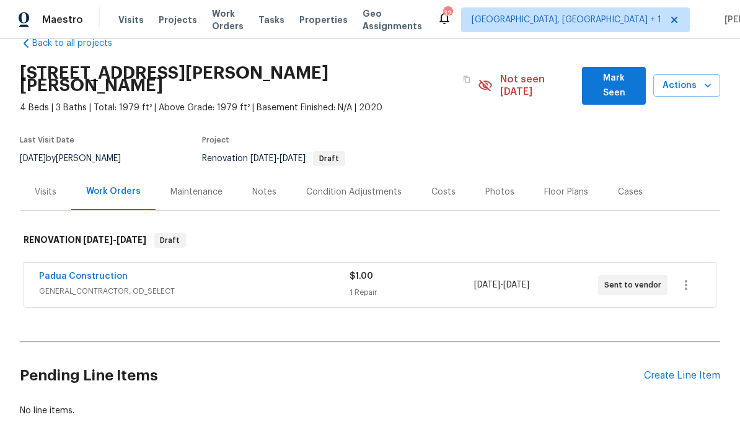
scroll to position [25, 0]
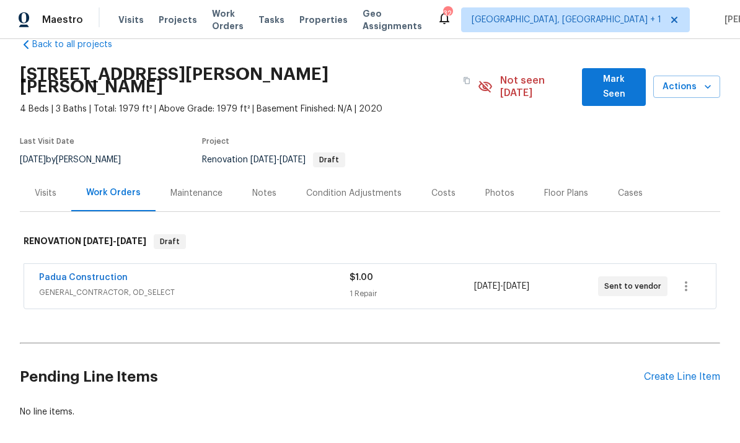
click at [339, 187] on div "Condition Adjustments" at bounding box center [353, 193] width 95 height 12
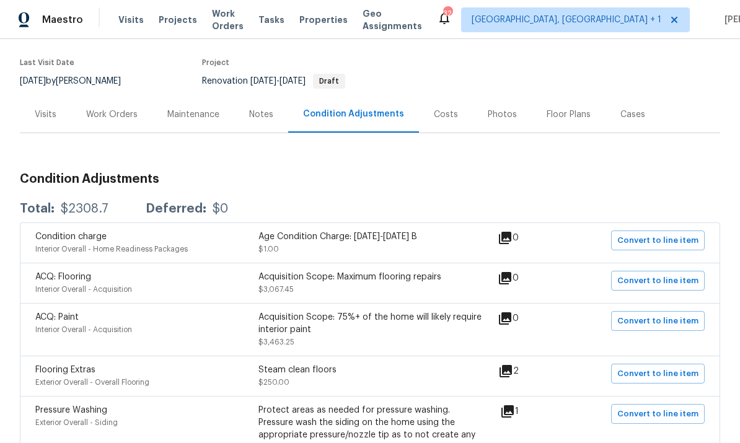
scroll to position [106, 0]
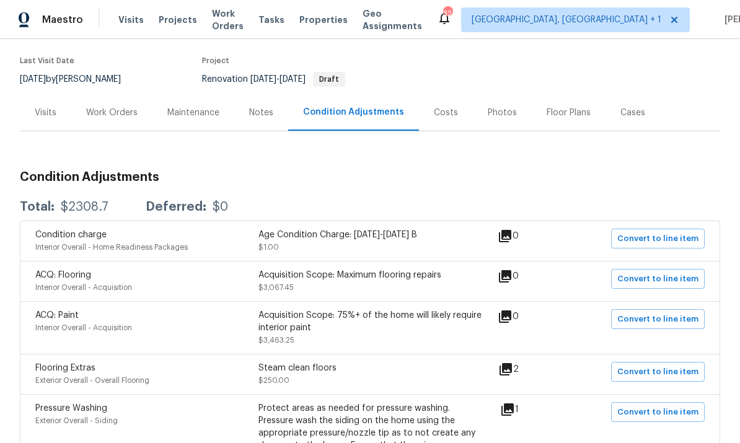
click at [259, 107] on div "Notes" at bounding box center [261, 113] width 24 height 12
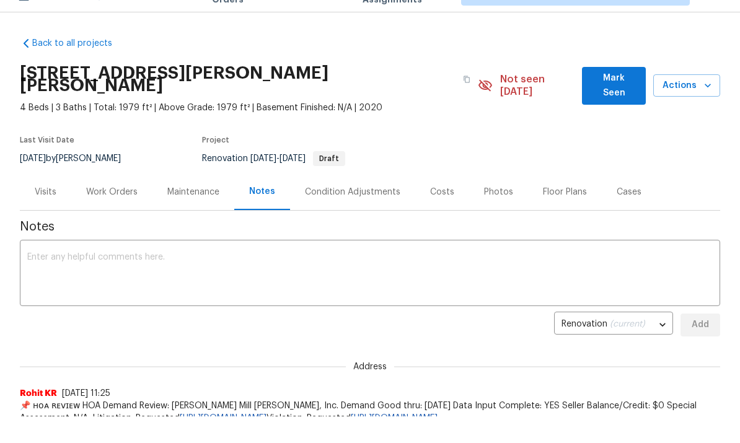
click at [95, 190] on div "Work Orders" at bounding box center [111, 191] width 81 height 37
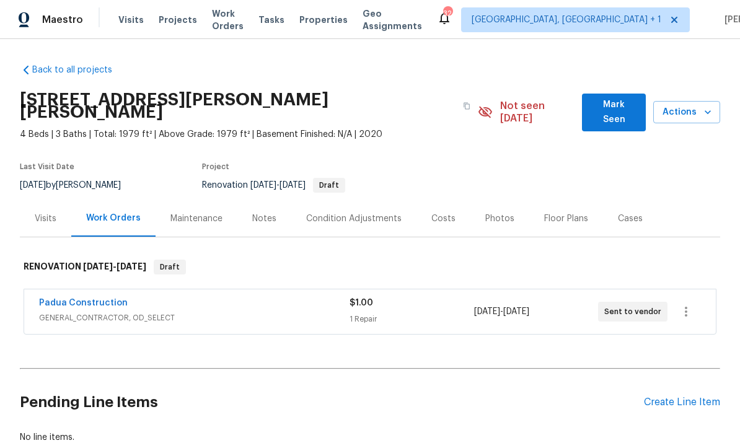
click at [97, 299] on link "Padua Construction" at bounding box center [83, 303] width 89 height 9
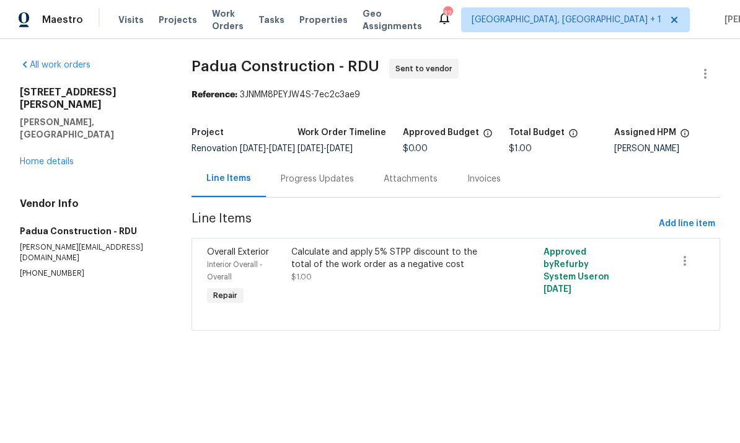
click at [301, 194] on div "Progress Updates" at bounding box center [317, 178] width 103 height 37
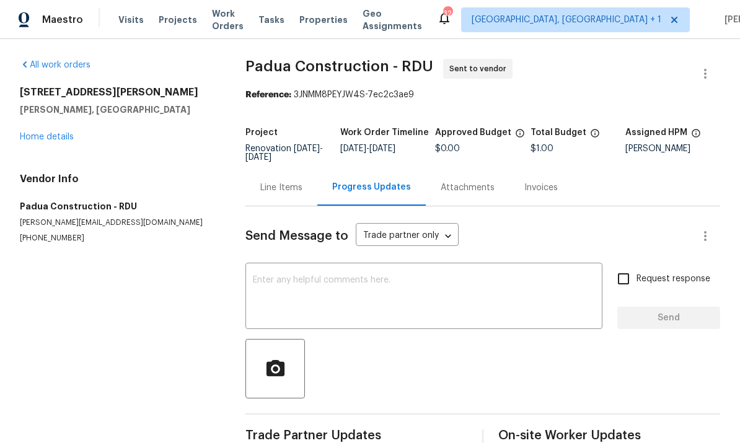
scroll to position [27, 0]
click at [302, 276] on textarea at bounding box center [424, 297] width 342 height 43
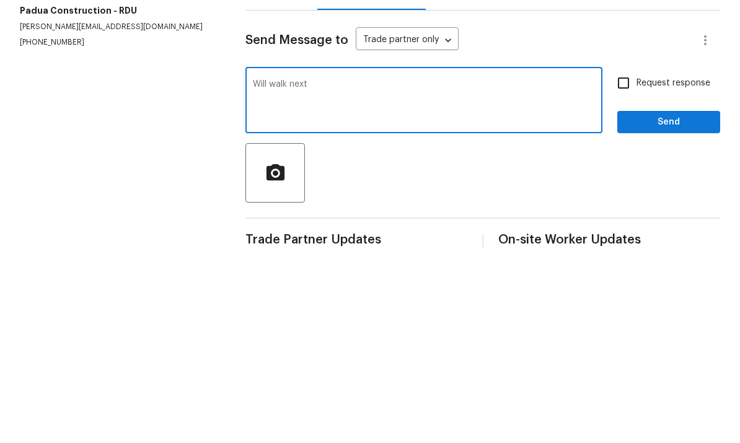
type textarea "Will walk"
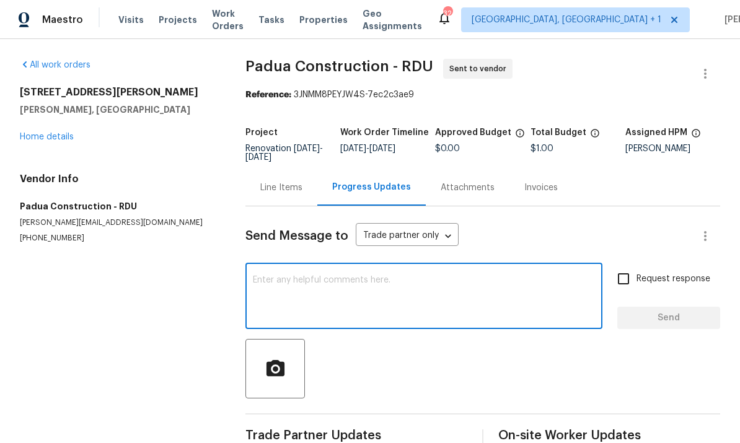
click at [69, 133] on link "Home details" at bounding box center [47, 137] width 54 height 9
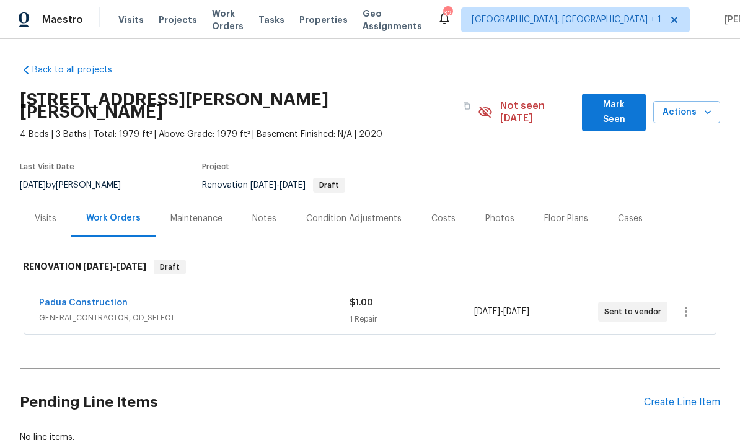
click at [606, 100] on span "Mark Seen" at bounding box center [613, 112] width 44 height 30
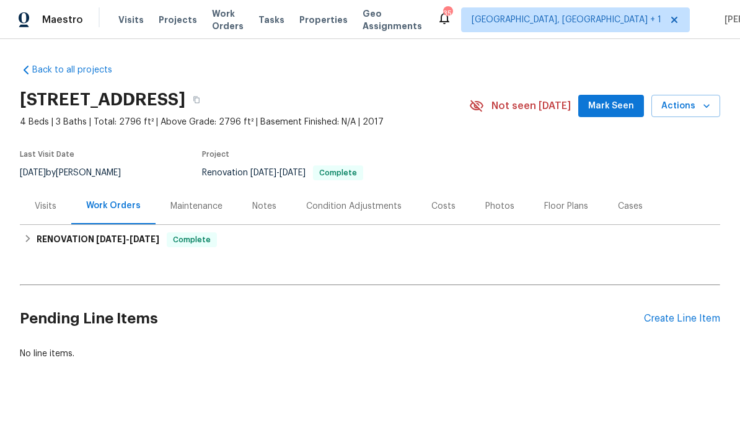
click at [257, 207] on div "Notes" at bounding box center [264, 206] width 24 height 12
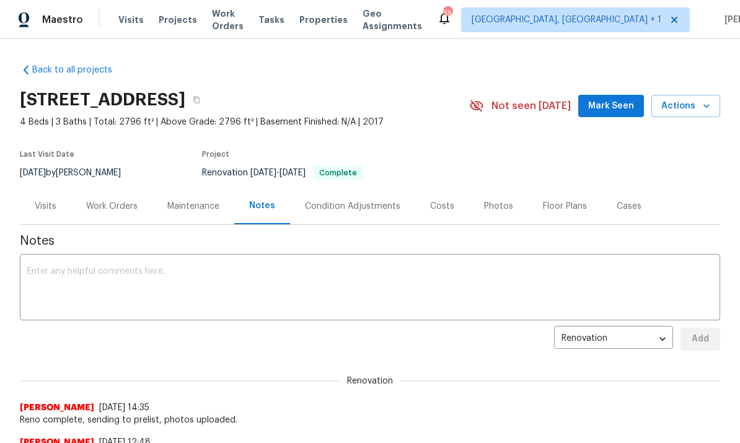
scroll to position [-4, 0]
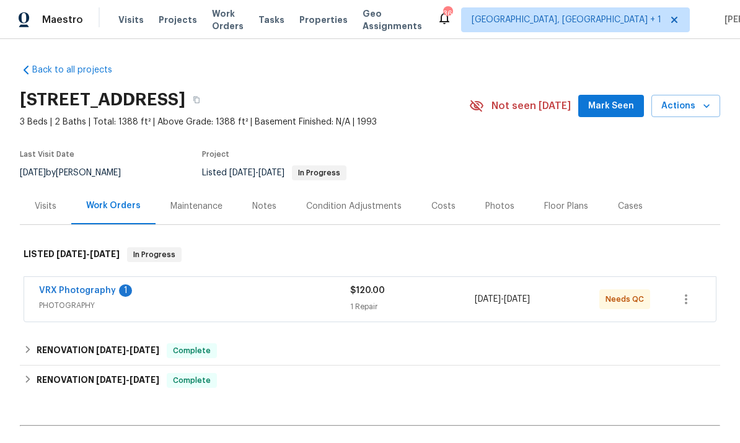
click at [260, 206] on div "Notes" at bounding box center [264, 206] width 24 height 12
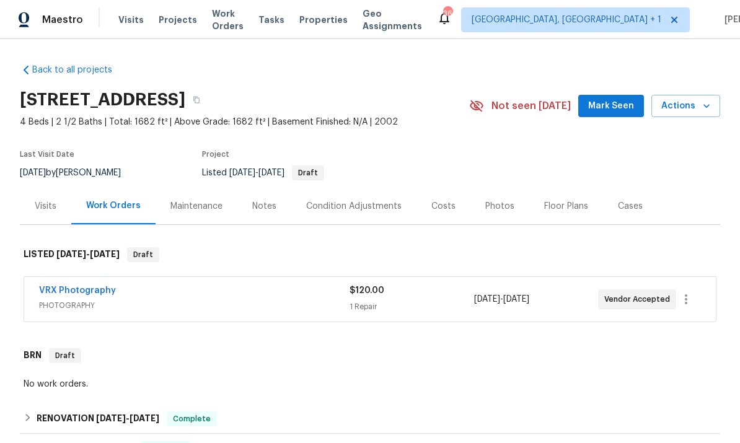
click at [266, 199] on div "Notes" at bounding box center [264, 206] width 54 height 37
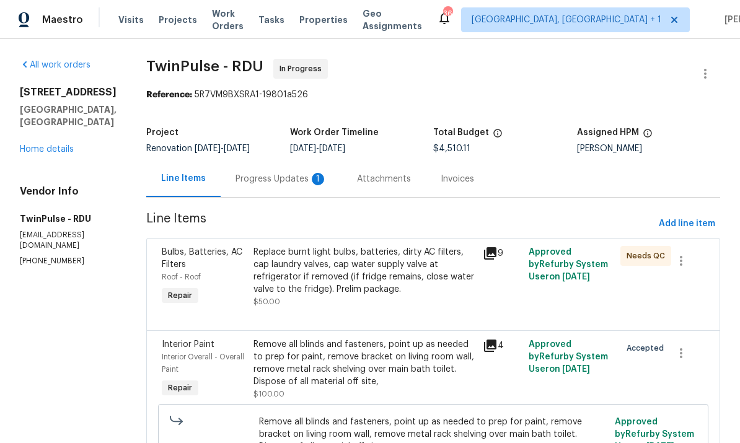
click at [273, 177] on div "Progress Updates 1" at bounding box center [281, 179] width 92 height 12
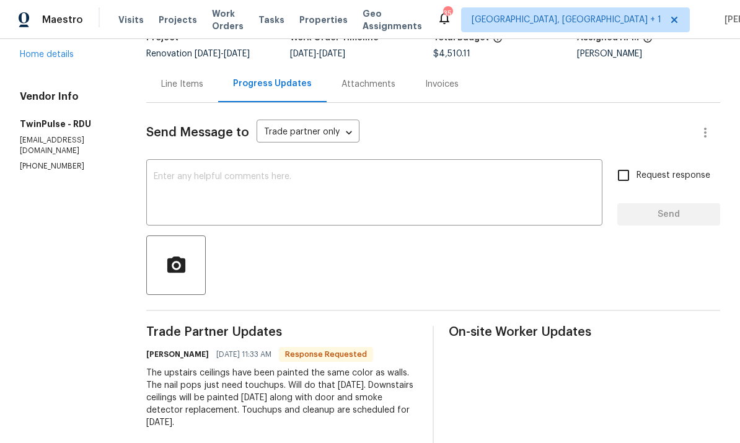
scroll to position [93, 0]
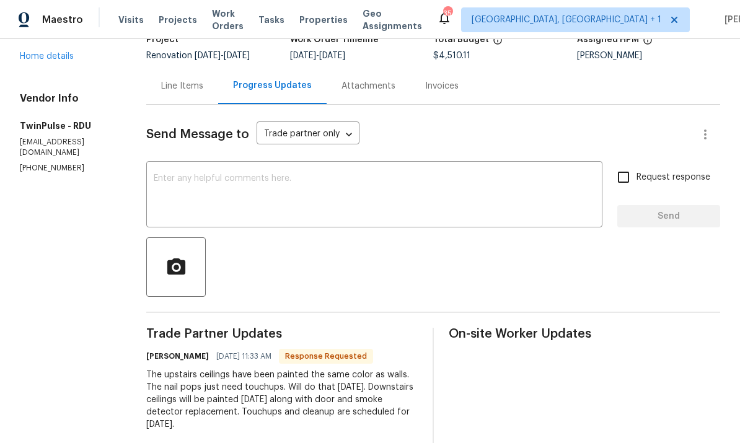
click at [170, 92] on div "Line Items" at bounding box center [182, 86] width 42 height 12
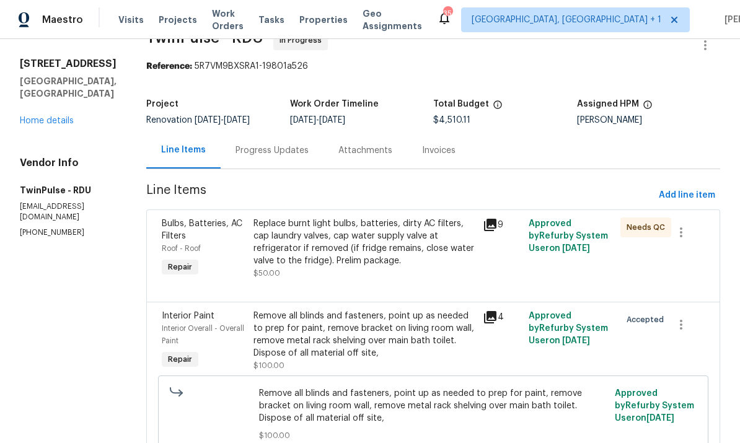
scroll to position [25, 0]
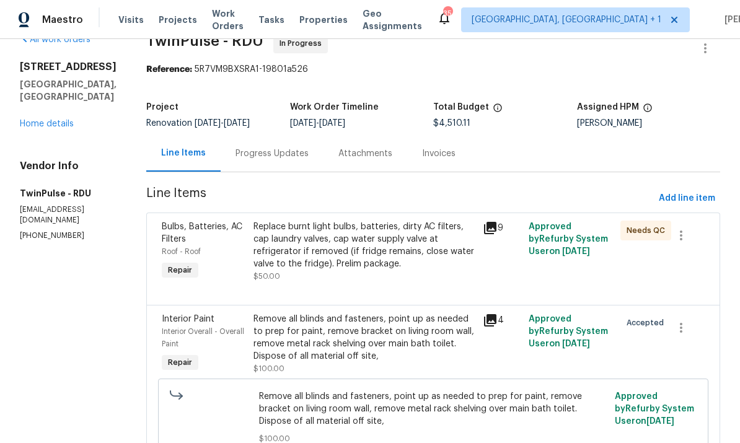
click at [54, 126] on link "Home details" at bounding box center [47, 124] width 54 height 9
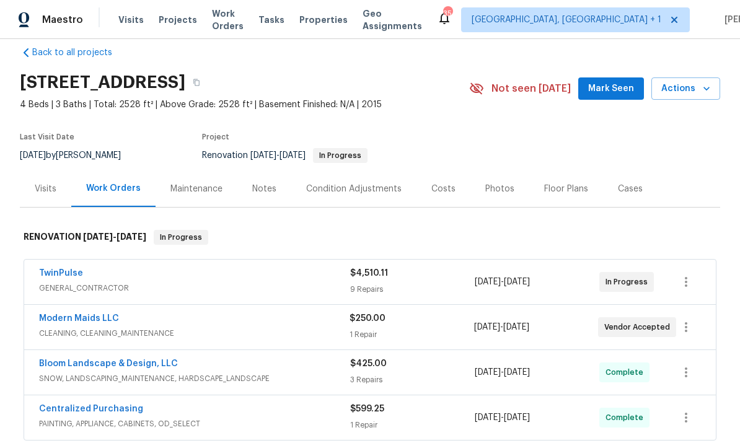
scroll to position [36, 0]
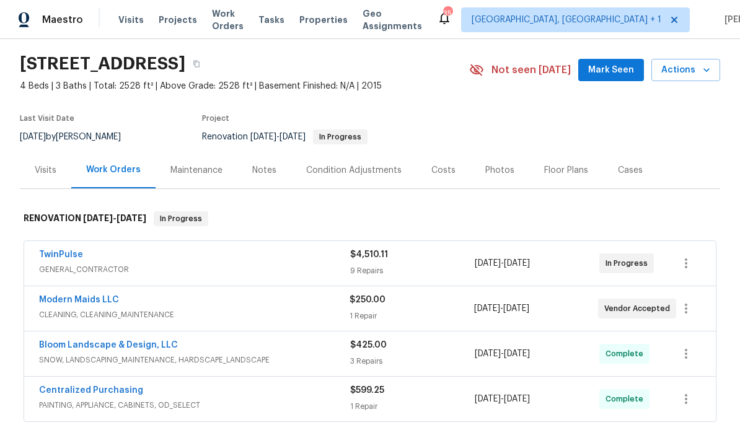
click at [93, 302] on link "Modern Maids LLC" at bounding box center [79, 299] width 80 height 9
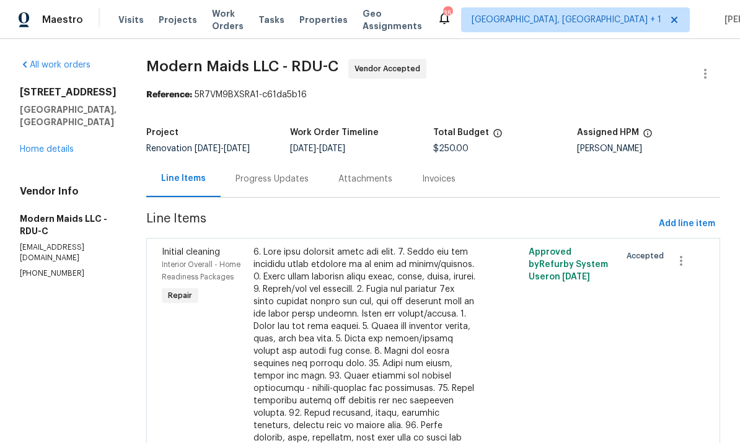
click at [274, 178] on div "Progress Updates" at bounding box center [271, 179] width 73 height 12
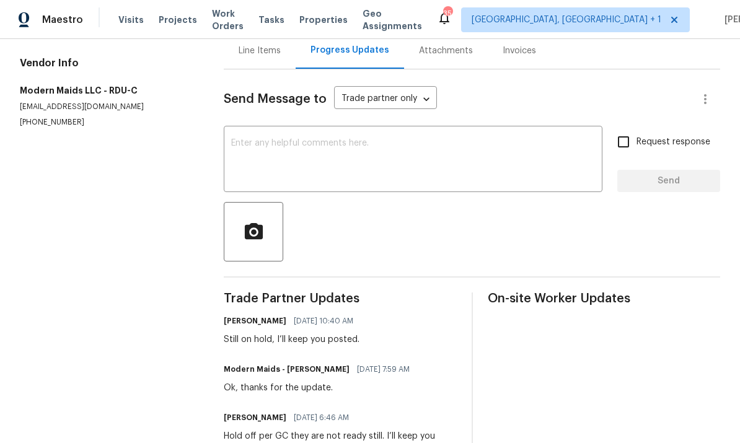
scroll to position [129, 0]
click at [264, 162] on textarea at bounding box center [413, 159] width 364 height 43
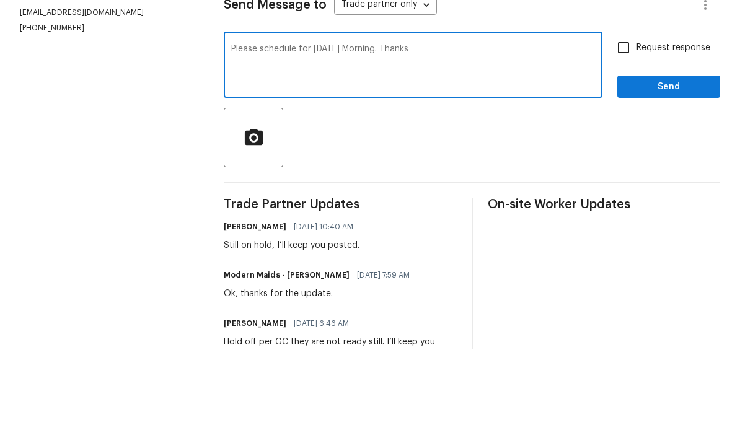
type textarea "Please schedule for Friday Morning. Thanks"
click at [619, 128] on input "Request response" at bounding box center [623, 141] width 26 height 26
checkbox input "true"
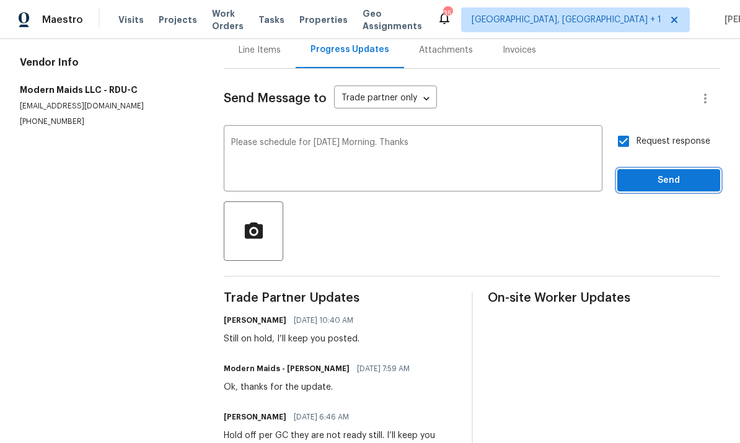
click at [672, 173] on span "Send" at bounding box center [668, 180] width 83 height 15
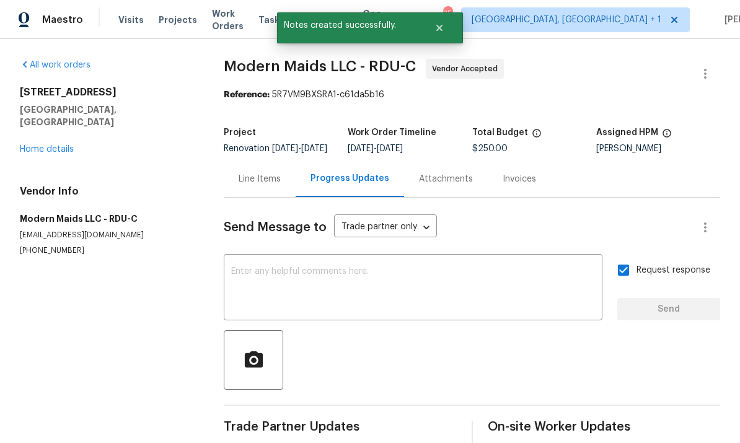
click at [50, 145] on link "Home details" at bounding box center [47, 149] width 54 height 9
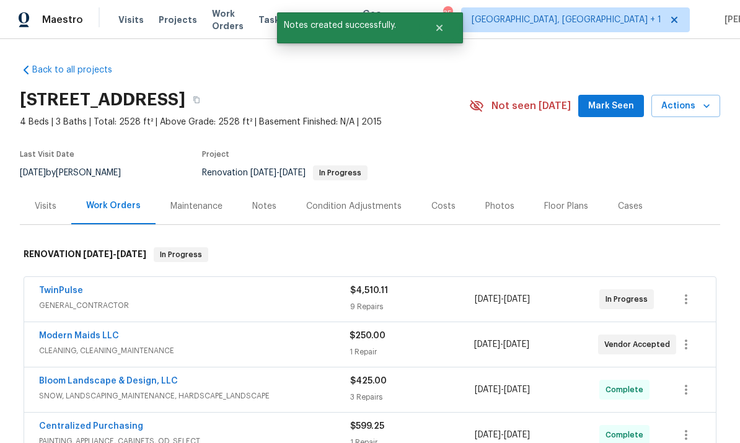
click at [66, 286] on link "TwinPulse" at bounding box center [61, 290] width 44 height 9
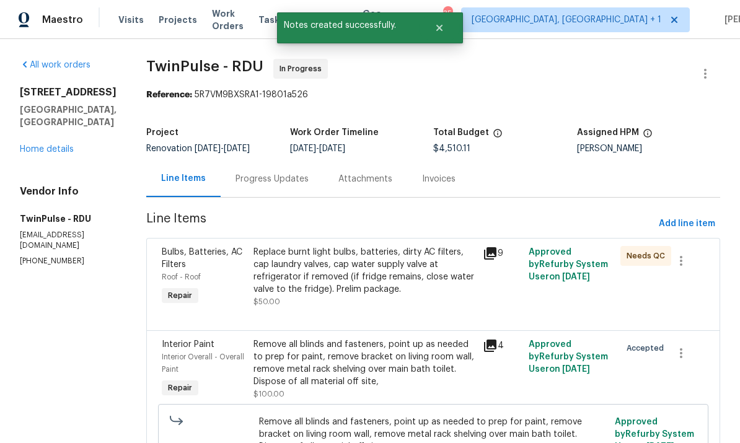
click at [263, 177] on div "Progress Updates" at bounding box center [271, 179] width 73 height 12
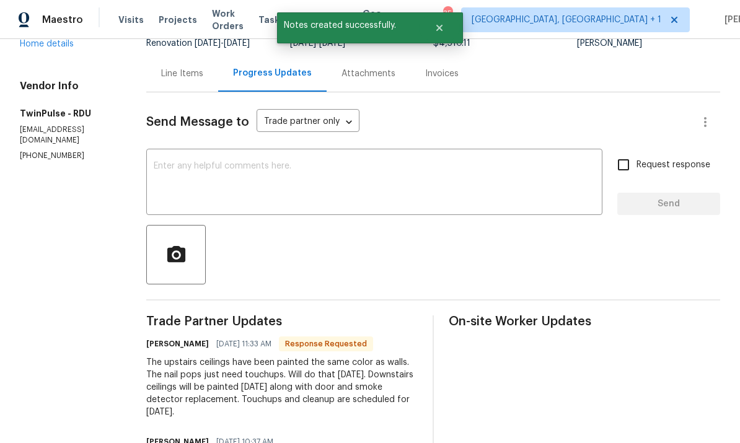
scroll to position [117, 0]
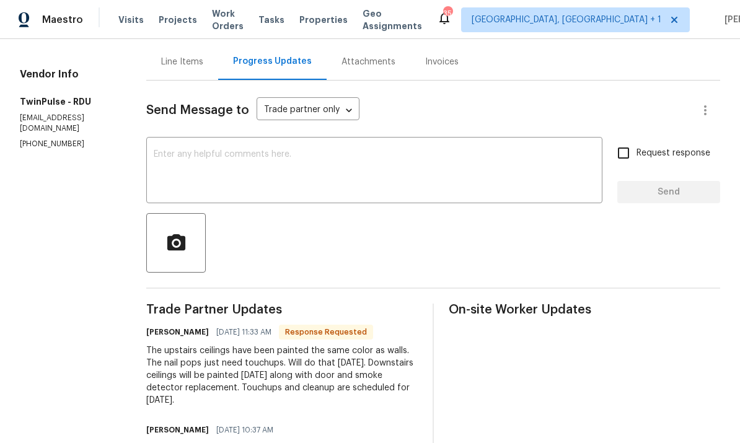
click at [198, 160] on textarea at bounding box center [374, 171] width 441 height 43
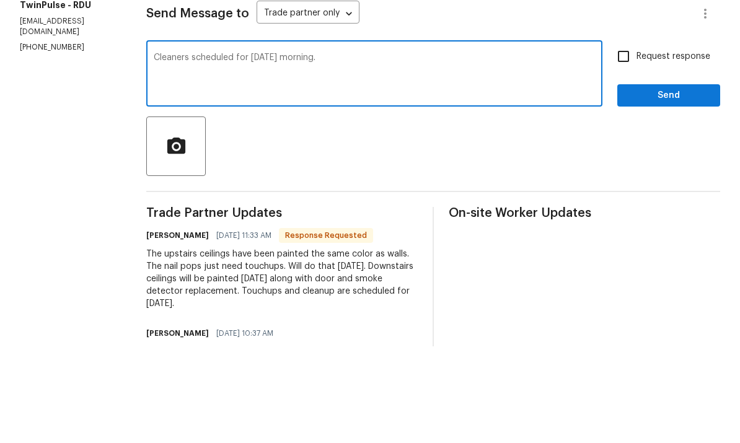
scroll to position [46, 0]
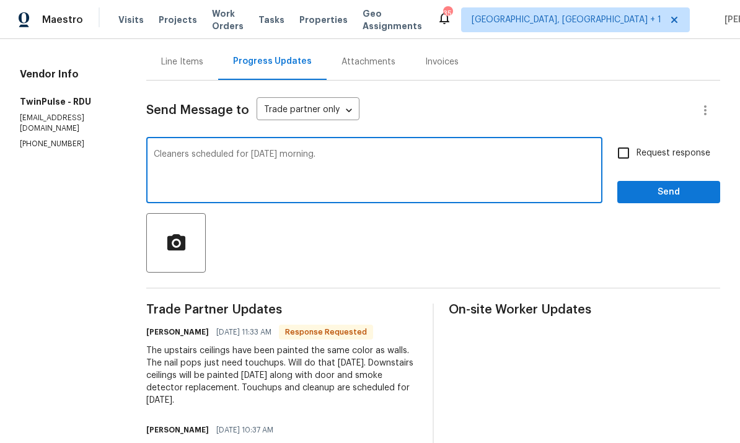
type textarea "Cleaners scheduled for Friday morning."
click at [624, 140] on input "Request response" at bounding box center [623, 153] width 26 height 26
checkbox input "true"
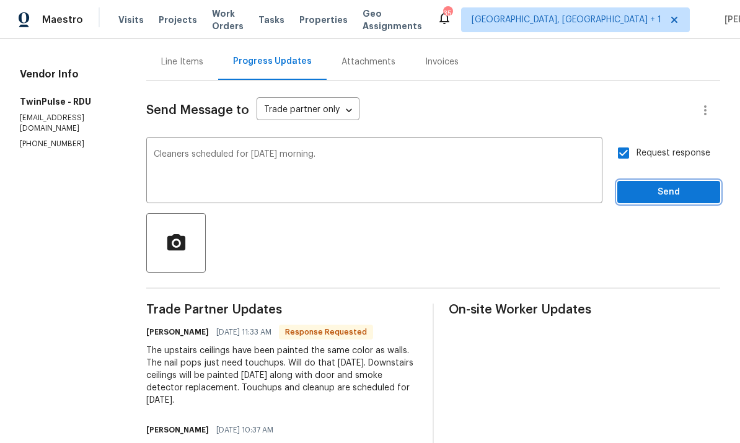
click at [679, 185] on span "Send" at bounding box center [668, 192] width 83 height 15
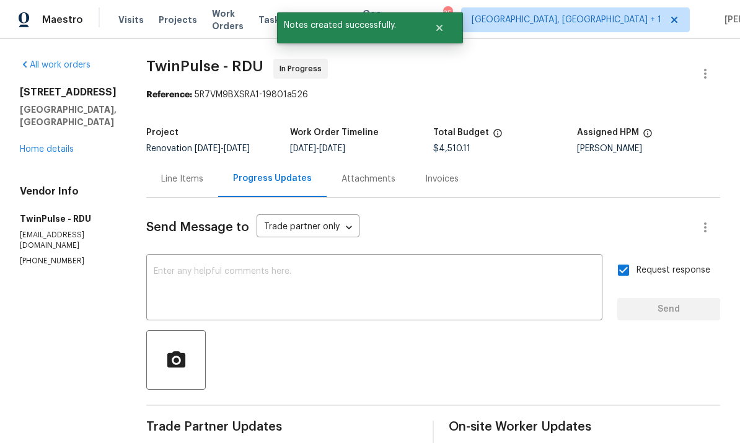
click at [55, 145] on link "Home details" at bounding box center [47, 149] width 54 height 9
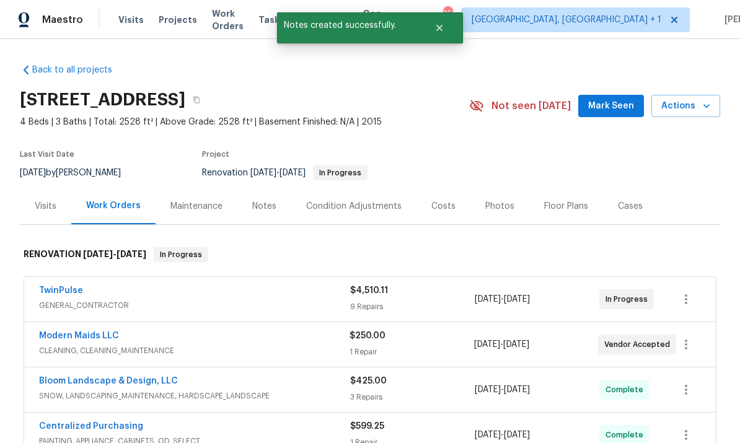
click at [614, 98] on span "Mark Seen" at bounding box center [611, 105] width 46 height 15
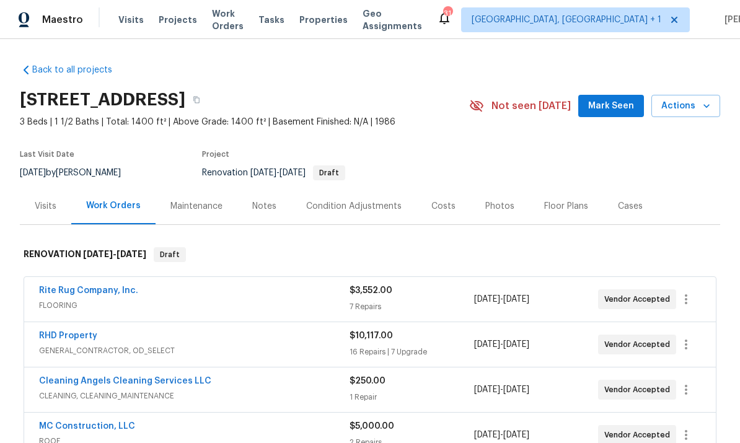
click at [621, 115] on button "Mark Seen" at bounding box center [611, 106] width 66 height 23
